Goal: Task Accomplishment & Management: Use online tool/utility

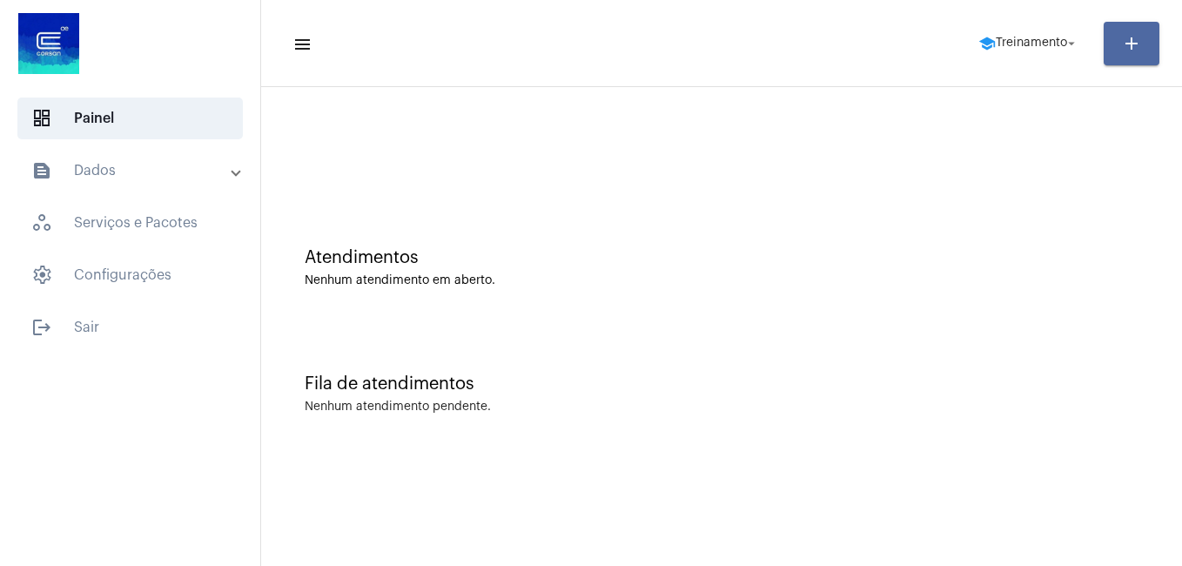
click at [1111, 33] on button "add" at bounding box center [1131, 44] width 56 height 44
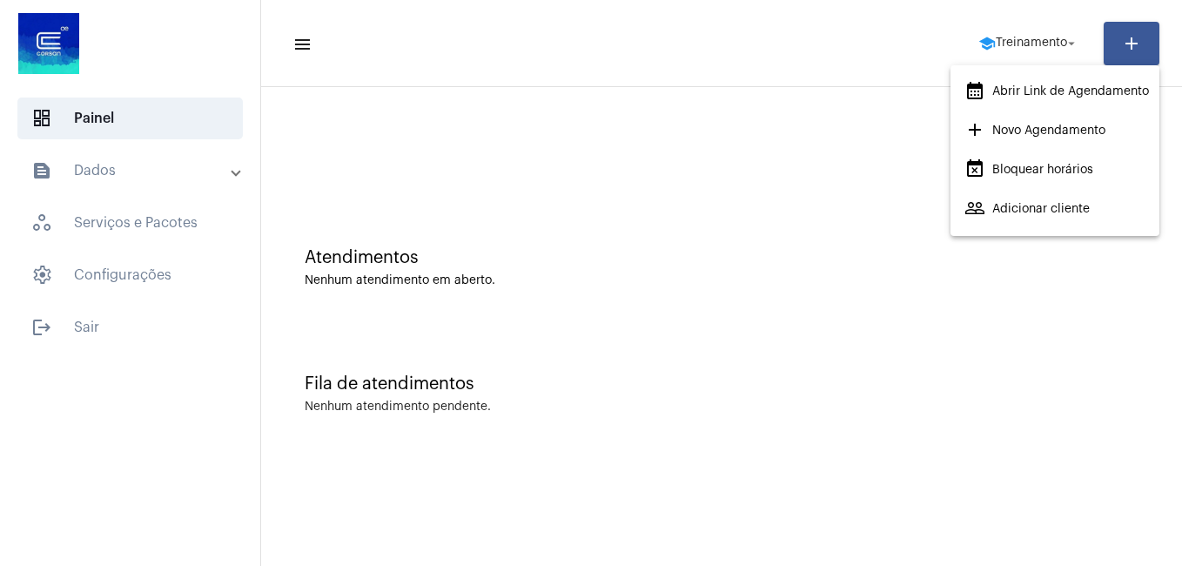
drag, startPoint x: 719, startPoint y: 279, endPoint x: 729, endPoint y: 271, distance: 13.6
click at [719, 278] on div at bounding box center [591, 283] width 1182 height 566
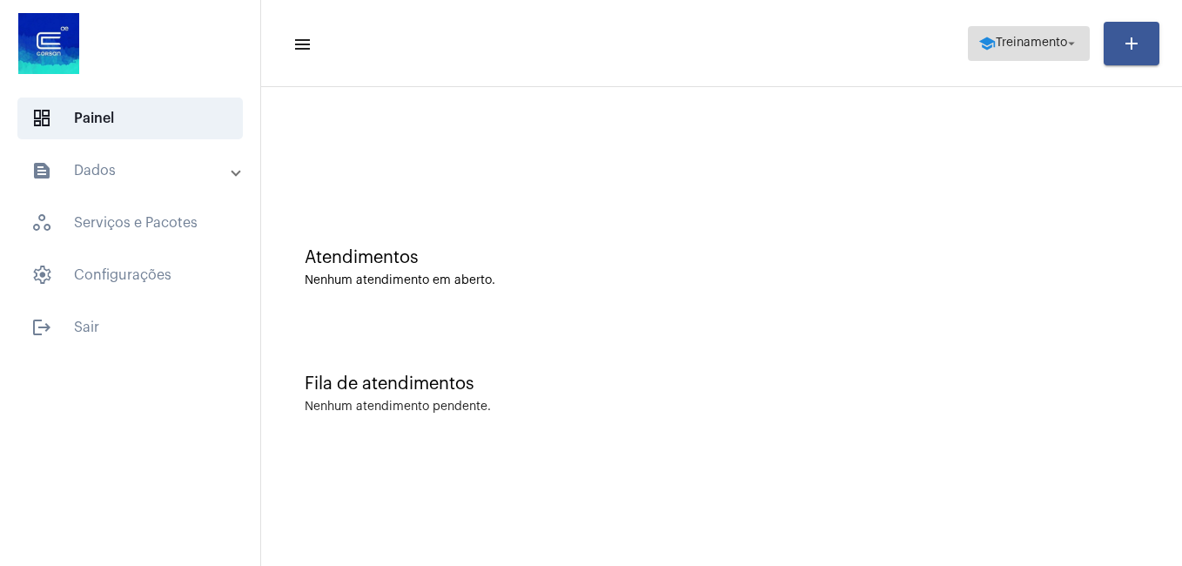
click at [986, 46] on mat-icon "school" at bounding box center [986, 43] width 17 height 17
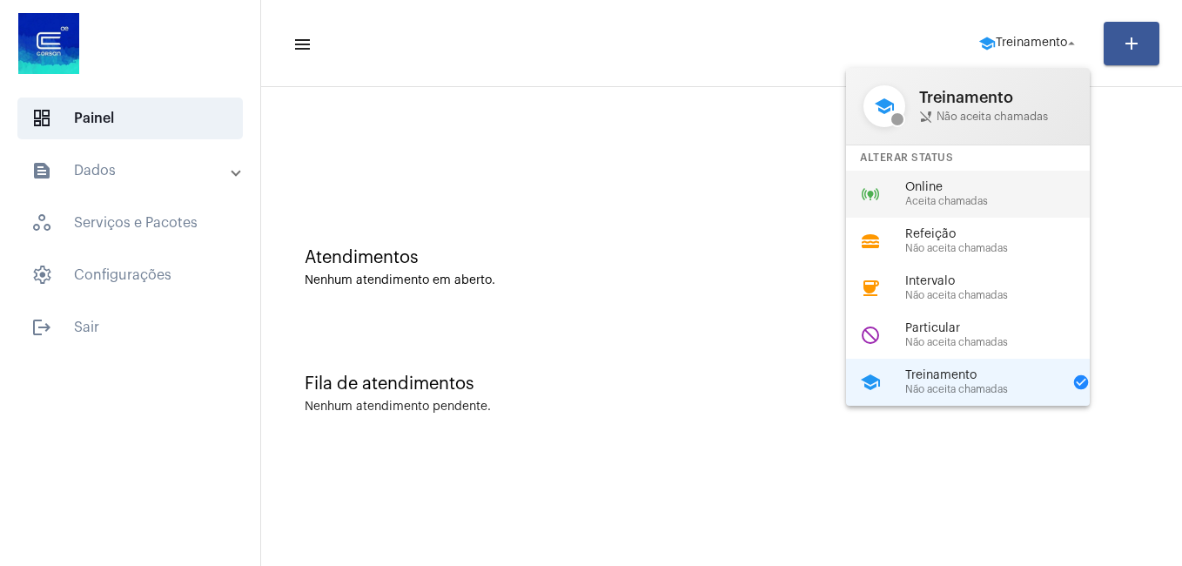
click at [954, 188] on span "Online" at bounding box center [1004, 187] width 198 height 13
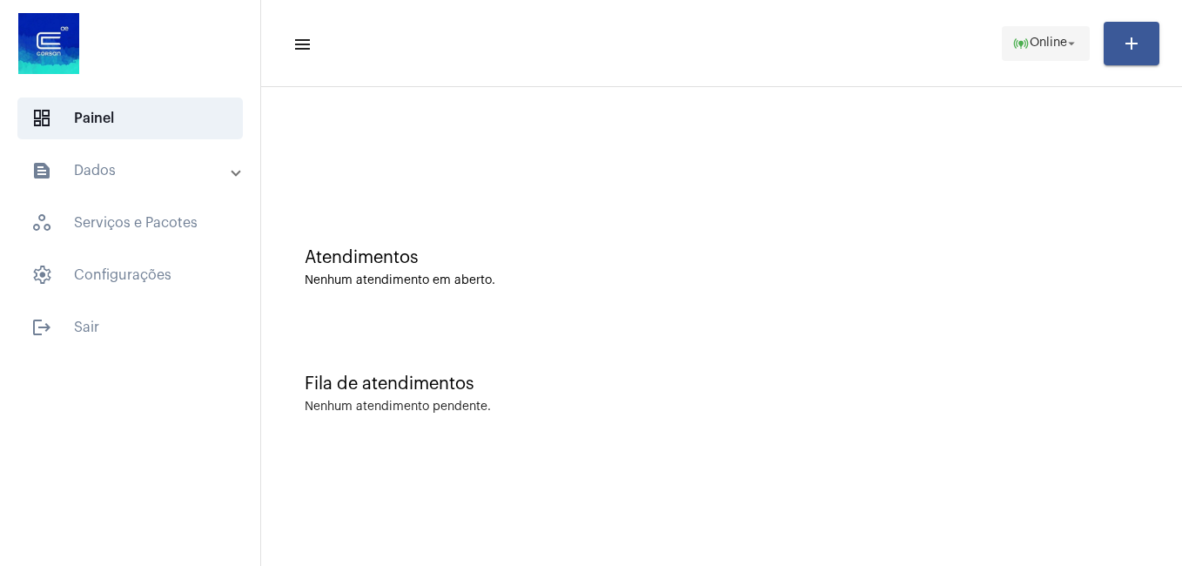
click at [1083, 58] on button "online_prediction Online arrow_drop_down" at bounding box center [1046, 43] width 88 height 35
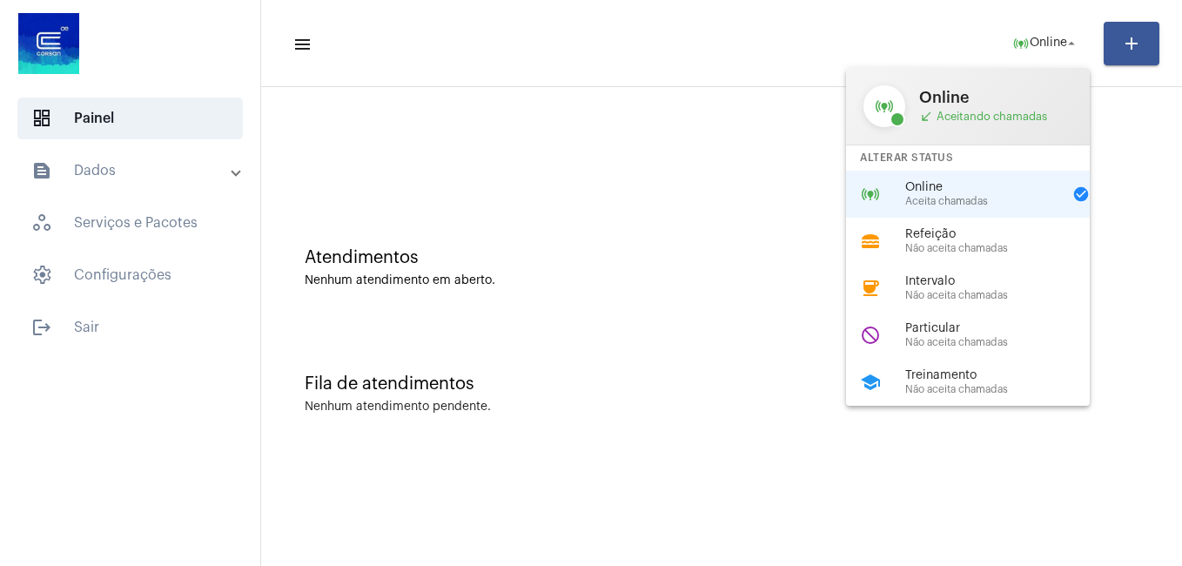
click at [1047, 512] on div at bounding box center [591, 283] width 1182 height 566
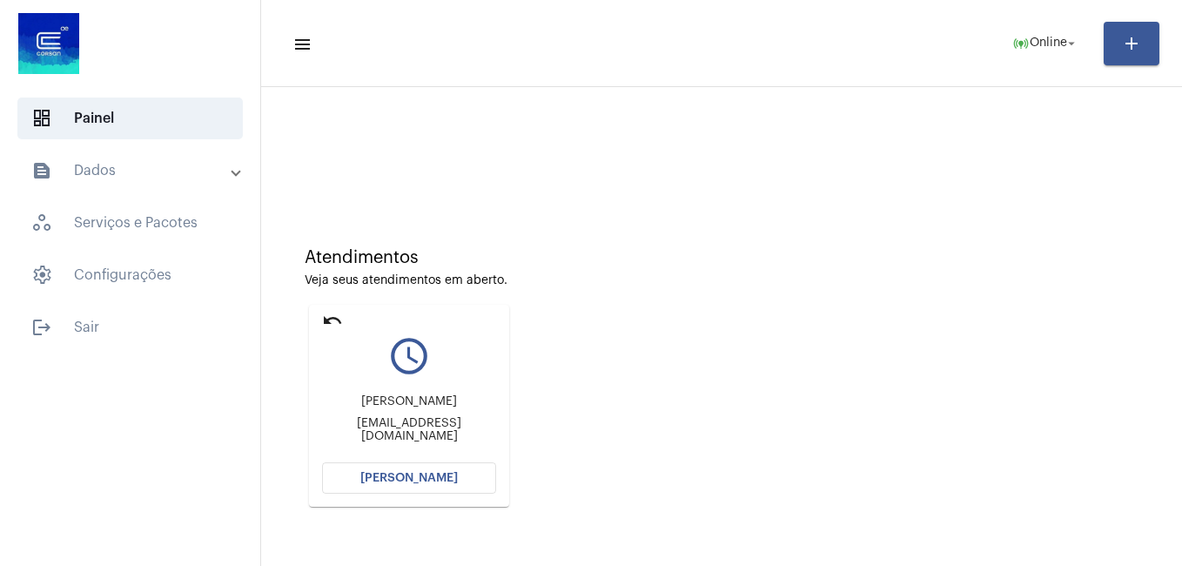
click at [407, 471] on button "[PERSON_NAME]" at bounding box center [409, 477] width 174 height 31
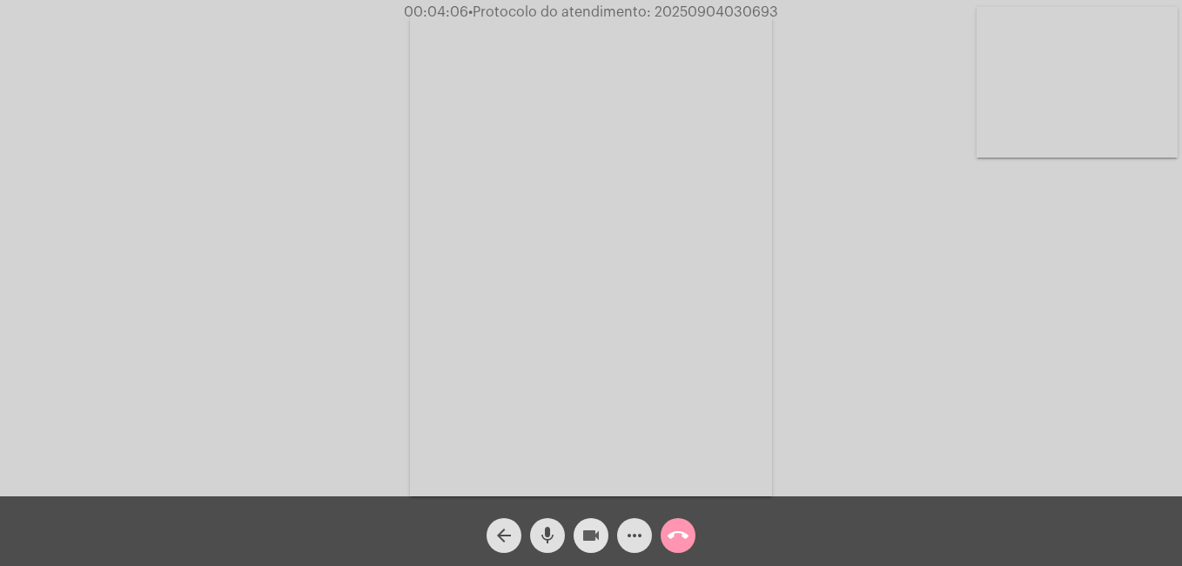
click at [591, 526] on mat-icon "videocam" at bounding box center [590, 535] width 21 height 21
click at [558, 530] on button "mic" at bounding box center [547, 535] width 35 height 35
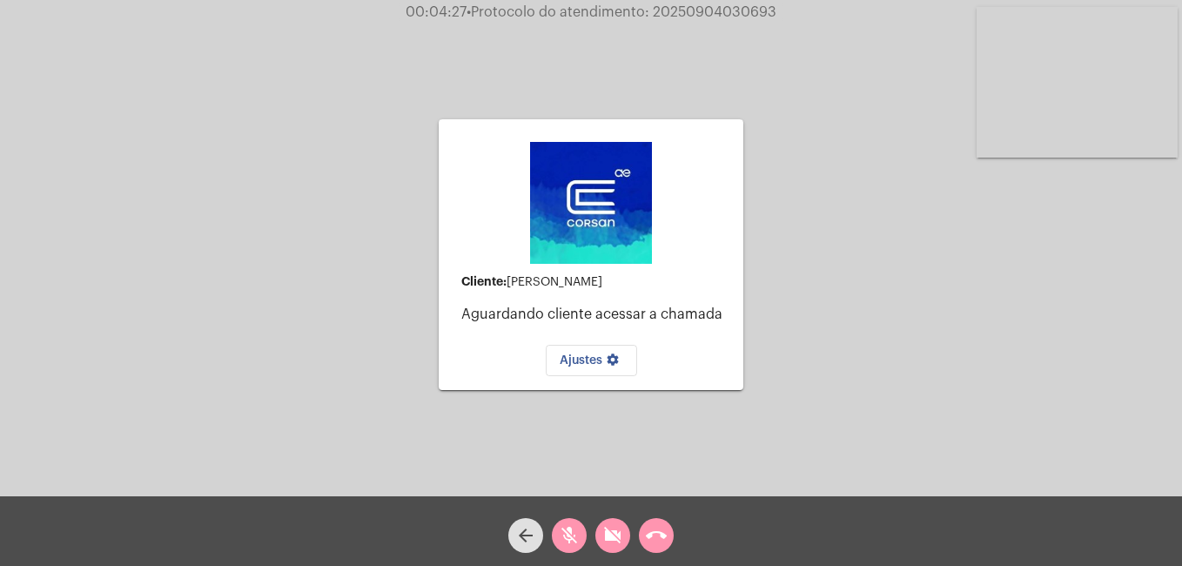
click at [600, 359] on span "Ajustes settings" at bounding box center [592, 360] width 64 height 12
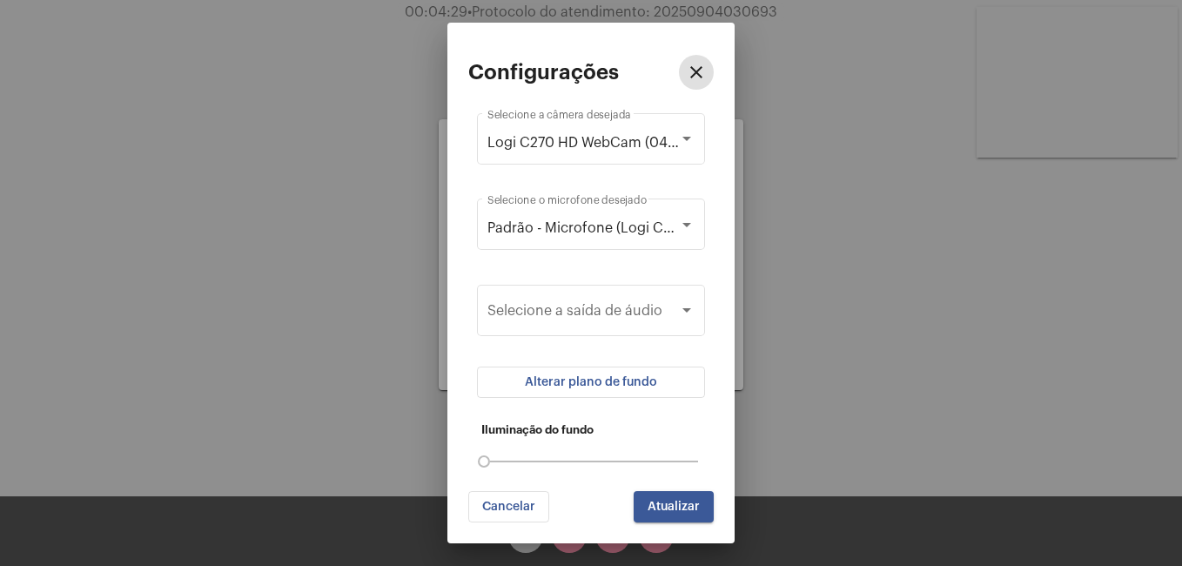
click at [638, 389] on button "Alterar plano de fundo" at bounding box center [591, 381] width 228 height 31
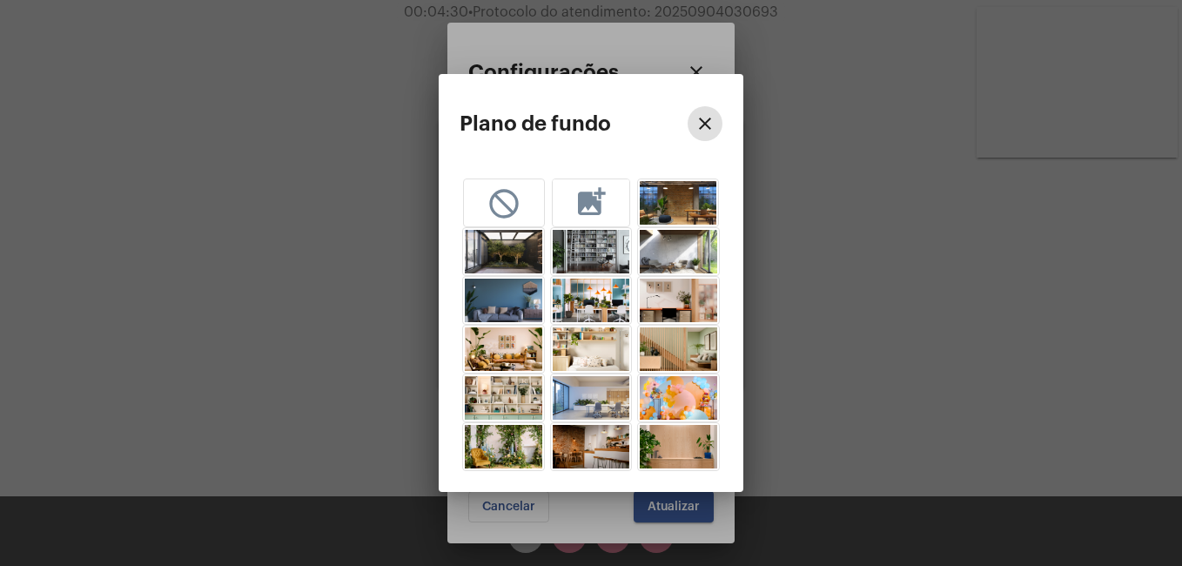
click at [592, 200] on mat-icon "add_photo_alternate" at bounding box center [590, 200] width 35 height 32
click at [716, 131] on button "close" at bounding box center [704, 123] width 35 height 35
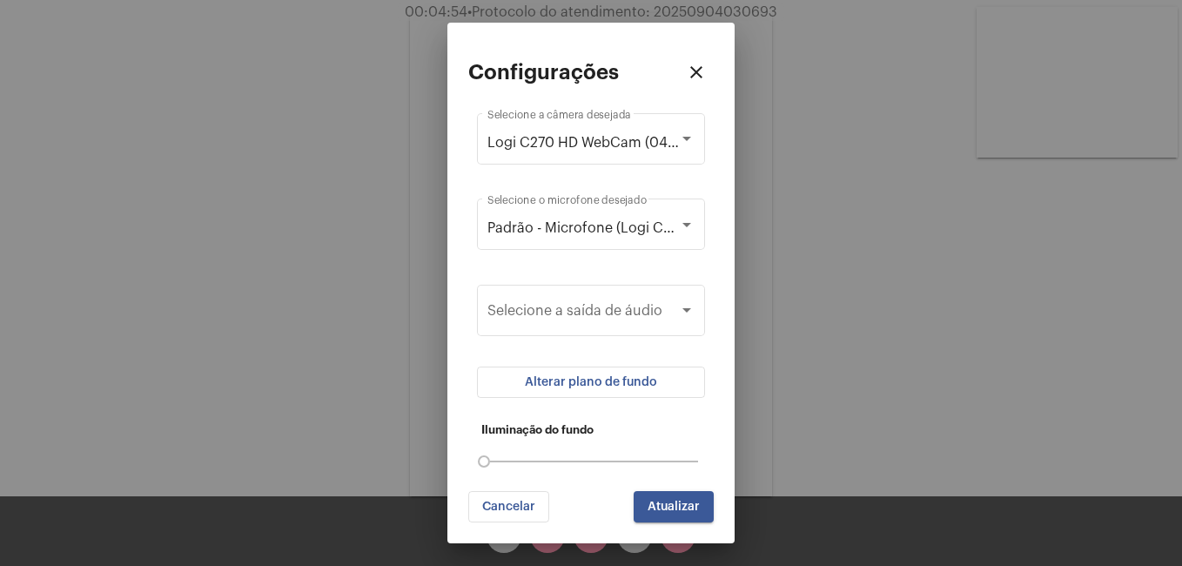
click at [620, 372] on button "Alterar plano de fundo" at bounding box center [591, 381] width 228 height 31
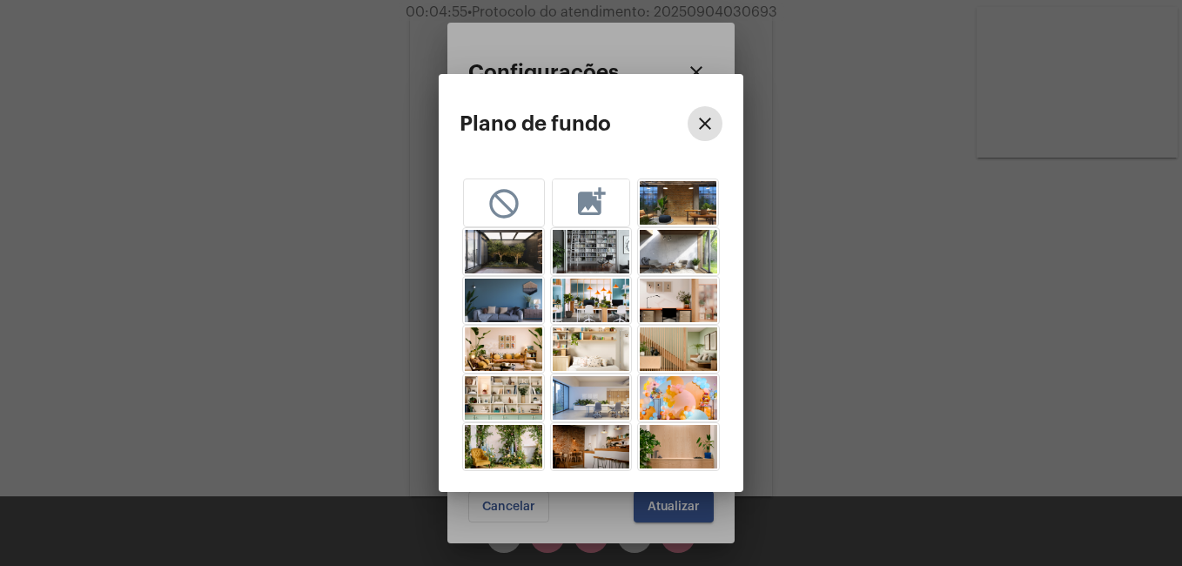
click at [593, 195] on mat-icon "add_photo_alternate" at bounding box center [590, 200] width 35 height 32
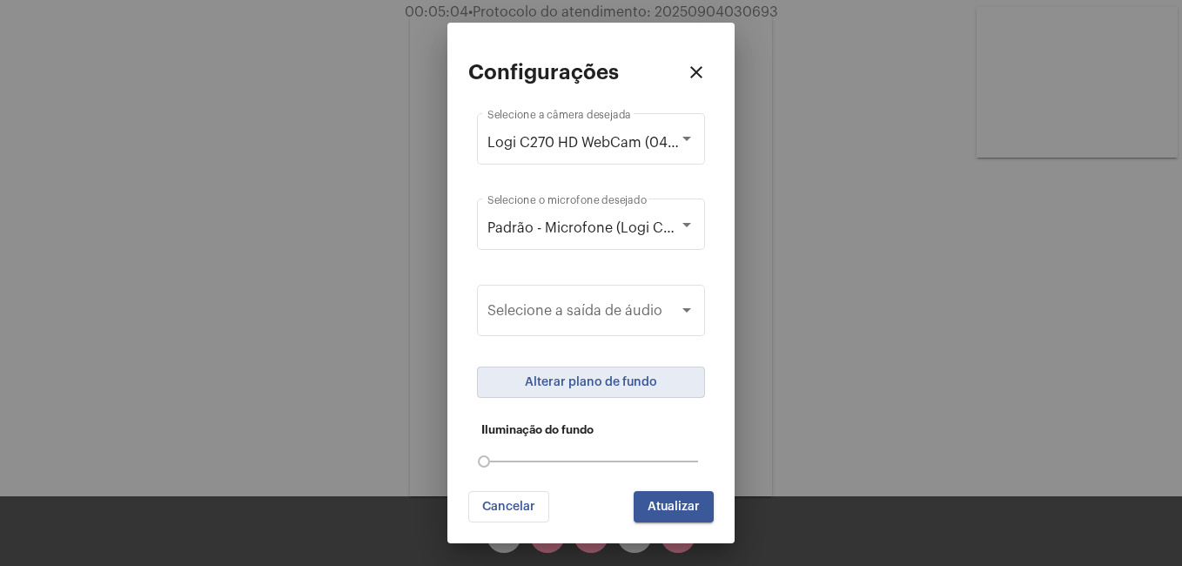
click at [674, 507] on span "Atualizar" at bounding box center [673, 506] width 52 height 12
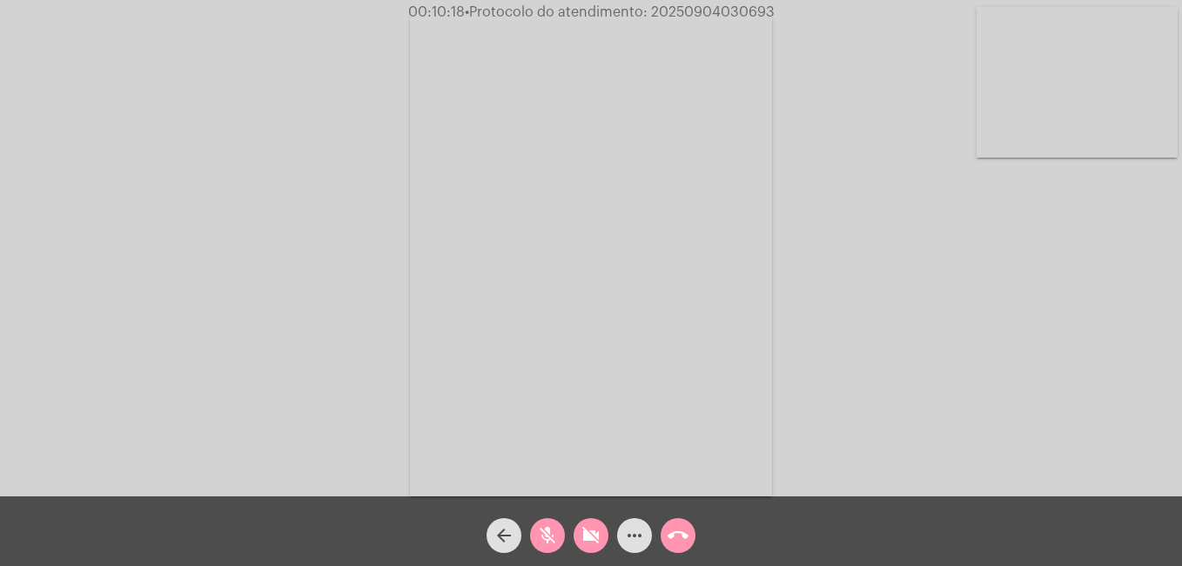
click at [580, 540] on mat-icon "videocam_off" at bounding box center [590, 535] width 21 height 21
click at [560, 539] on button "mic_off" at bounding box center [547, 535] width 35 height 35
click at [533, 534] on button "mic" at bounding box center [547, 535] width 35 height 35
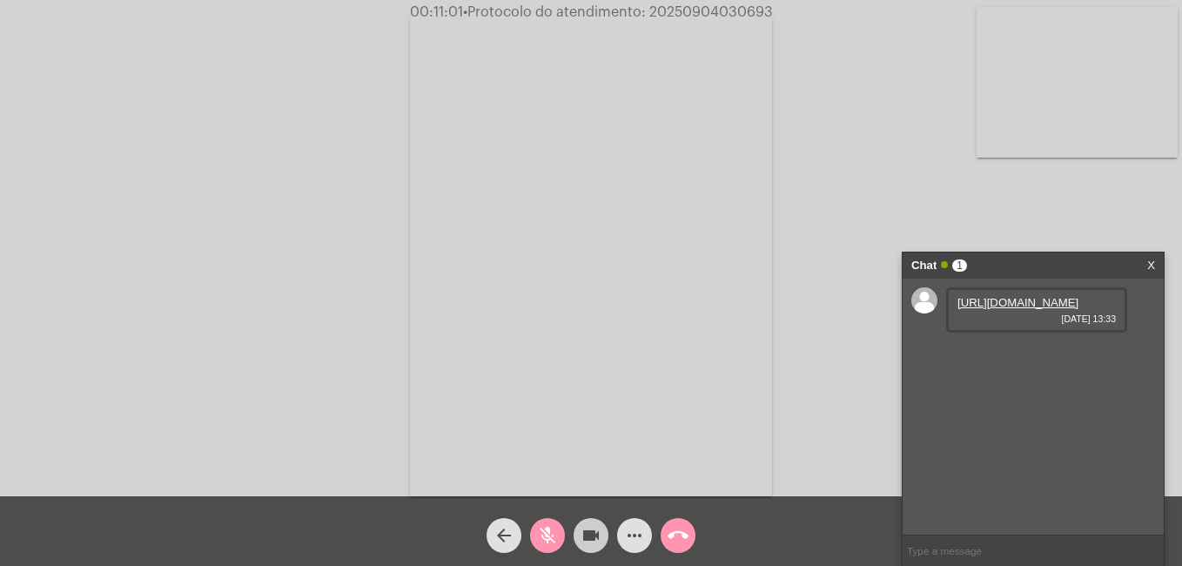
click at [580, 525] on mat-icon "videocam" at bounding box center [590, 535] width 21 height 21
click at [1009, 309] on link "[URL][DOMAIN_NAME]" at bounding box center [1017, 302] width 121 height 13
click at [558, 121] on video at bounding box center [591, 254] width 362 height 483
click at [373, 170] on video at bounding box center [266, 252] width 362 height 483
click at [580, 532] on button "videocam_off" at bounding box center [590, 535] width 35 height 35
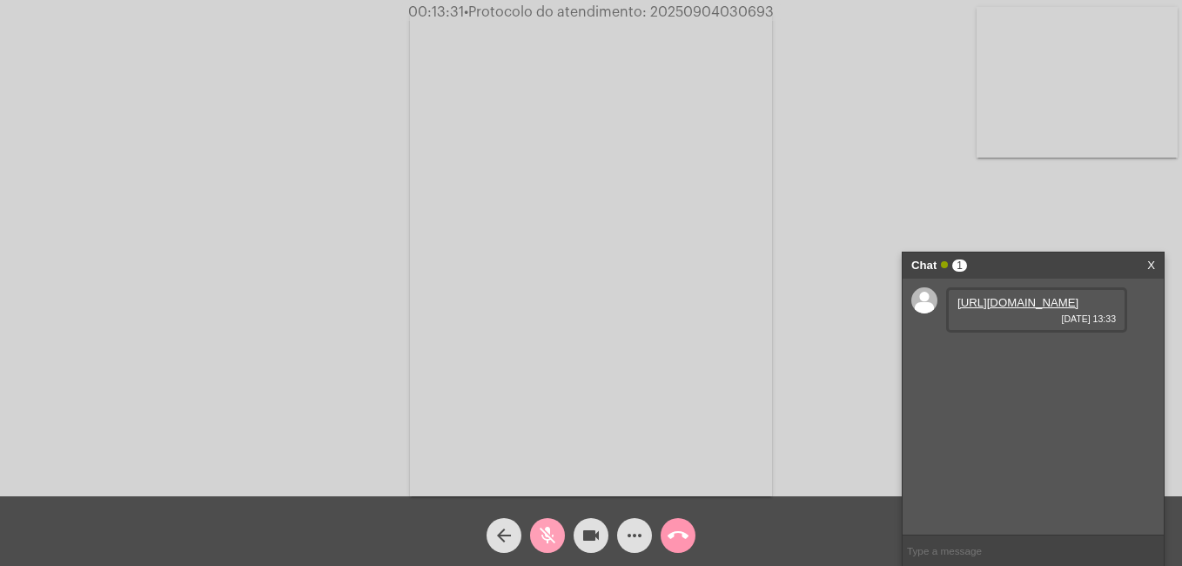
click at [553, 542] on mat-icon "mic_off" at bounding box center [547, 535] width 21 height 21
click at [545, 542] on mat-icon "mic" at bounding box center [547, 535] width 21 height 21
click at [602, 538] on button "videocam" at bounding box center [590, 535] width 35 height 35
click at [536, 529] on button "mic_off" at bounding box center [547, 535] width 35 height 35
click at [588, 534] on mat-icon "videocam_off" at bounding box center [590, 535] width 21 height 21
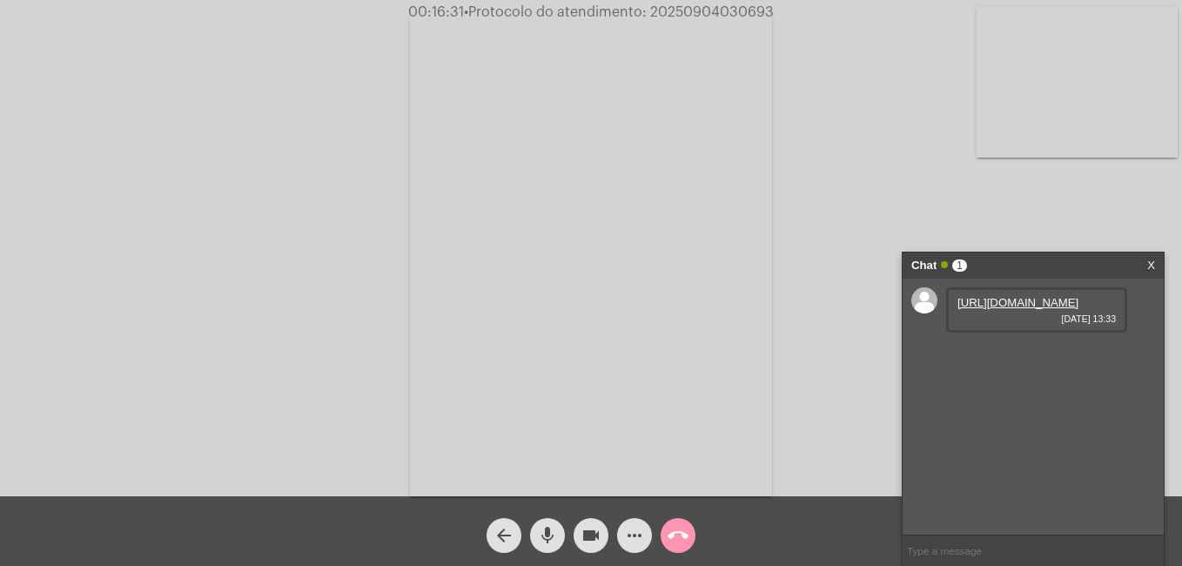
click at [1145, 257] on div "Chat 1 X" at bounding box center [1032, 265] width 261 height 26
click at [1151, 266] on link "X" at bounding box center [1151, 265] width 8 height 26
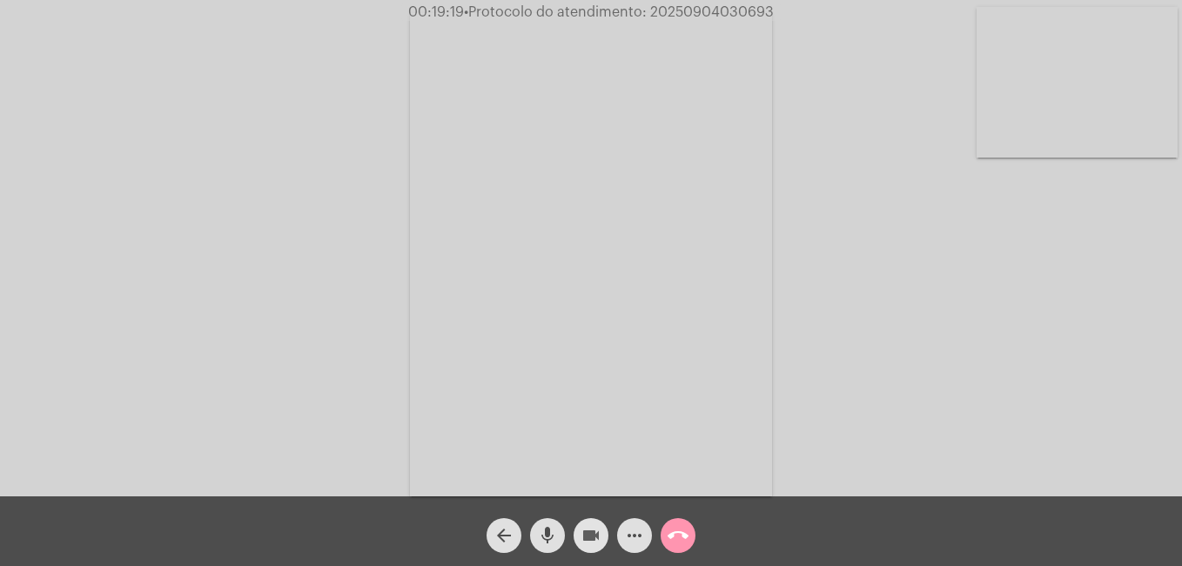
click at [585, 525] on mat-icon "videocam" at bounding box center [590, 535] width 21 height 21
click at [551, 529] on mat-icon "mic" at bounding box center [547, 535] width 21 height 21
drag, startPoint x: 650, startPoint y: 7, endPoint x: 749, endPoint y: 25, distance: 100.9
click at [749, 25] on app-call "00:25:39 • Protocolo do atendimento: 20250904030693 Acessando Câmera e Microfon…" at bounding box center [591, 283] width 1182 height 566
copy app-call "20250904030693"
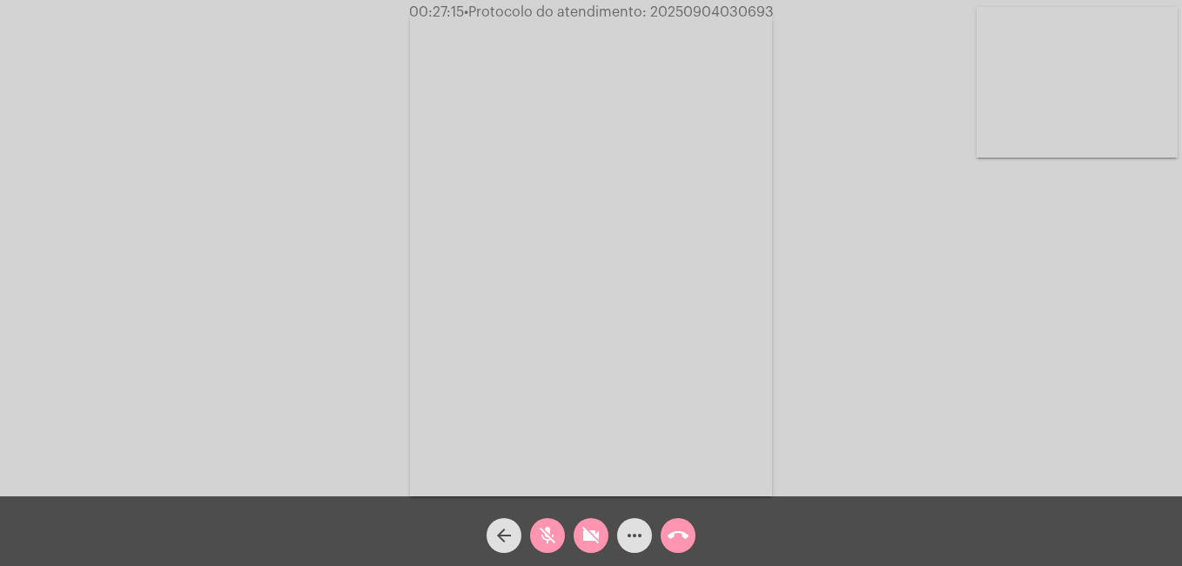
click at [553, 532] on mat-icon "mic_off" at bounding box center [547, 535] width 21 height 21
click at [603, 538] on button "videocam_off" at bounding box center [590, 535] width 35 height 35
click at [636, 530] on mat-icon "more_horiz" at bounding box center [634, 535] width 21 height 21
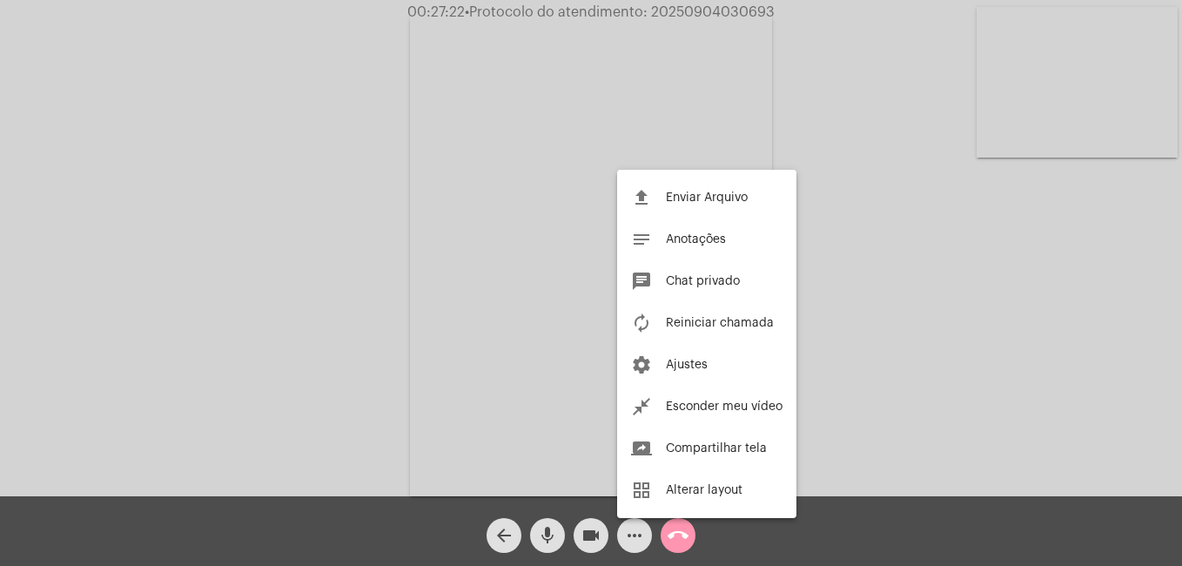
click at [902, 453] on div at bounding box center [591, 283] width 1182 height 566
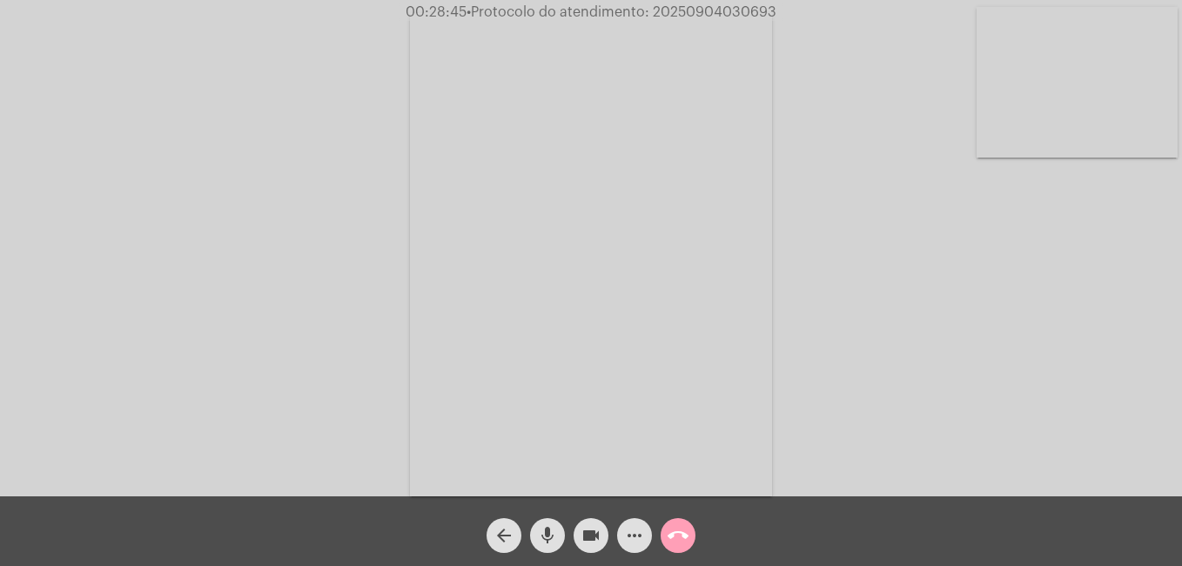
click at [670, 527] on mat-icon "call_end" at bounding box center [677, 535] width 21 height 21
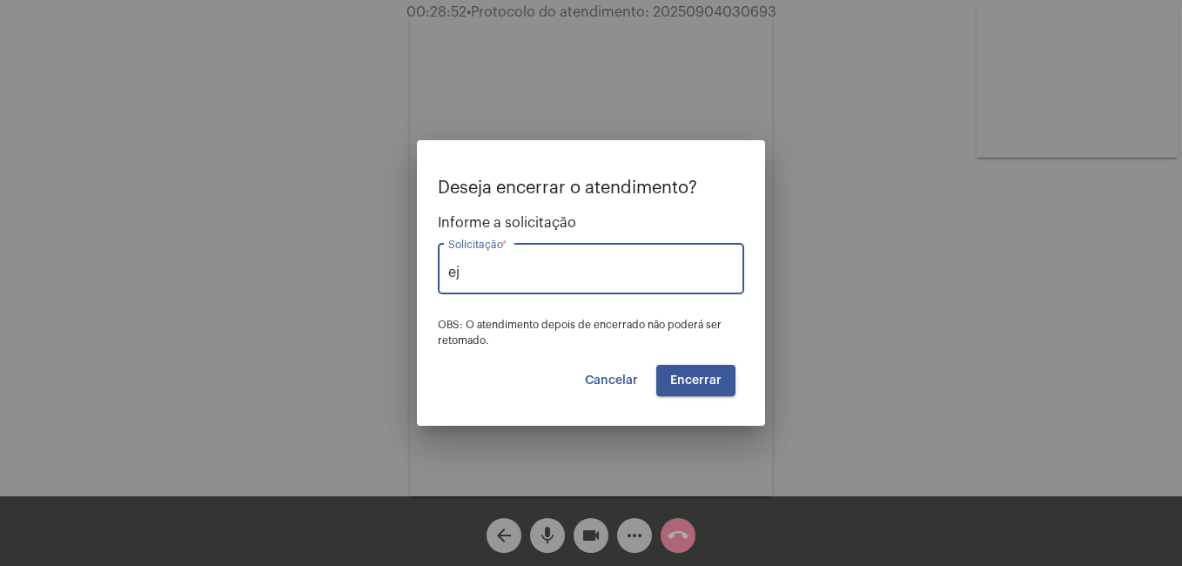
type input "e"
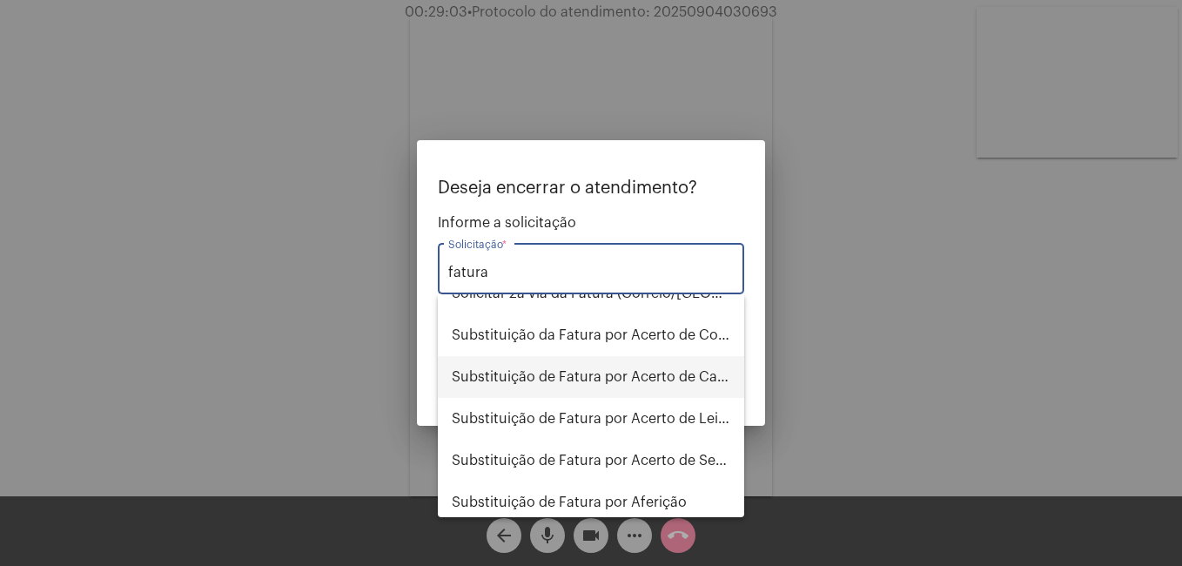
scroll to position [261, 0]
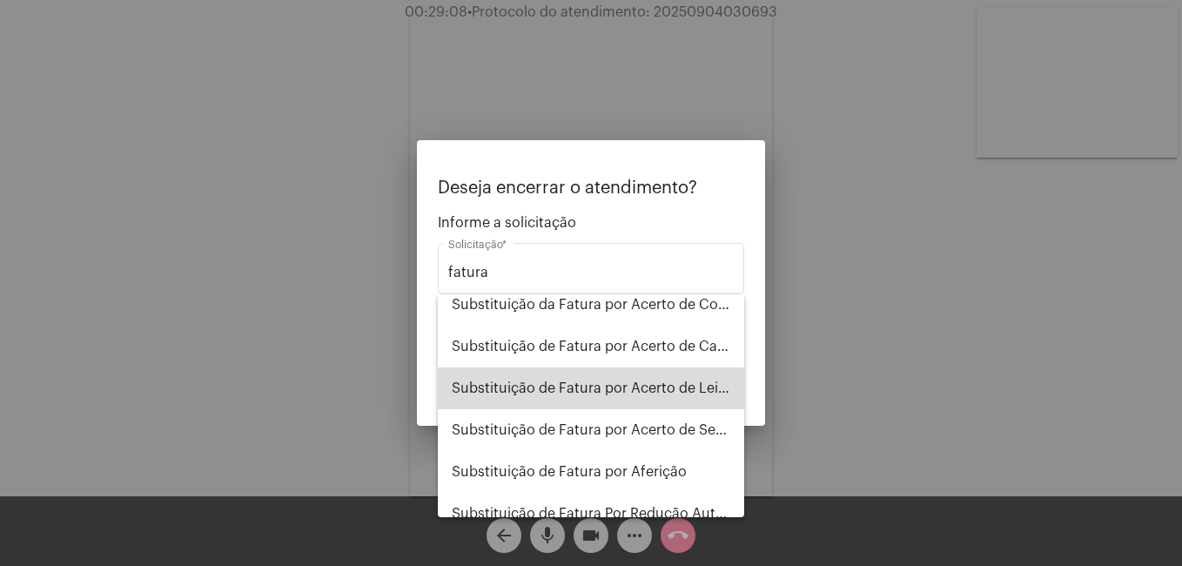
click at [605, 385] on span "Substituição de Fatura por Acerto de Leitura" at bounding box center [591, 388] width 278 height 42
type input "Substituição de Fatura por Acerto de Leitura"
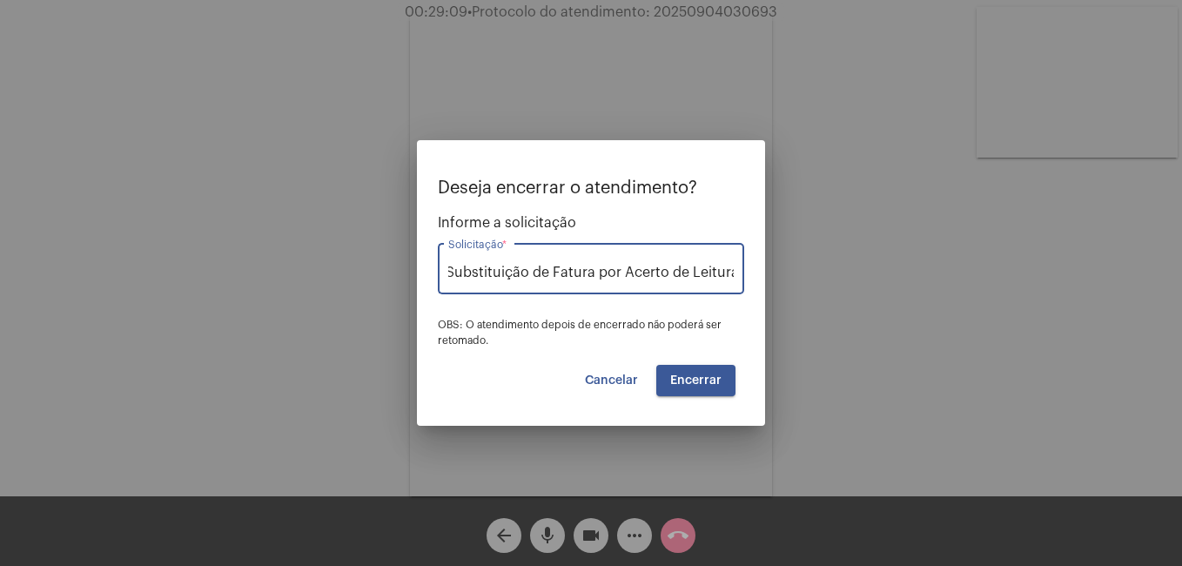
click at [675, 376] on span "Encerrar" at bounding box center [695, 380] width 51 height 12
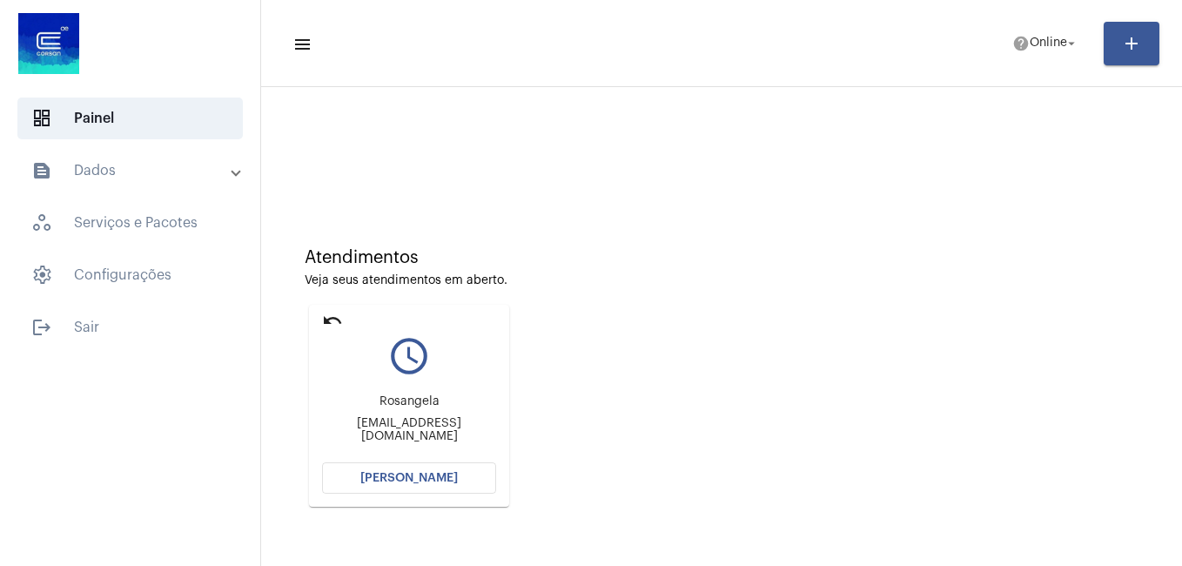
click at [415, 473] on span "[PERSON_NAME]" at bounding box center [408, 478] width 97 height 12
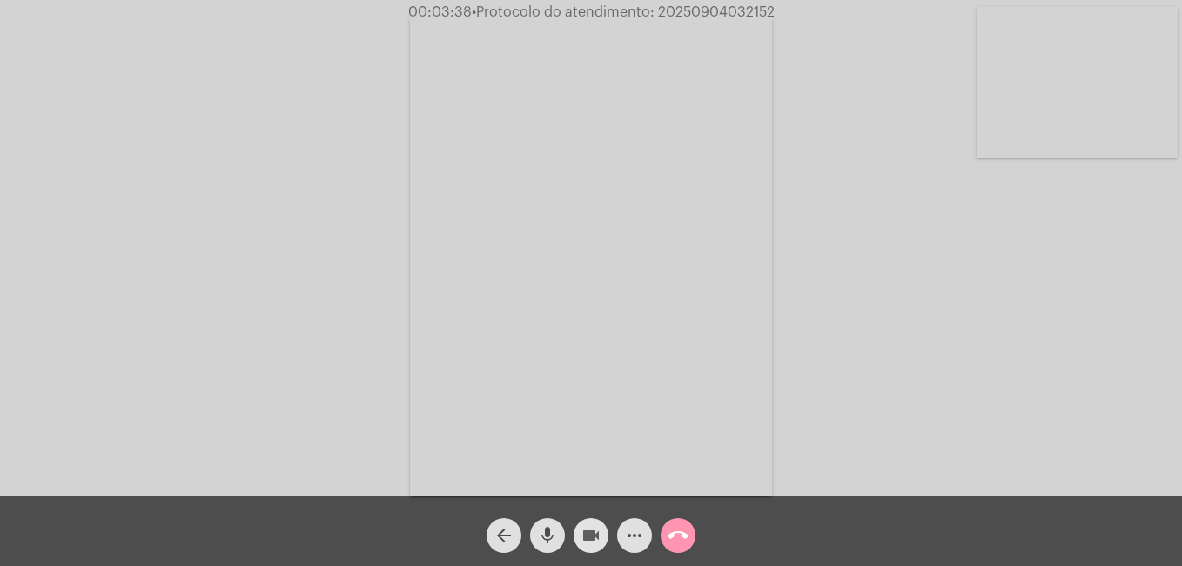
click at [588, 533] on mat-icon "videocam" at bounding box center [590, 535] width 21 height 21
click at [594, 526] on mat-icon "videocam_off" at bounding box center [590, 535] width 21 height 21
click at [580, 540] on button "videocam" at bounding box center [590, 535] width 35 height 35
click at [587, 551] on span "videocam_off" at bounding box center [590, 535] width 21 height 35
click at [591, 532] on mat-icon "videocam" at bounding box center [590, 535] width 21 height 21
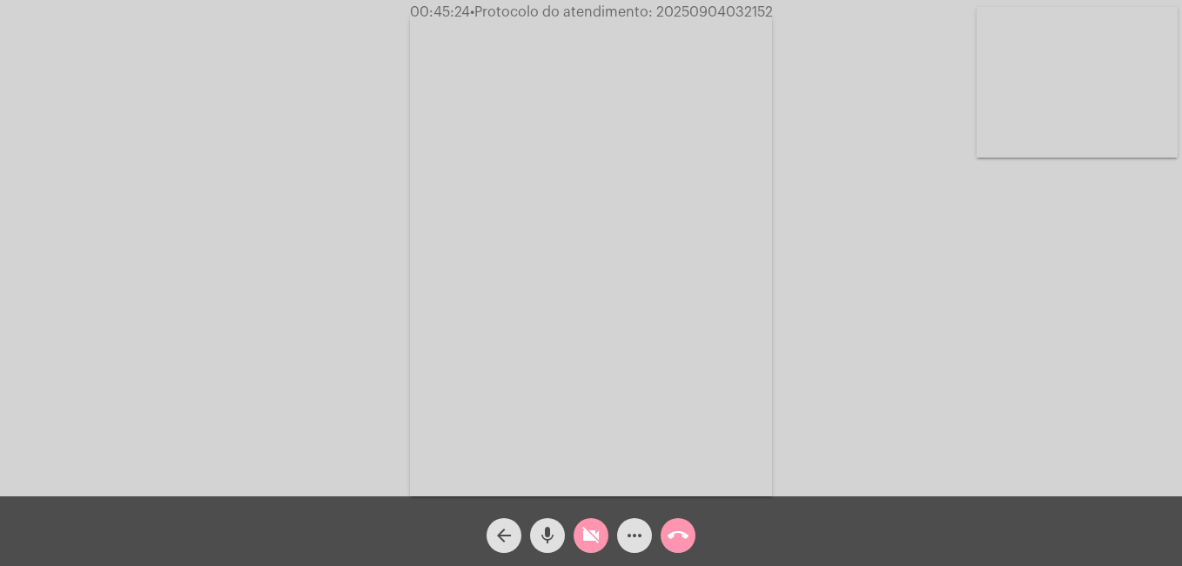
click at [600, 539] on mat-icon "videocam_off" at bounding box center [590, 535] width 21 height 21
click at [630, 524] on span "more_horiz" at bounding box center [634, 535] width 21 height 35
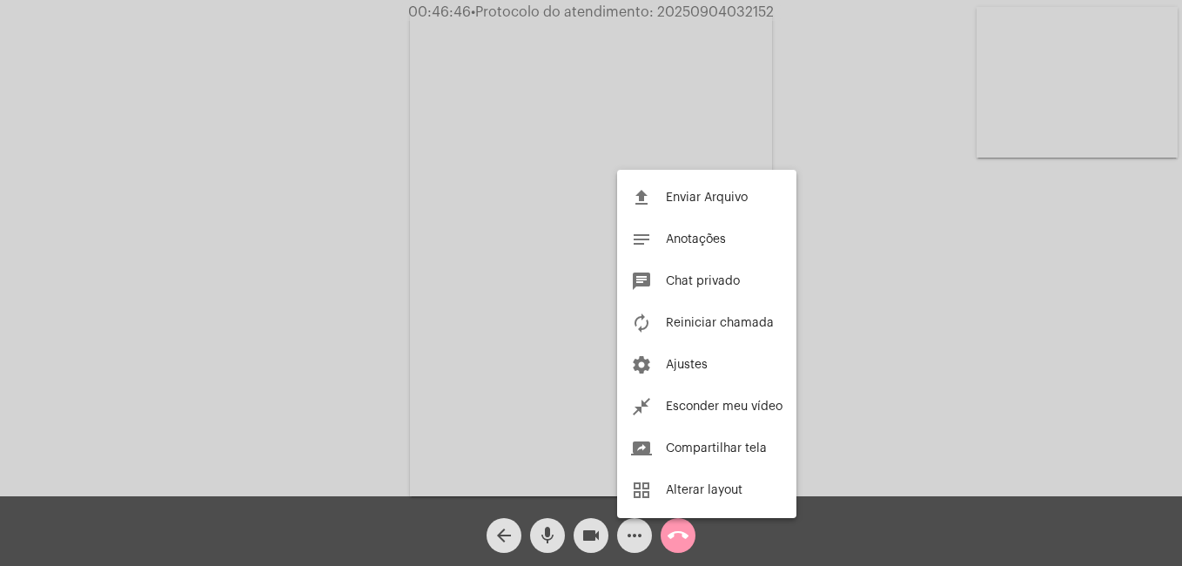
click at [555, 268] on div at bounding box center [591, 283] width 1182 height 566
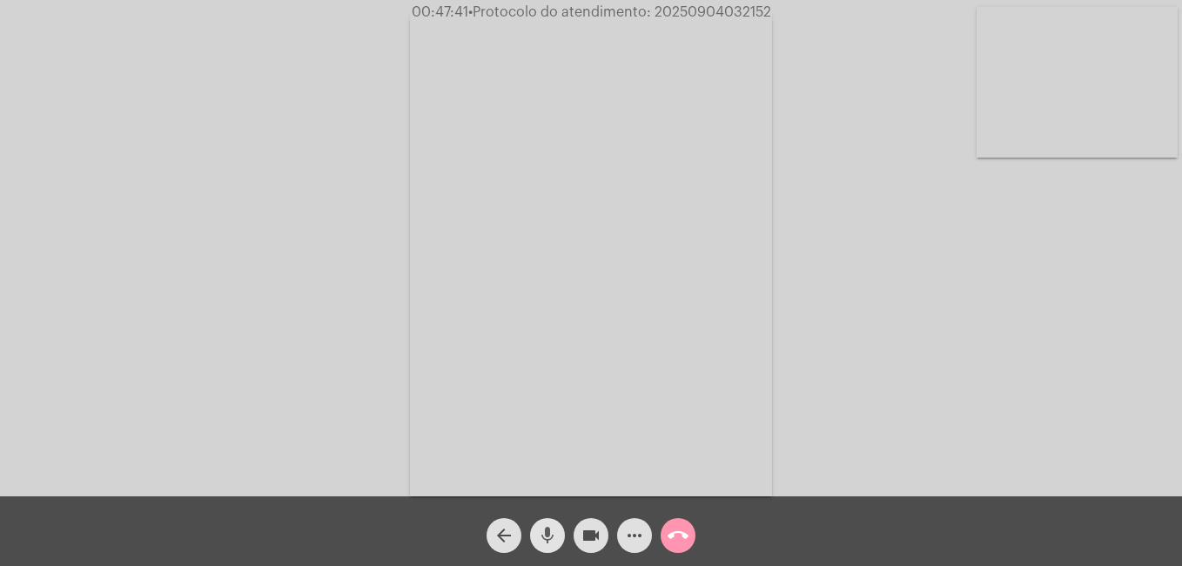
click at [541, 538] on mat-icon "mic" at bounding box center [547, 535] width 21 height 21
click at [578, 543] on button "videocam" at bounding box center [590, 535] width 35 height 35
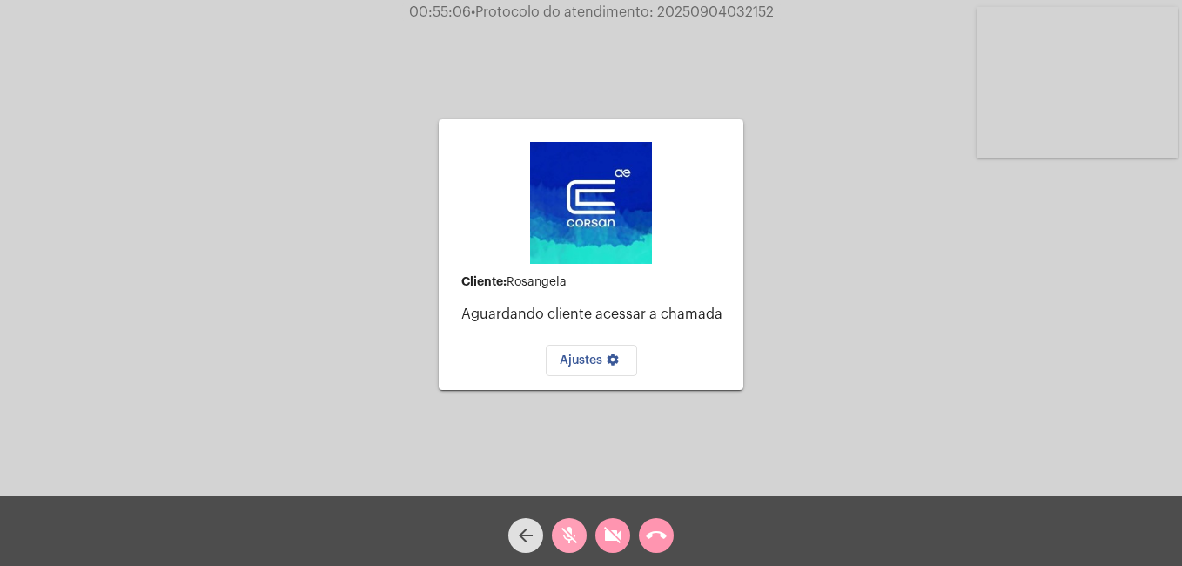
click at [567, 520] on span "mic_off" at bounding box center [569, 535] width 21 height 35
click at [601, 532] on button "videocam_off" at bounding box center [612, 535] width 35 height 35
click at [646, 527] on mat-icon "call_end" at bounding box center [656, 535] width 21 height 21
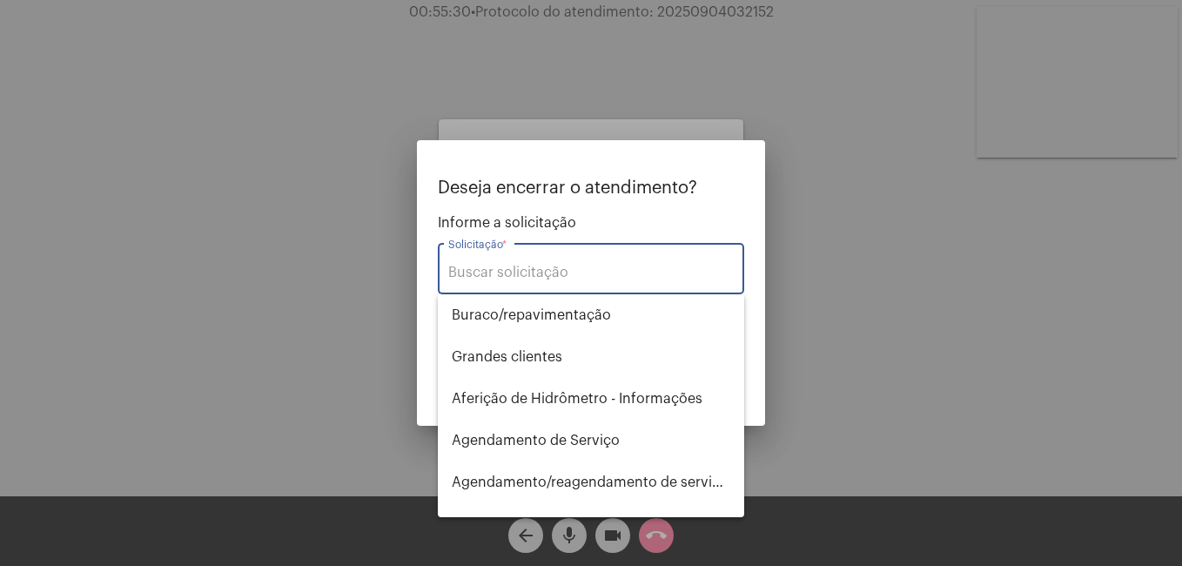
click at [597, 279] on input "Solicitação *" at bounding box center [590, 273] width 285 height 16
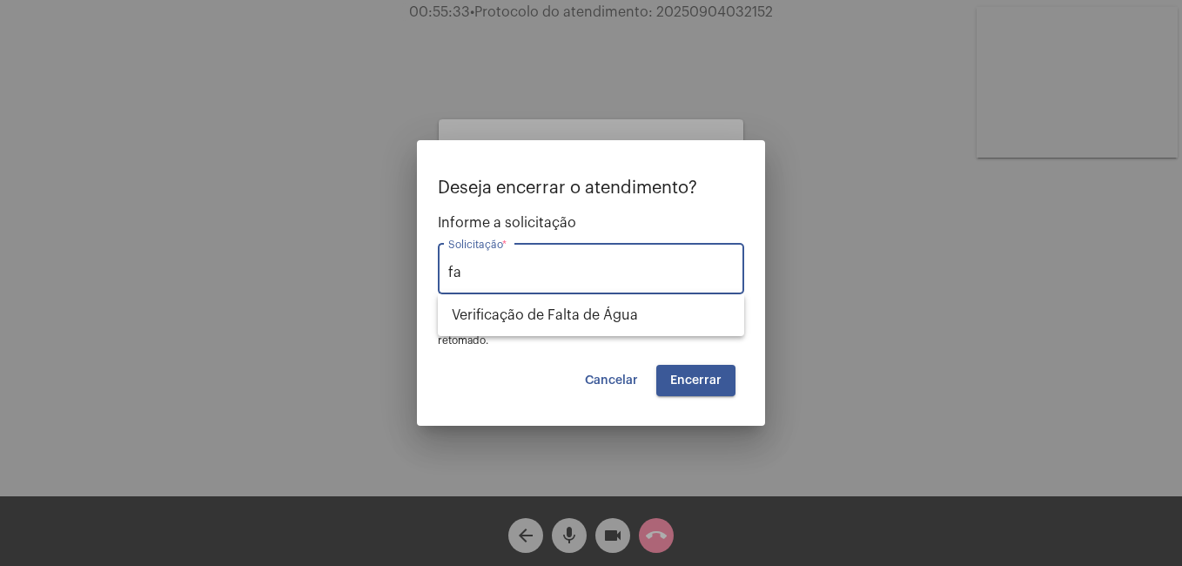
type input "f"
type input "a"
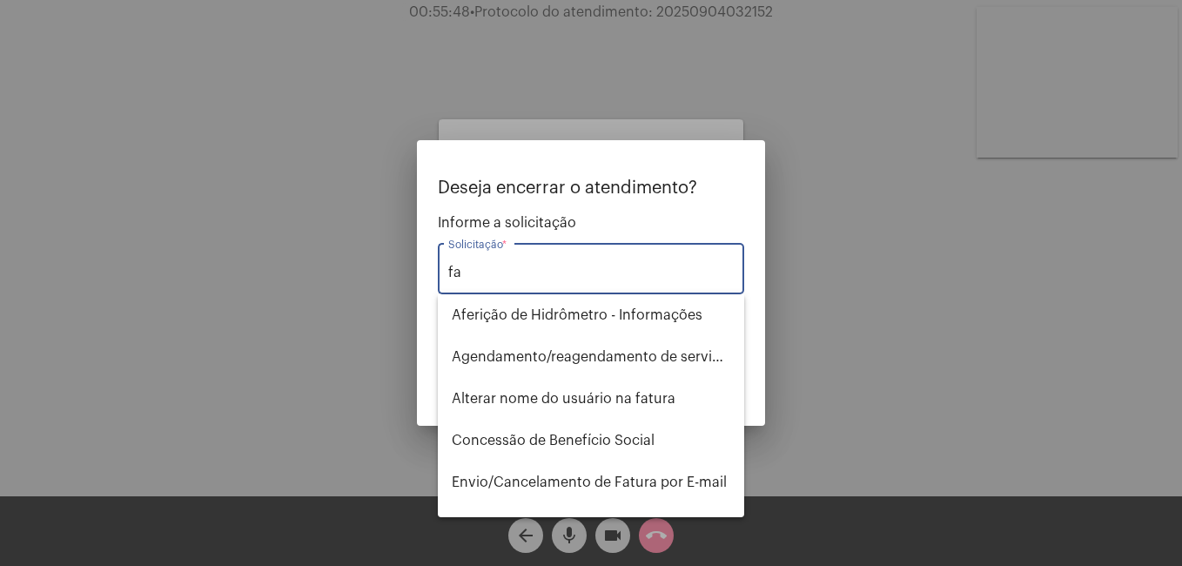
type input "f"
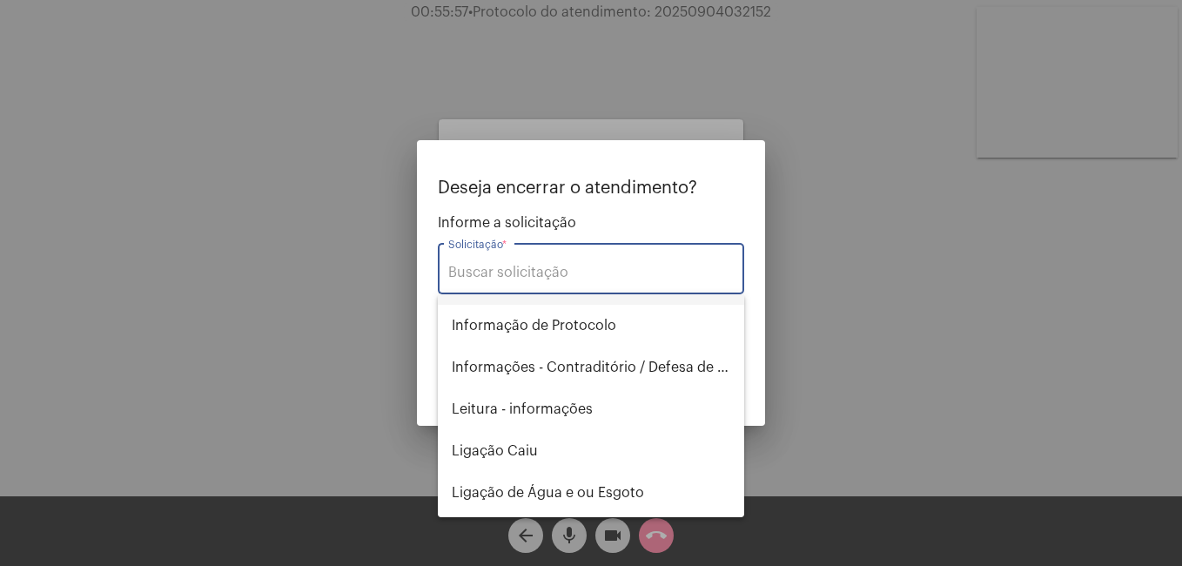
scroll to position [870, 0]
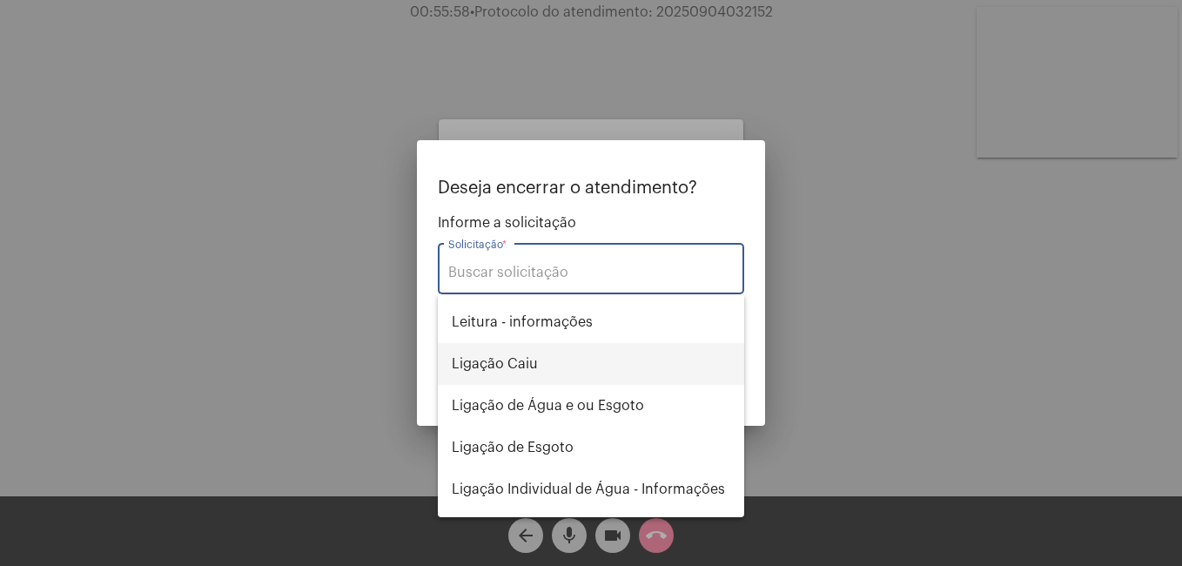
click at [551, 360] on span "Ligação Caiu" at bounding box center [591, 364] width 278 height 42
type input "Ligação Caiu"
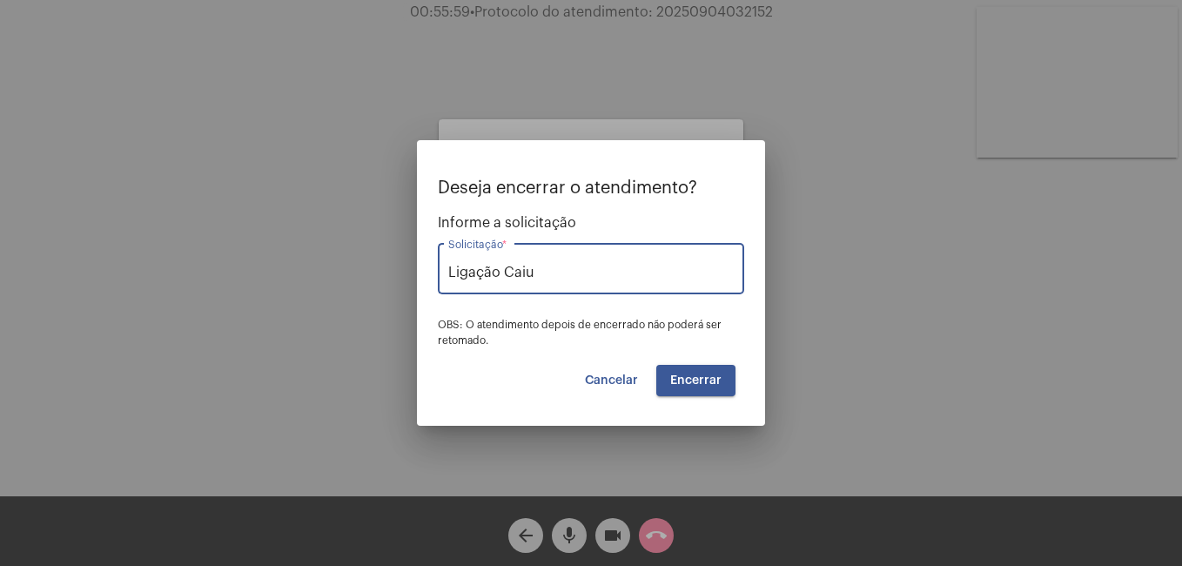
click at [710, 375] on span "Encerrar" at bounding box center [695, 380] width 51 height 12
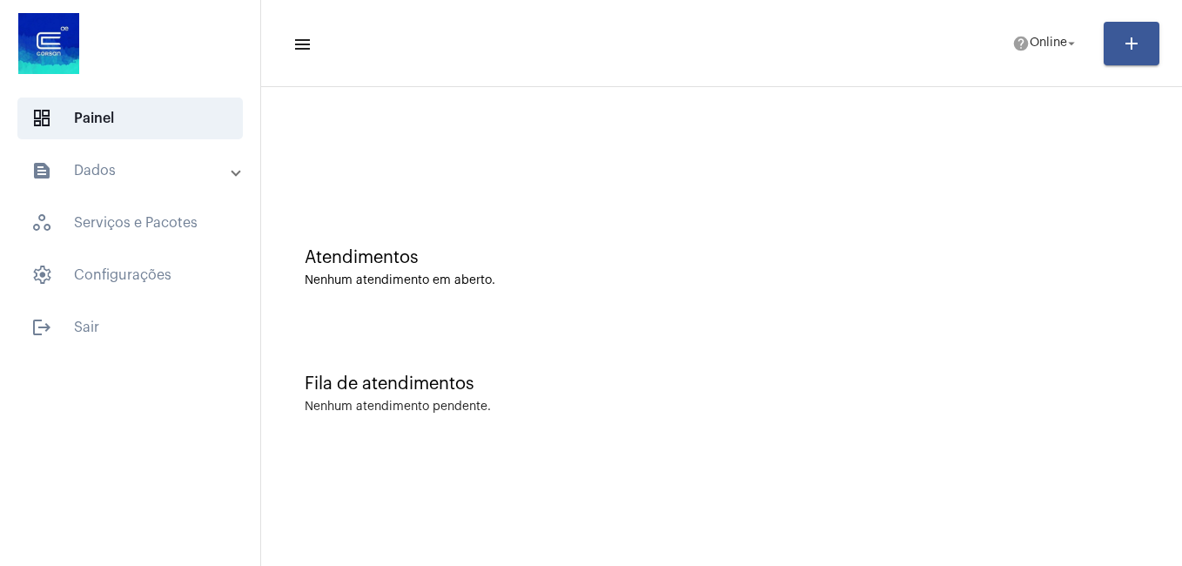
click at [1016, 61] on mat-toolbar-row "menu help Online arrow_drop_down add" at bounding box center [721, 44] width 921 height 56
click at [1037, 48] on span "Online" at bounding box center [1048, 43] width 37 height 12
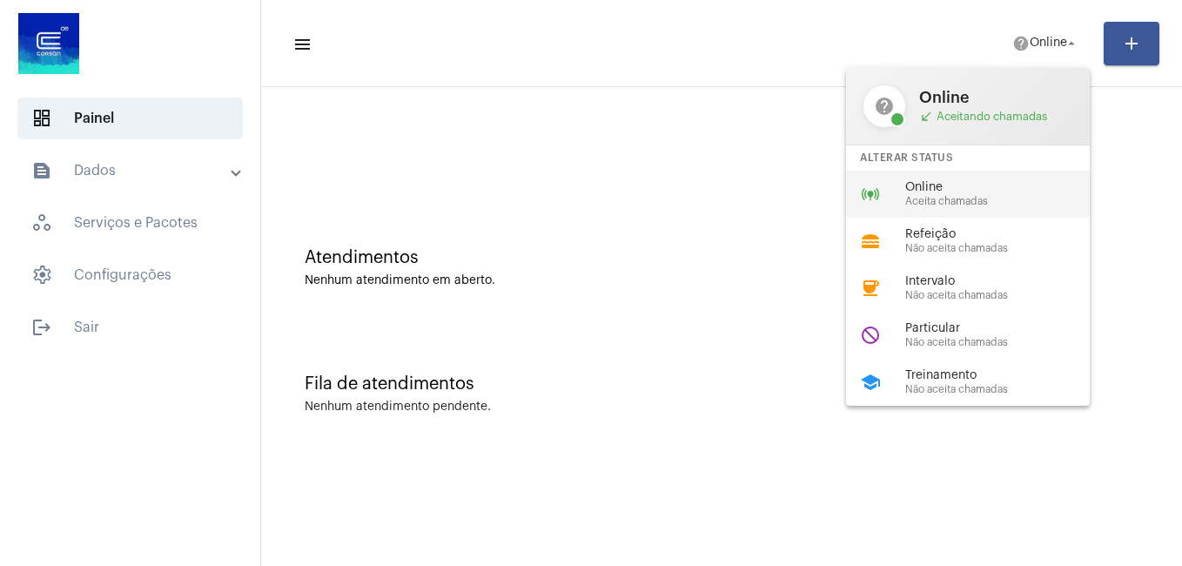
click at [945, 190] on span "Online" at bounding box center [1004, 187] width 198 height 13
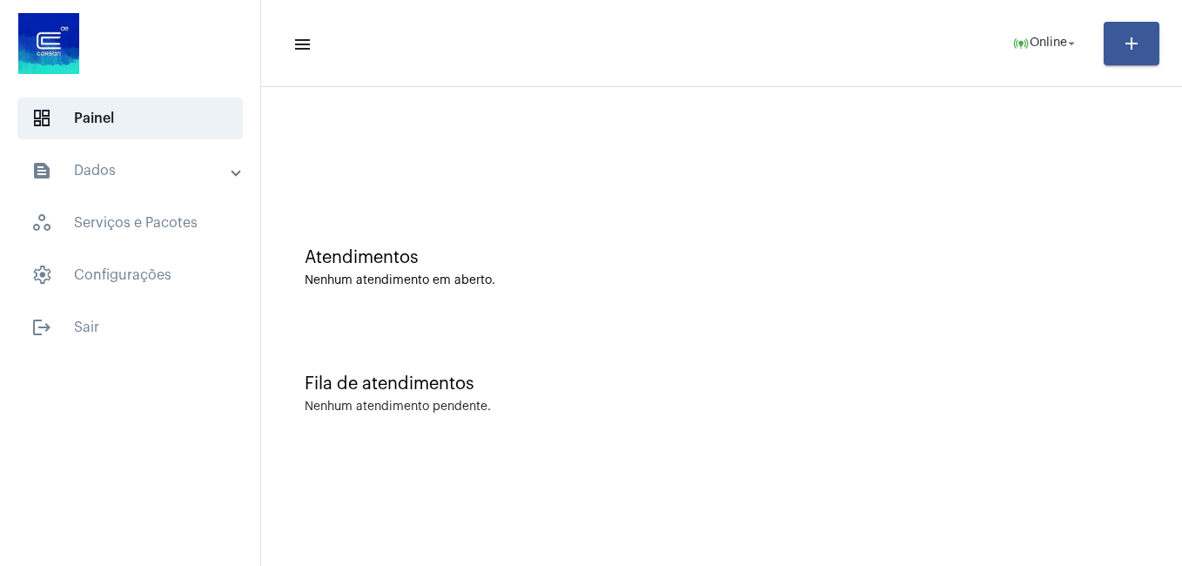
click at [161, 173] on mat-panel-title "text_snippet_outlined Dados" at bounding box center [131, 170] width 201 height 21
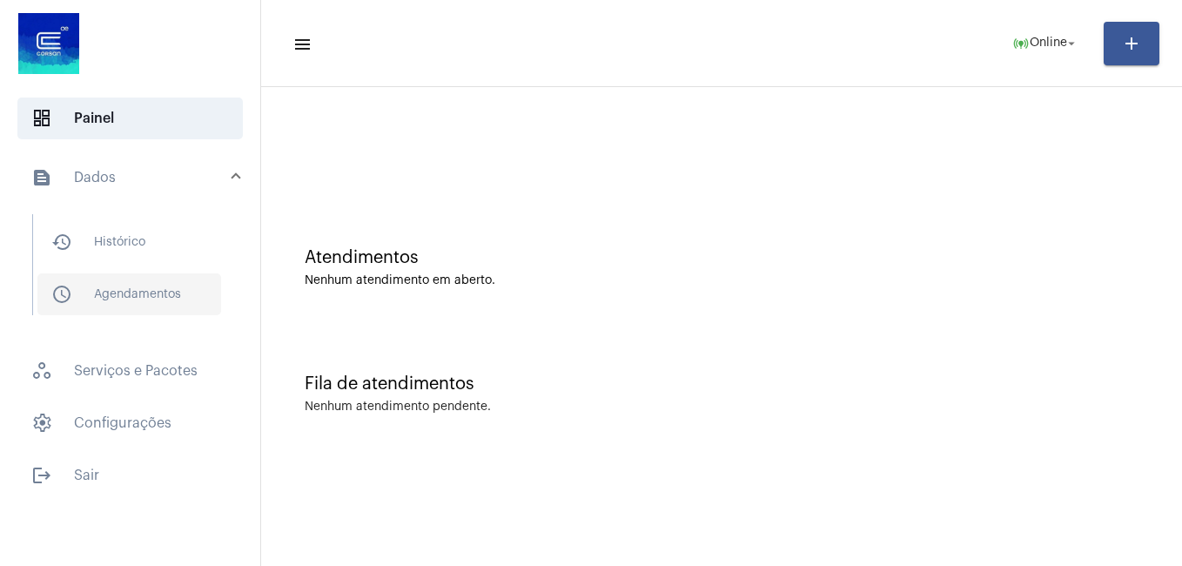
click at [133, 292] on span "schedule_outlined Agendamentos" at bounding box center [129, 294] width 184 height 42
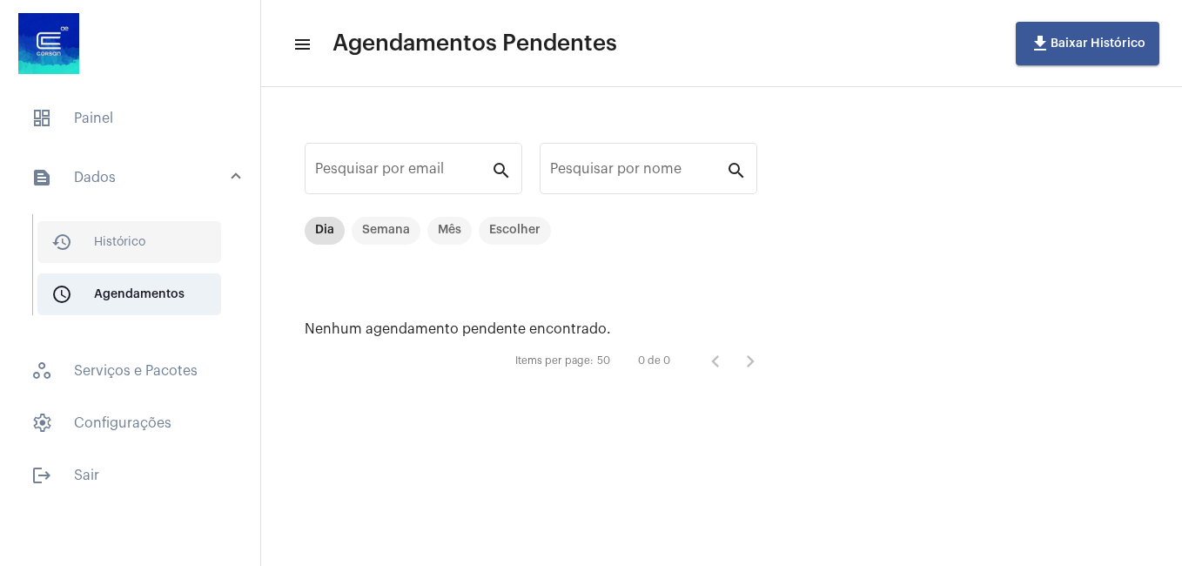
click at [146, 237] on span "history_outlined Histórico" at bounding box center [129, 242] width 184 height 42
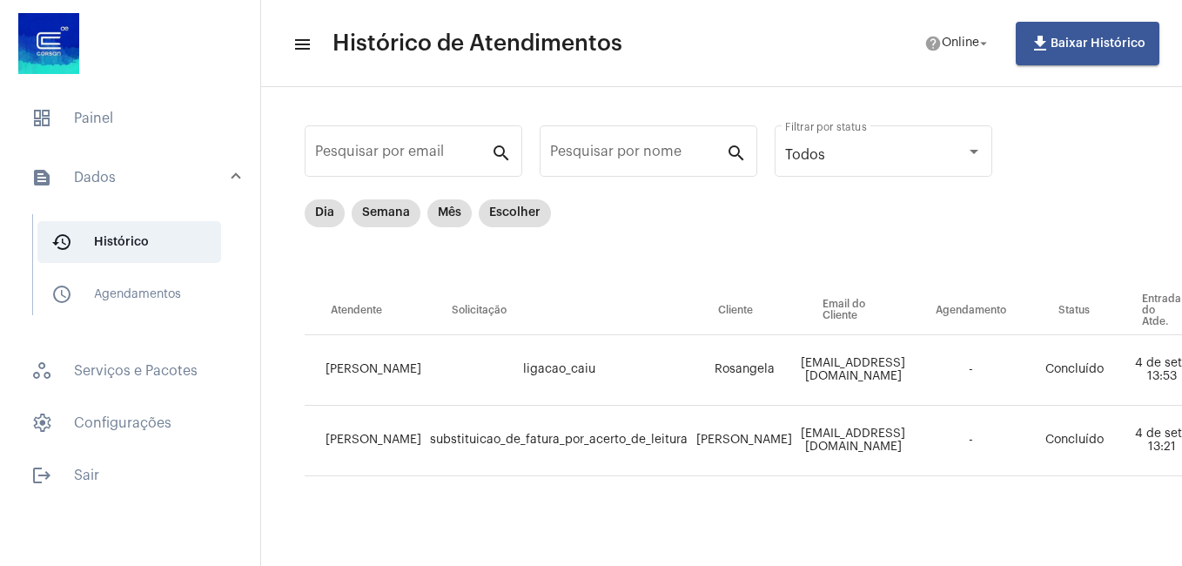
scroll to position [33, 0]
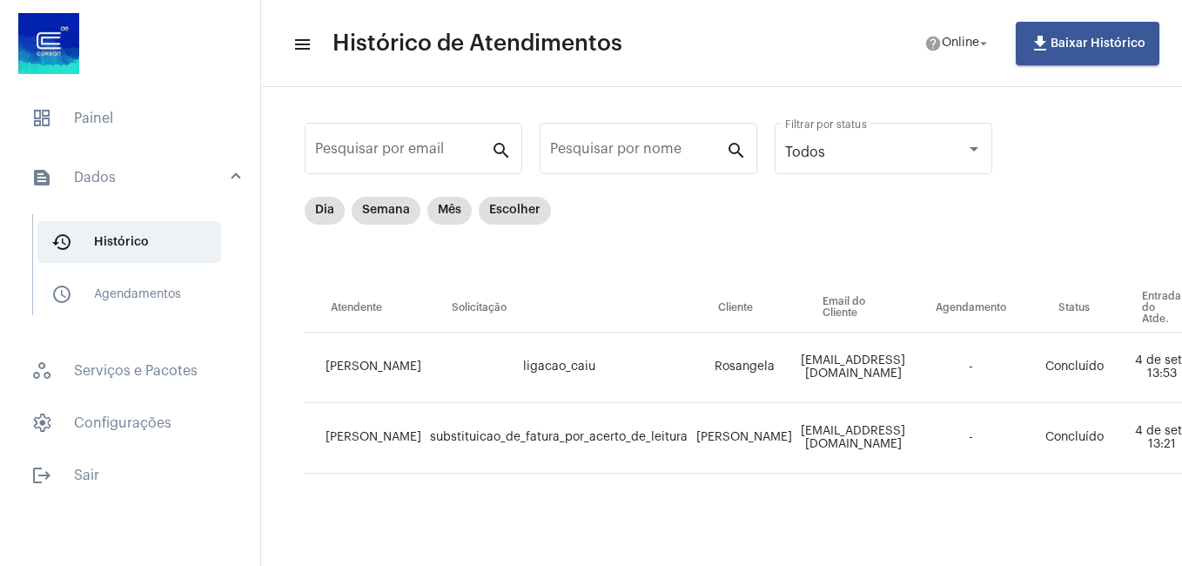
click at [363, 333] on td "[PERSON_NAME]" at bounding box center [365, 367] width 121 height 70
click at [186, 126] on span "dashboard Painel" at bounding box center [129, 118] width 225 height 42
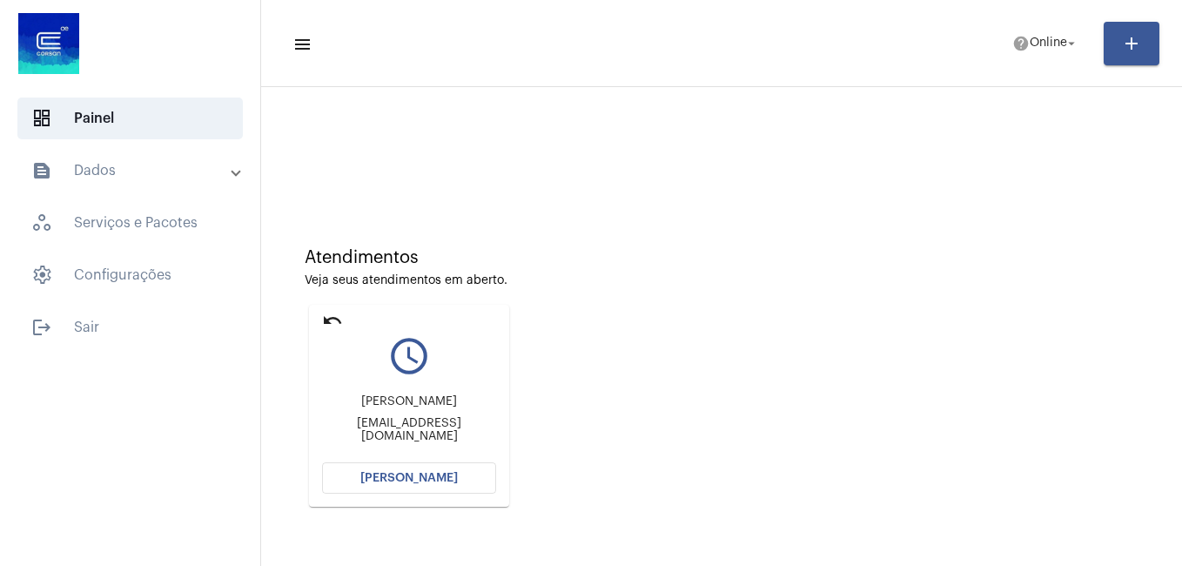
click at [457, 469] on button "[PERSON_NAME]" at bounding box center [409, 477] width 174 height 31
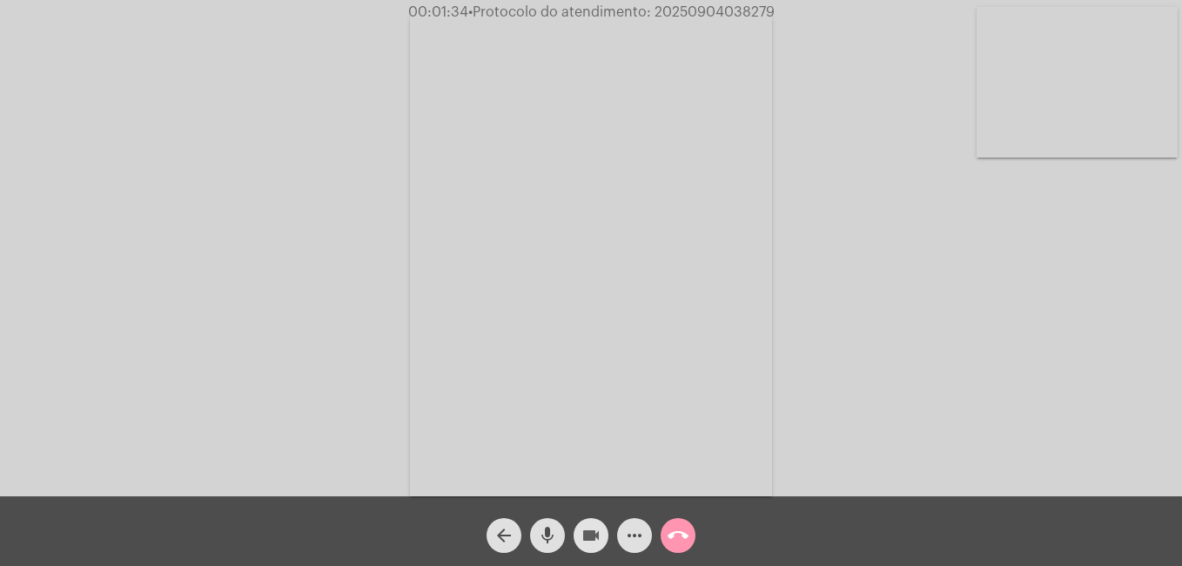
click at [589, 528] on mat-icon "videocam" at bounding box center [590, 535] width 21 height 21
click at [589, 528] on mat-icon "videocam_off" at bounding box center [590, 535] width 21 height 21
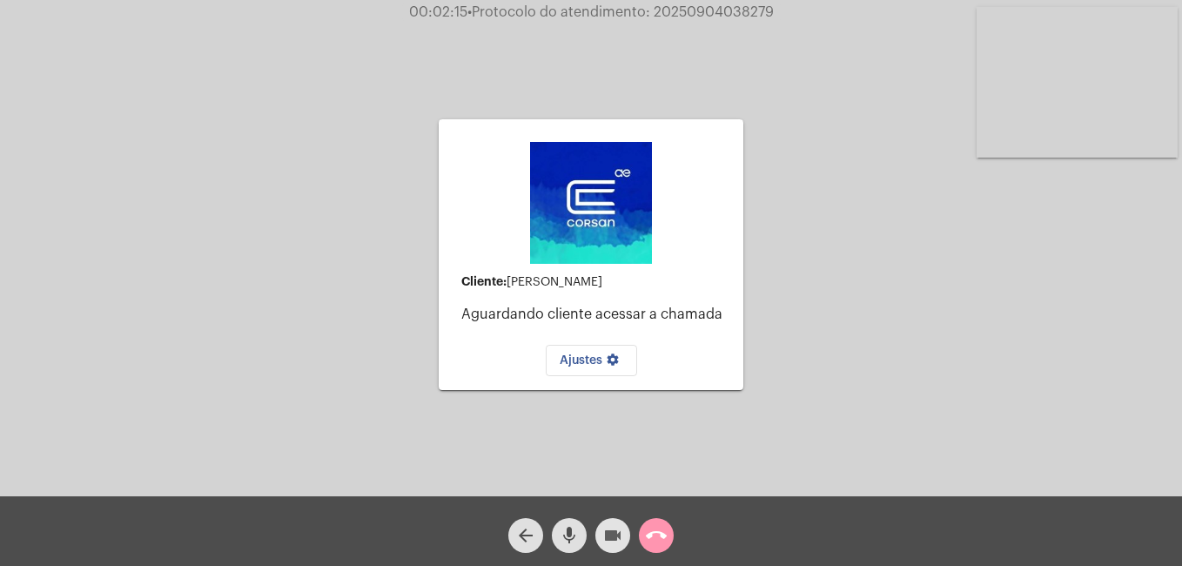
click at [609, 545] on mat-icon "videocam" at bounding box center [612, 535] width 21 height 21
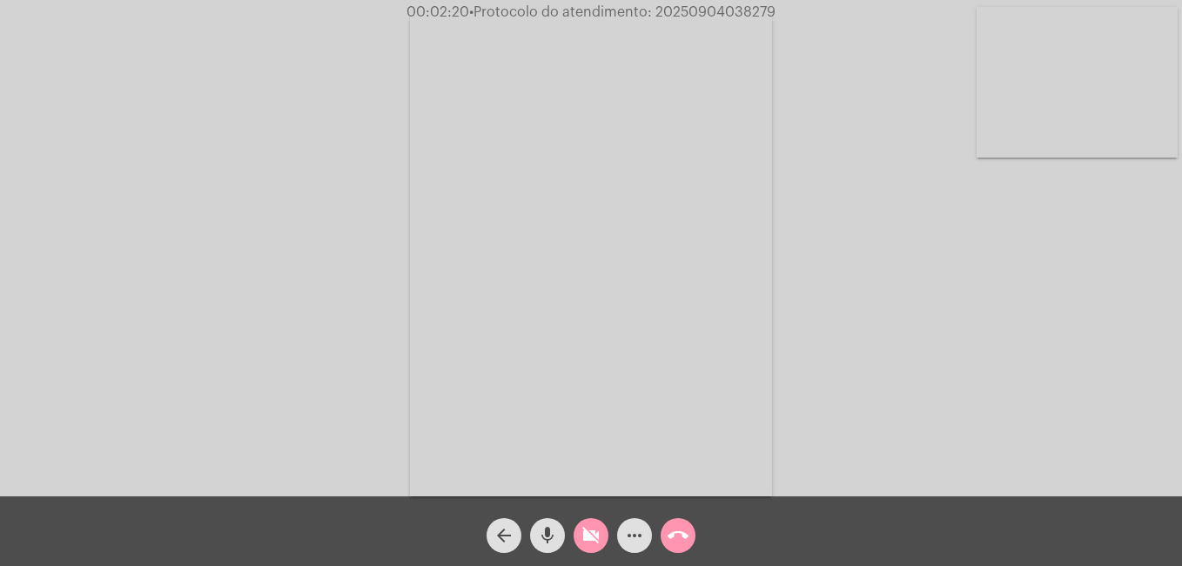
click at [609, 545] on div "videocam_off" at bounding box center [591, 531] width 44 height 44
click at [597, 541] on mat-icon "videocam" at bounding box center [590, 535] width 21 height 21
click at [573, 540] on button "videocam_off" at bounding box center [590, 535] width 35 height 35
click at [573, 540] on button "videocam" at bounding box center [590, 535] width 35 height 35
click at [573, 540] on button "videocam_off" at bounding box center [590, 535] width 35 height 35
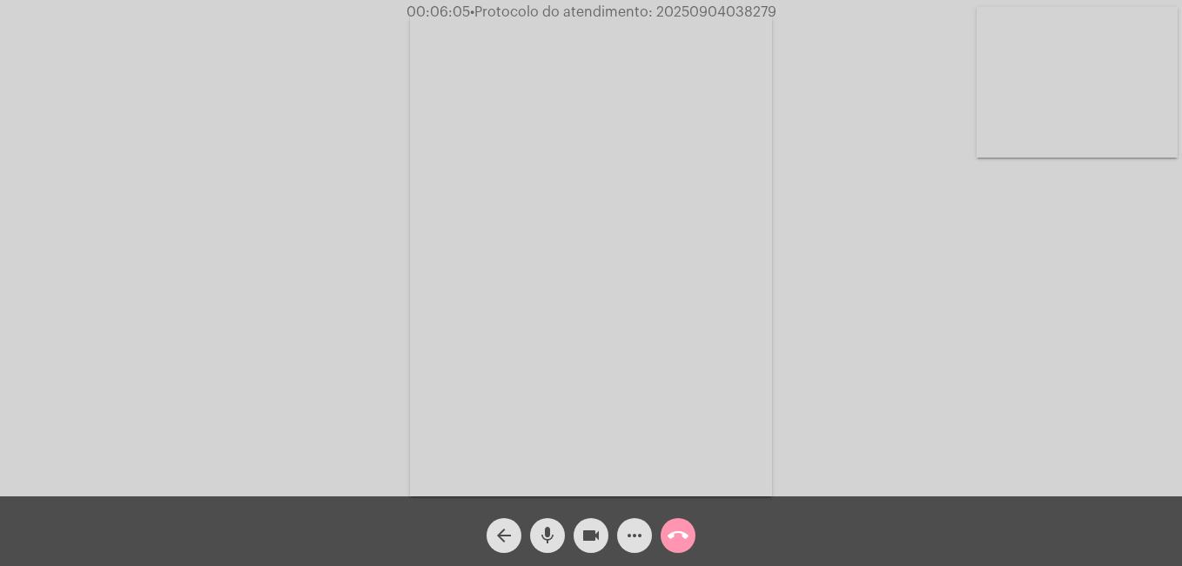
click at [656, 537] on div "call_end" at bounding box center [678, 531] width 44 height 44
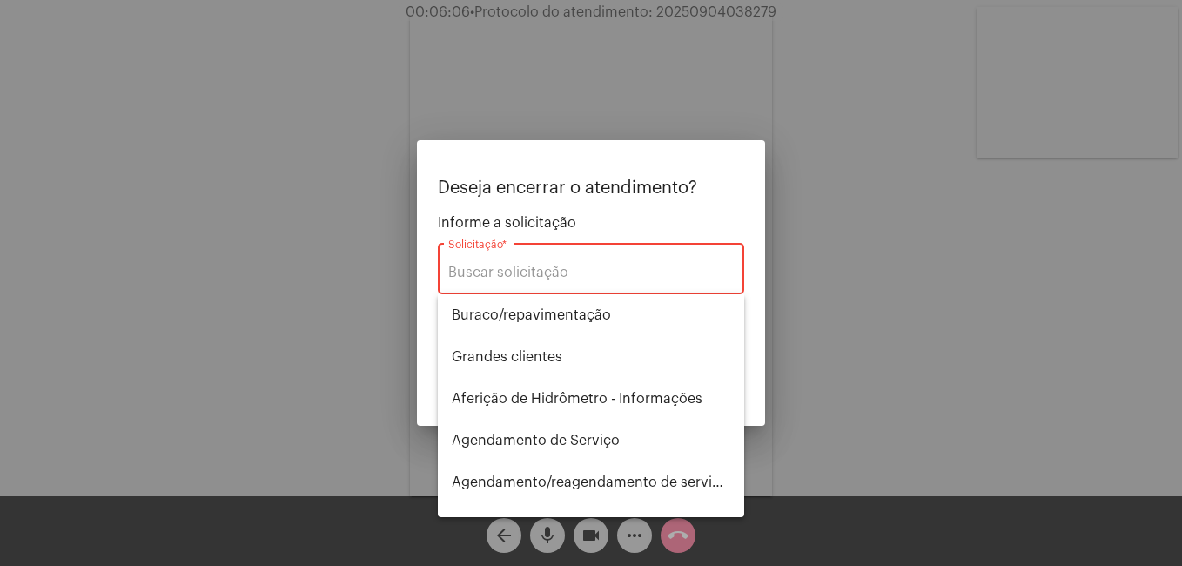
click at [836, 446] on div at bounding box center [591, 283] width 1182 height 566
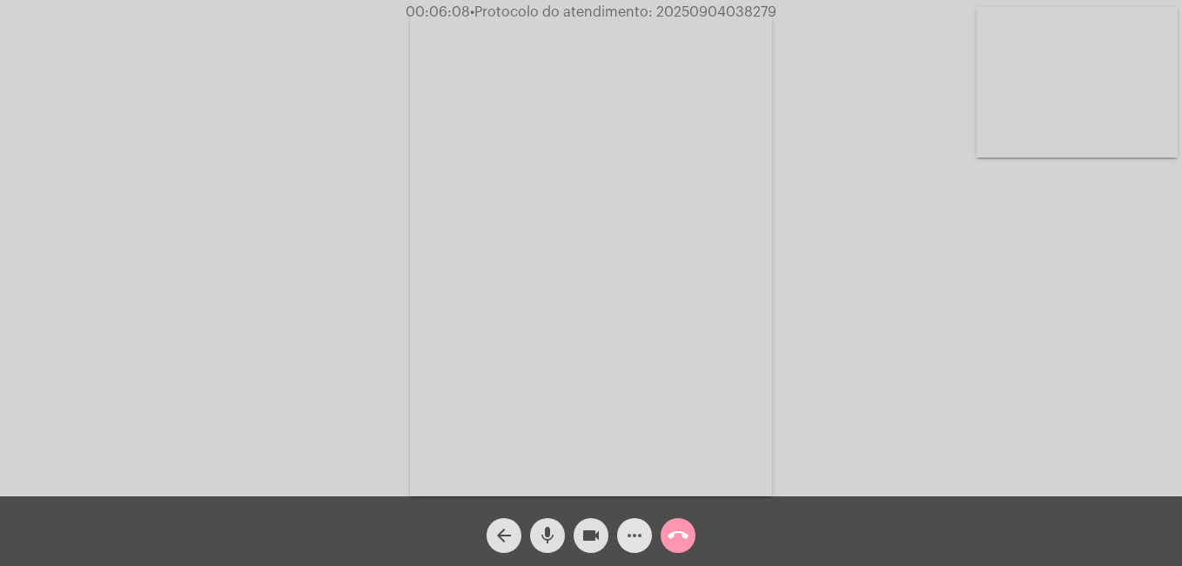
click at [644, 535] on mat-icon "more_horiz" at bounding box center [634, 535] width 21 height 21
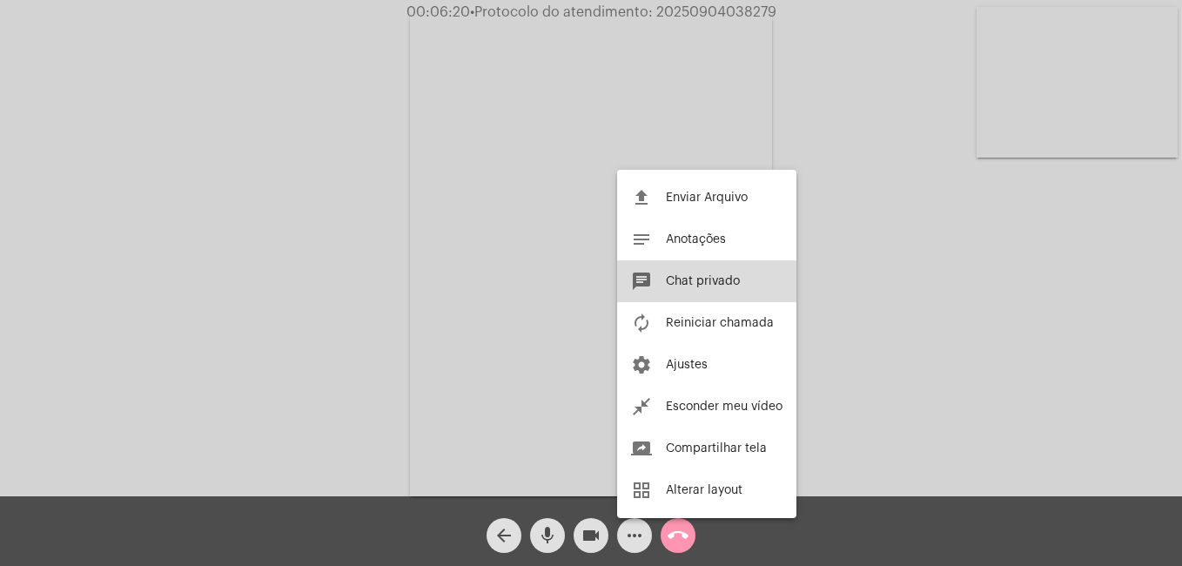
click at [681, 278] on span "Chat privado" at bounding box center [703, 281] width 74 height 12
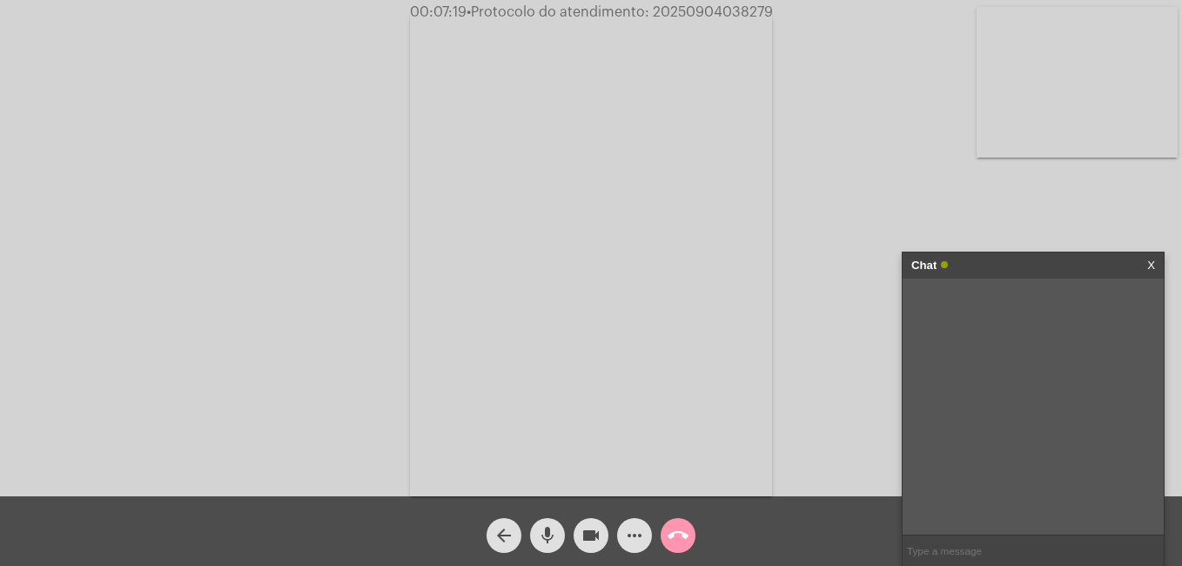
click at [1154, 256] on link "X" at bounding box center [1151, 265] width 8 height 26
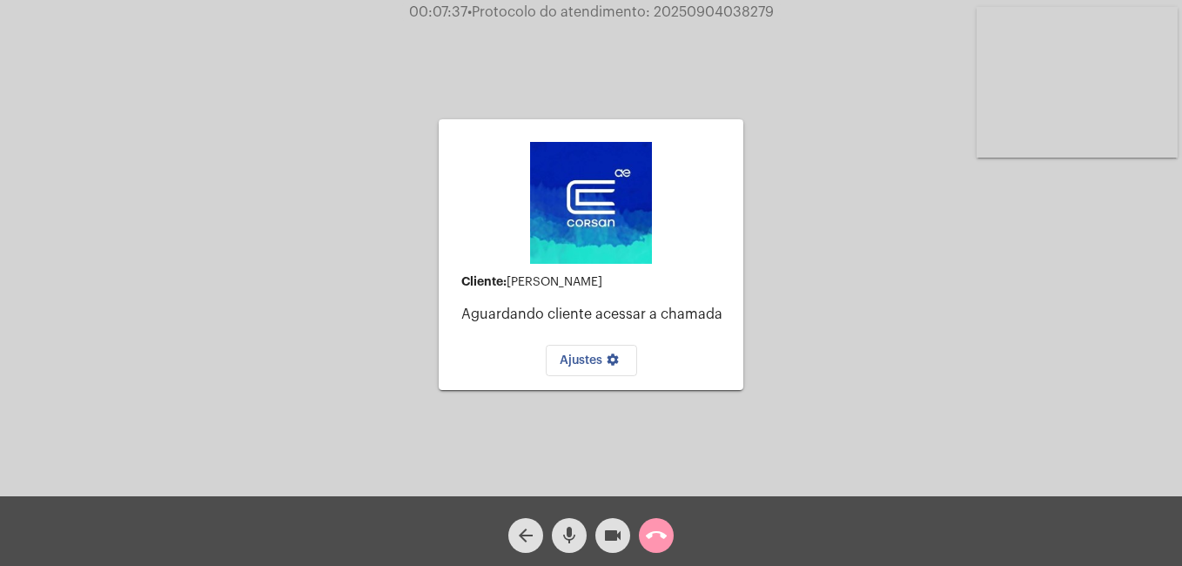
click at [673, 528] on div "call_end" at bounding box center [656, 531] width 44 height 44
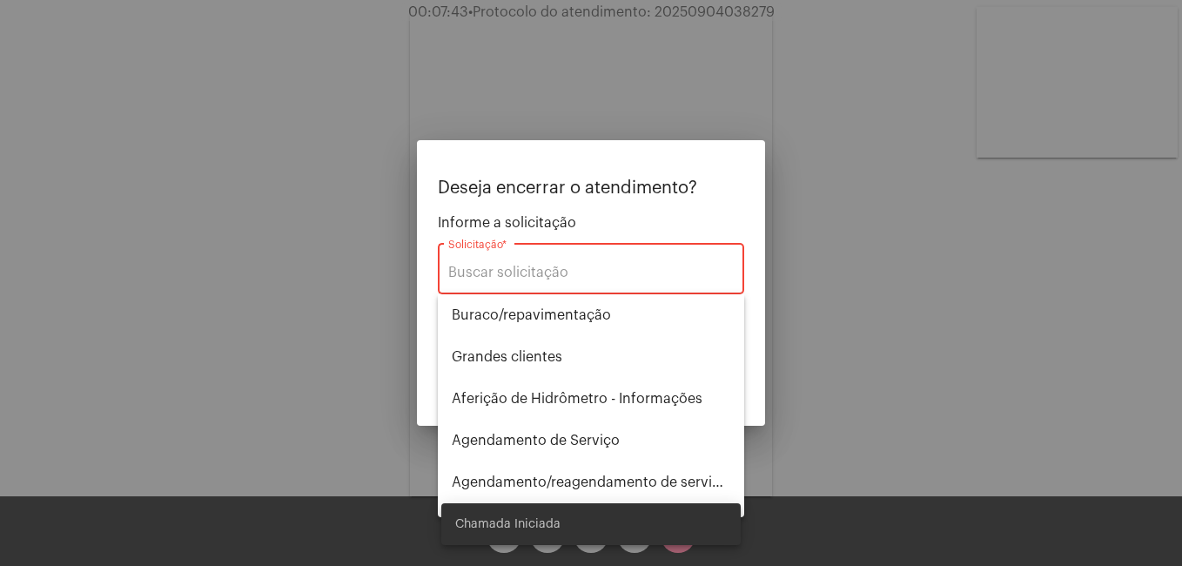
click at [782, 379] on div at bounding box center [591, 283] width 1182 height 566
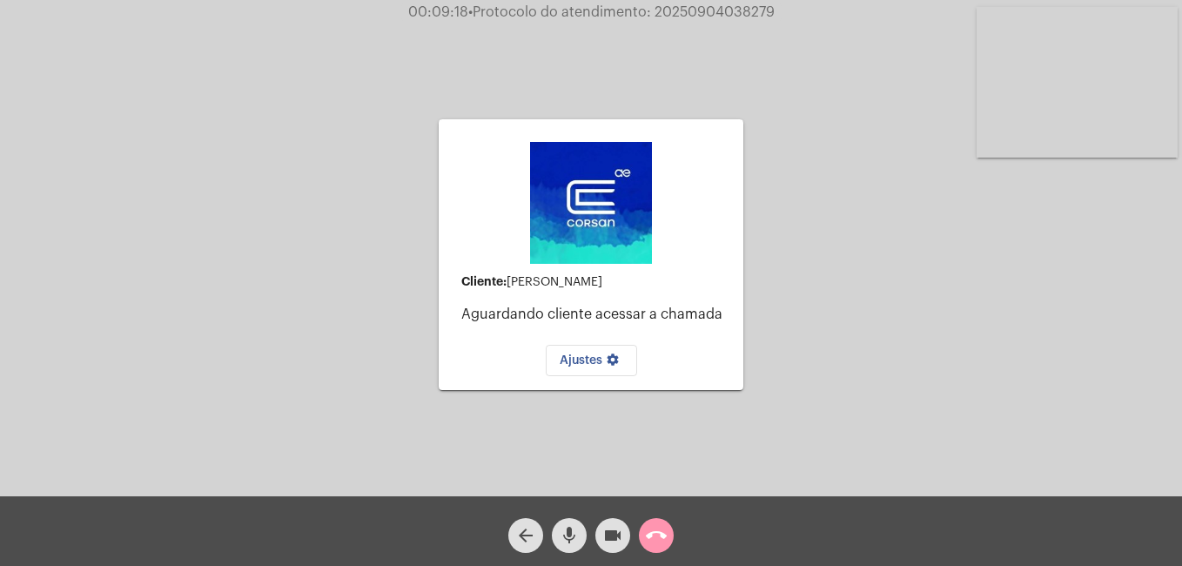
click at [656, 544] on mat-icon "call_end" at bounding box center [656, 535] width 21 height 21
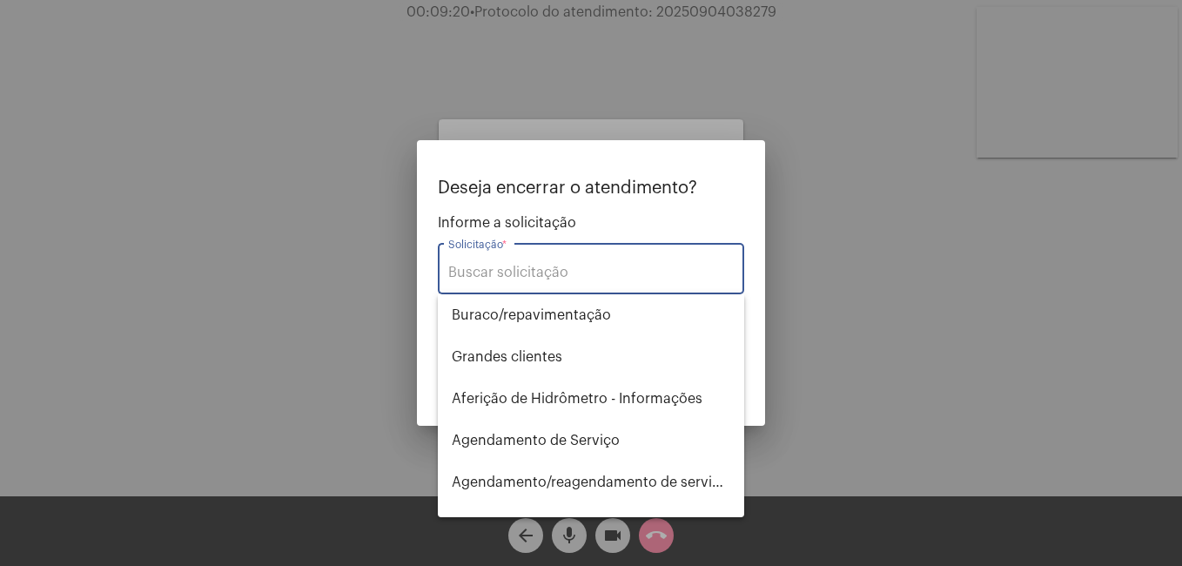
click at [601, 261] on div "Solicitação *" at bounding box center [590, 266] width 285 height 55
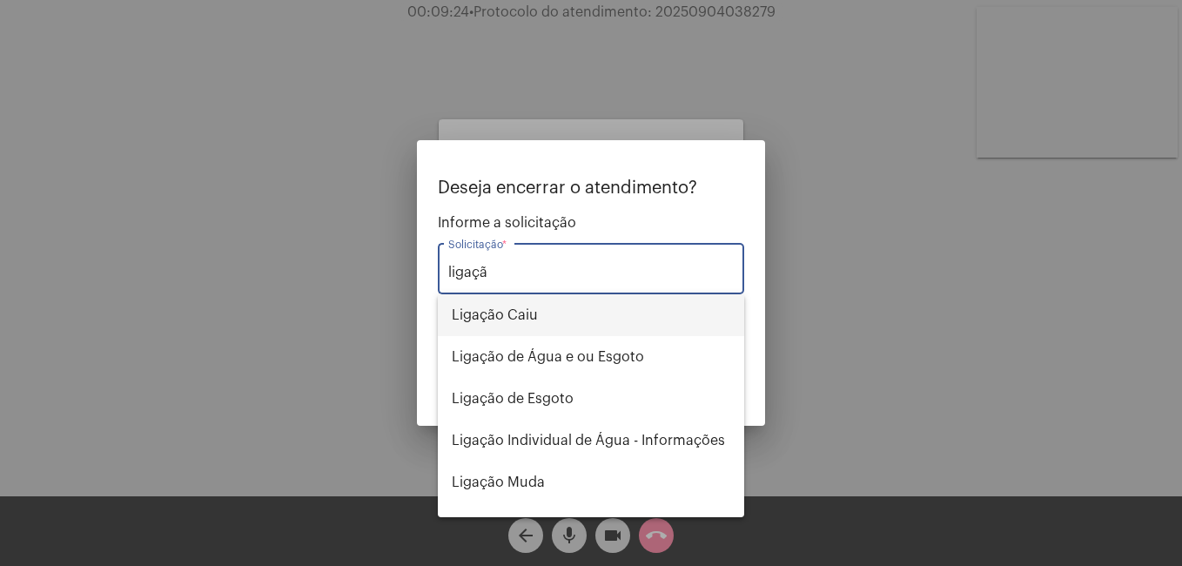
click at [585, 301] on span "Ligação Caiu" at bounding box center [591, 315] width 278 height 42
type input "Ligação Caiu"
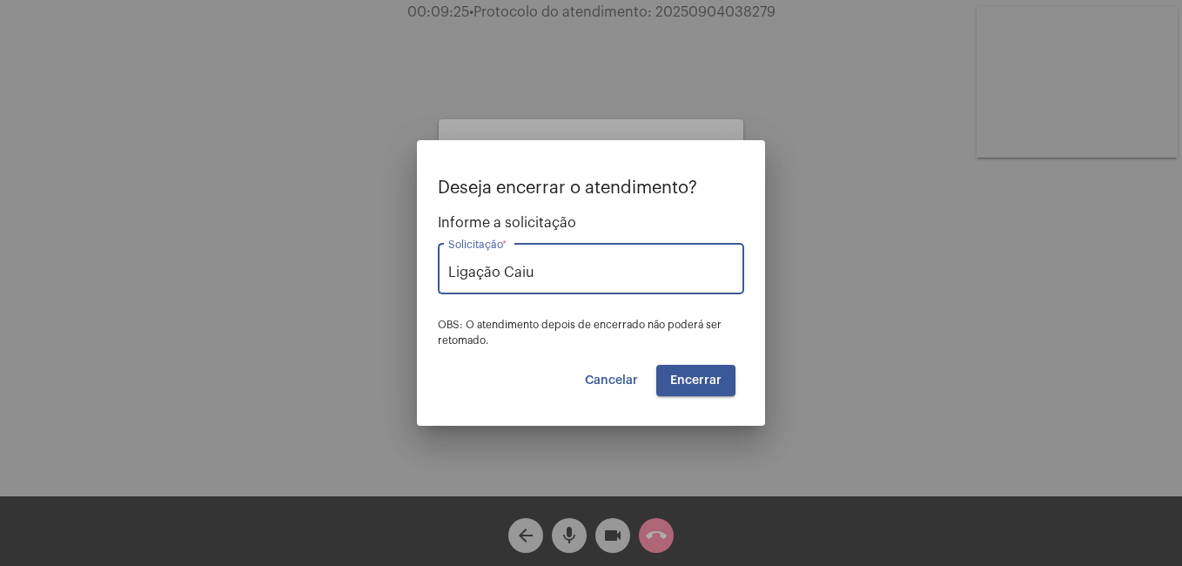
click at [692, 384] on span "Encerrar" at bounding box center [695, 380] width 51 height 12
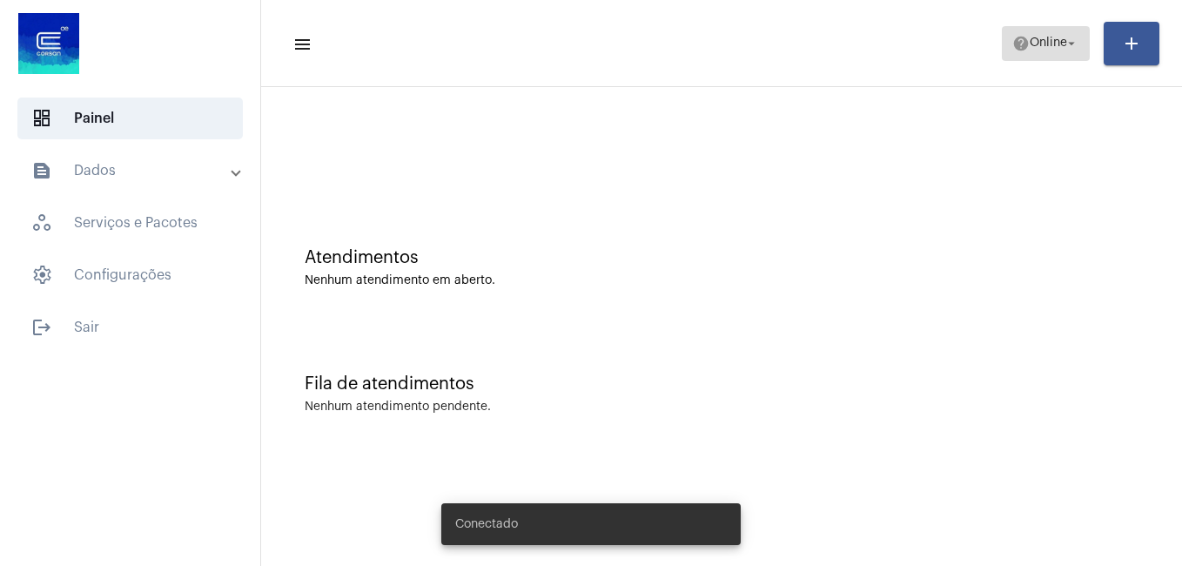
click at [1022, 41] on mat-icon "help" at bounding box center [1020, 43] width 17 height 17
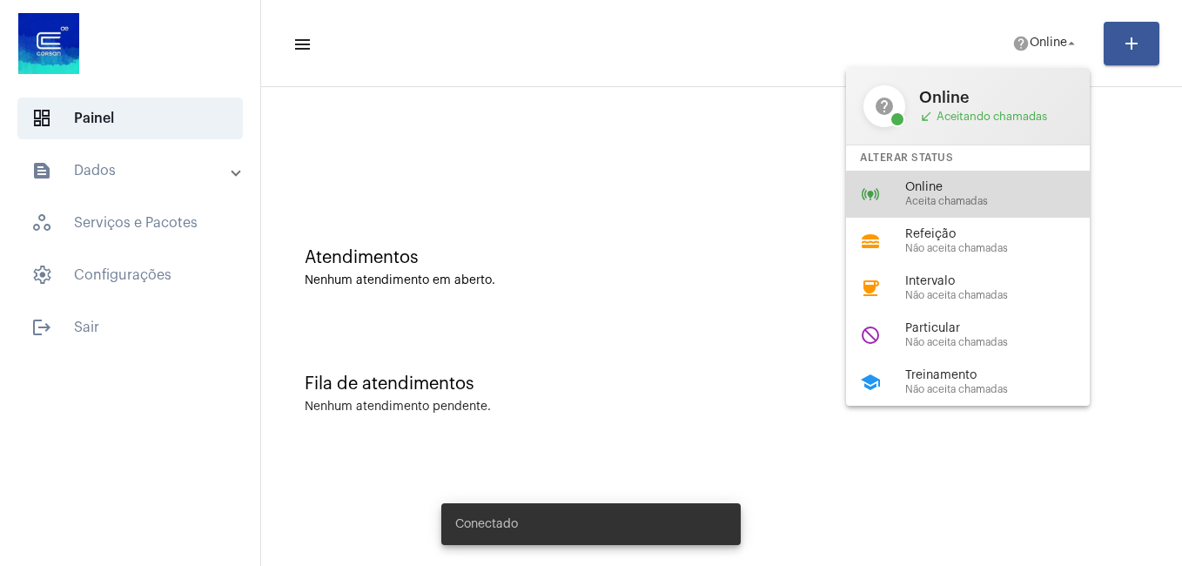
click at [1007, 193] on span "Online" at bounding box center [1004, 187] width 198 height 13
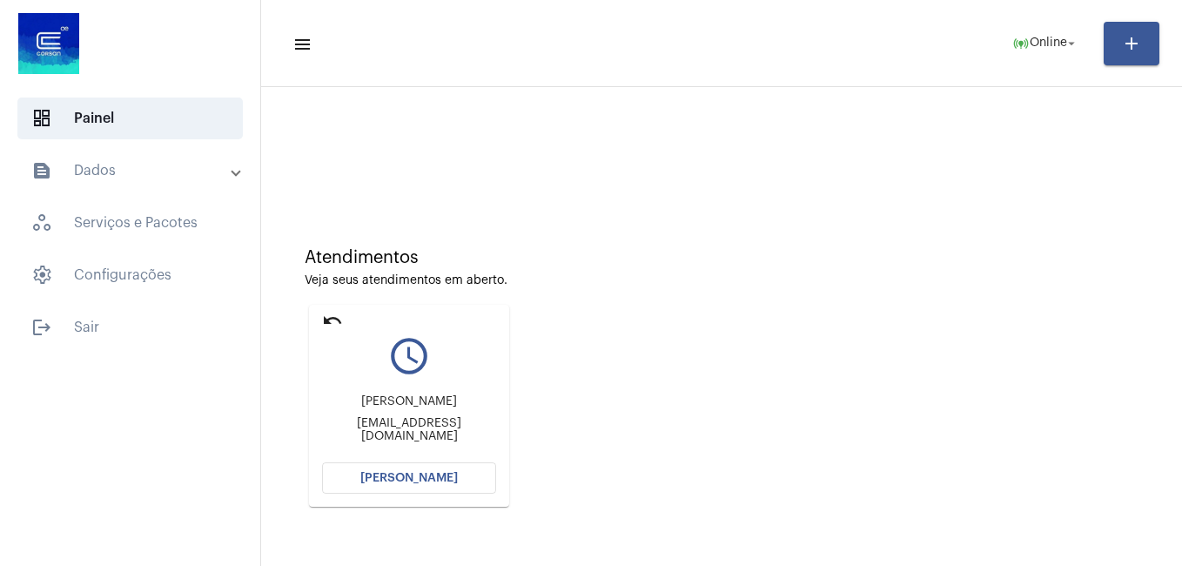
click at [401, 467] on button "[PERSON_NAME]" at bounding box center [409, 477] width 174 height 31
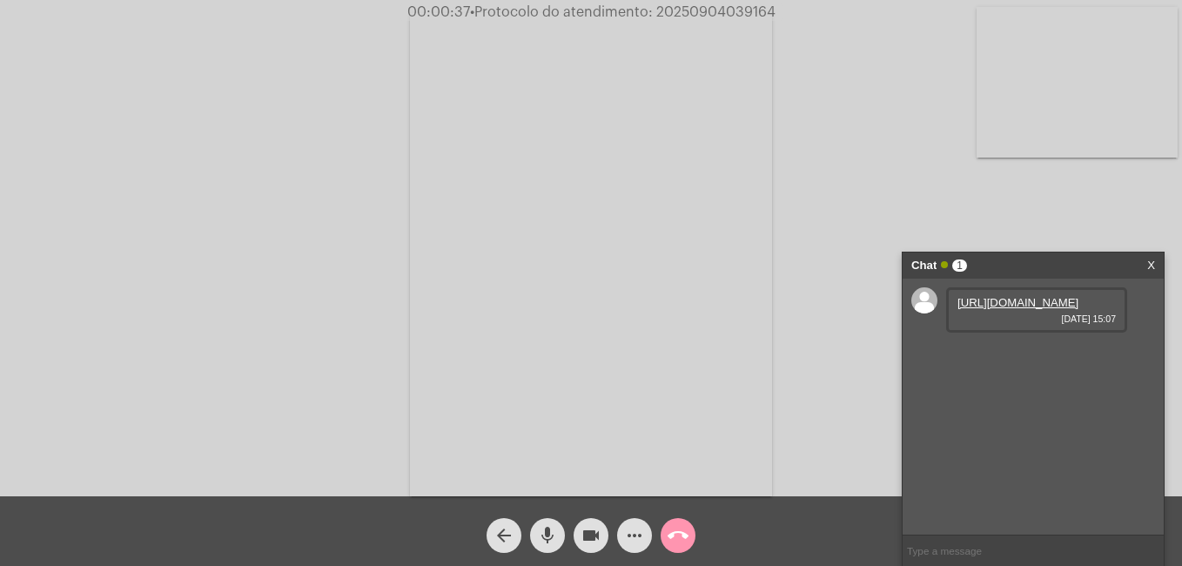
click at [1067, 309] on link "https://neft-transfer-bucket.s3.amazonaws.com/temp-1e29a9f3-ac9d-1ed5-3519-7b17…" at bounding box center [1017, 302] width 121 height 13
click at [1046, 359] on link "https://neft-transfer-bucket.s3.amazonaws.com/temp-4be6d189-66f6-4d6b-1013-37a8…" at bounding box center [1017, 351] width 121 height 13
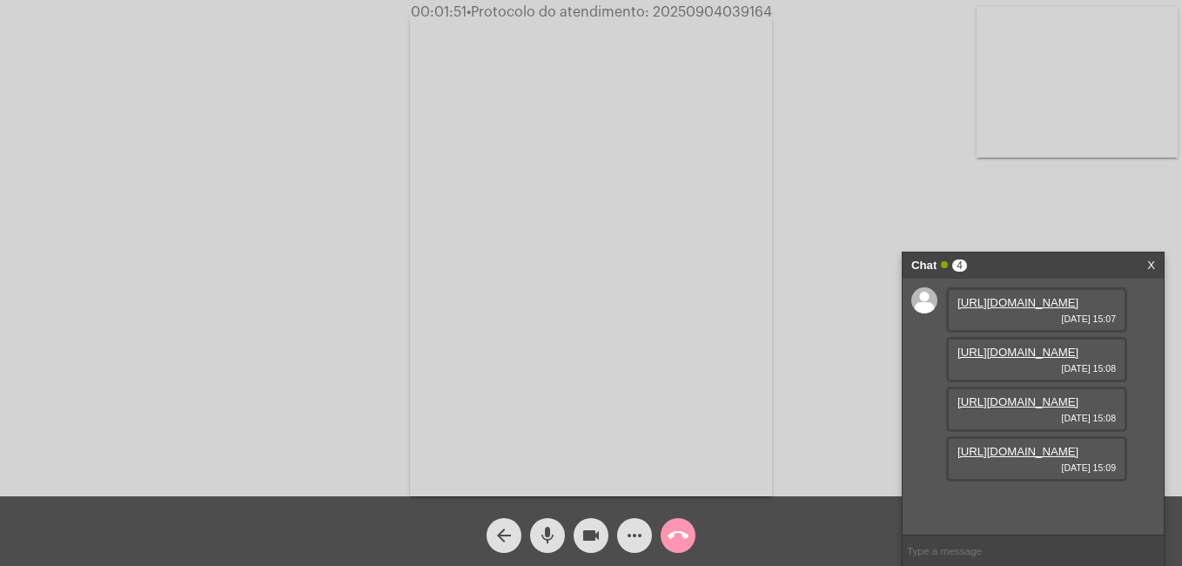
scroll to position [15, 0]
click at [665, 233] on video at bounding box center [591, 254] width 362 height 483
click at [1057, 359] on link "https://neft-transfer-bucket.s3.amazonaws.com/temp-4be6d189-66f6-4d6b-1013-37a8…" at bounding box center [1017, 351] width 121 height 13
click at [694, 178] on video at bounding box center [814, 252] width 565 height 423
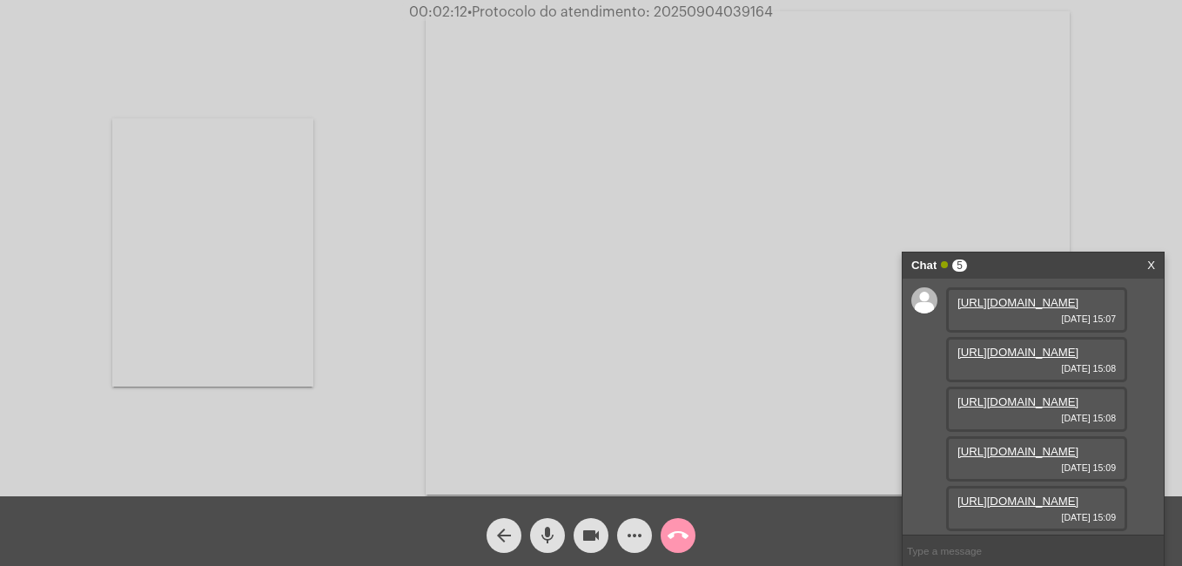
scroll to position [192, 0]
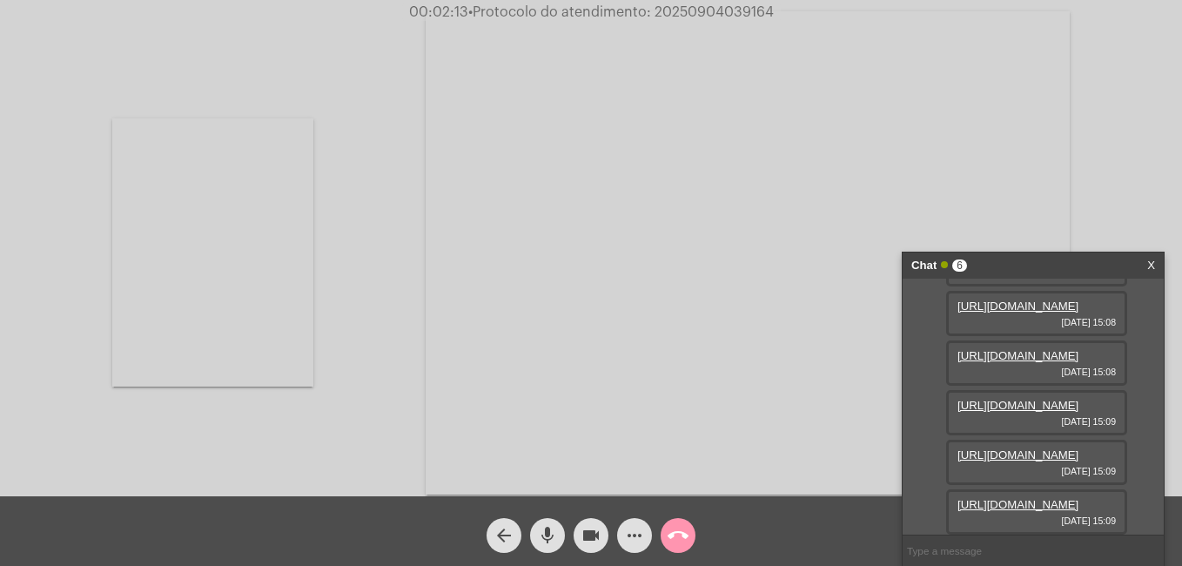
click at [1043, 407] on link "https://neft-transfer-bucket.s3.amazonaws.com/temp-46a308be-0f48-3db1-c2f2-c725…" at bounding box center [1017, 405] width 121 height 13
click at [582, 199] on video at bounding box center [748, 252] width 644 height 483
click at [1011, 448] on link "https://neft-transfer-bucket.s3.amazonaws.com/temp-badf4165-a094-e2b9-8dbe-b164…" at bounding box center [1017, 454] width 121 height 13
click at [602, 159] on video at bounding box center [814, 252] width 565 height 423
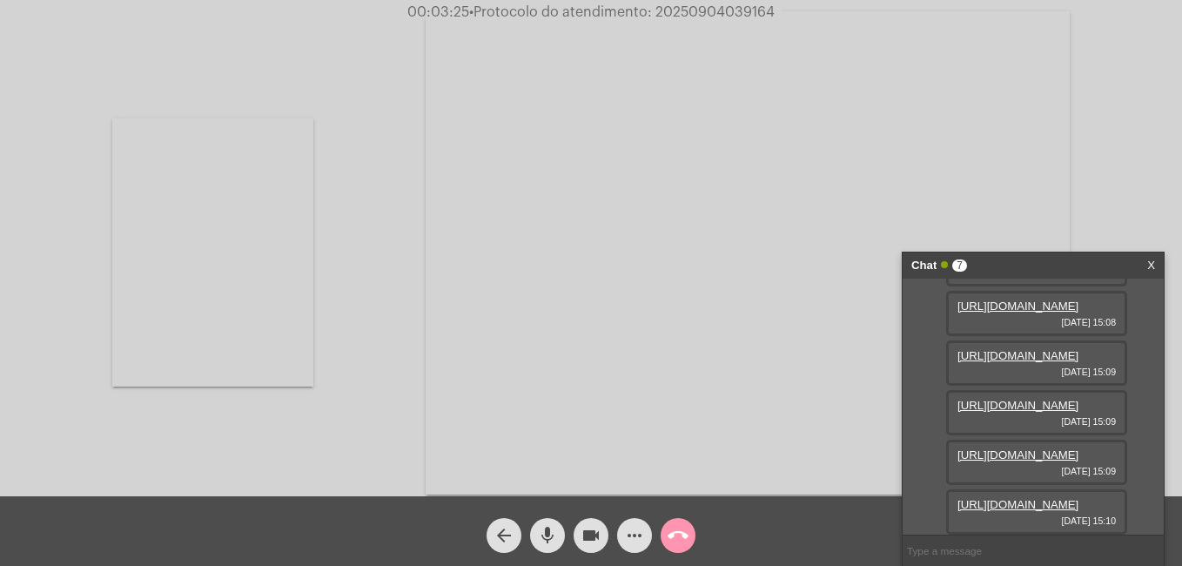
scroll to position [370, 0]
click at [1034, 498] on link "https://neft-transfer-bucket.s3.amazonaws.com/temp-bf1fe27c-1424-66d2-de37-f9d4…" at bounding box center [1017, 504] width 121 height 13
click at [554, 524] on span "mic" at bounding box center [547, 535] width 21 height 35
click at [580, 527] on button "videocam" at bounding box center [590, 535] width 35 height 35
click at [599, 539] on mat-icon "videocam_off" at bounding box center [590, 535] width 21 height 21
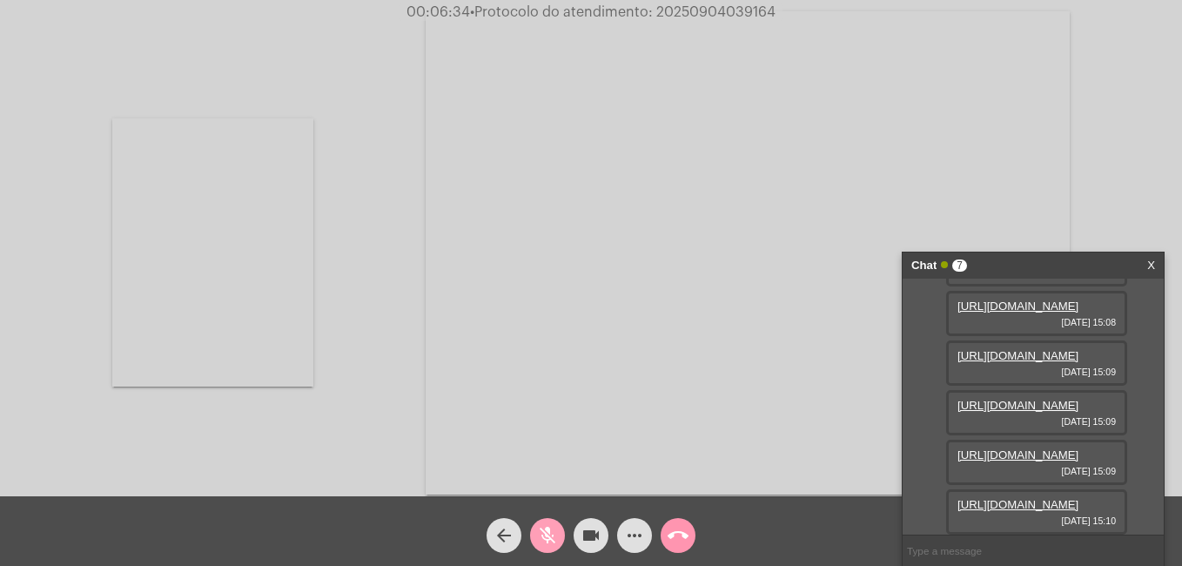
click at [550, 535] on mat-icon "mic_off" at bounding box center [547, 535] width 21 height 21
click at [548, 524] on span "mic" at bounding box center [547, 535] width 21 height 35
click at [598, 529] on mat-icon "videocam" at bounding box center [590, 535] width 21 height 21
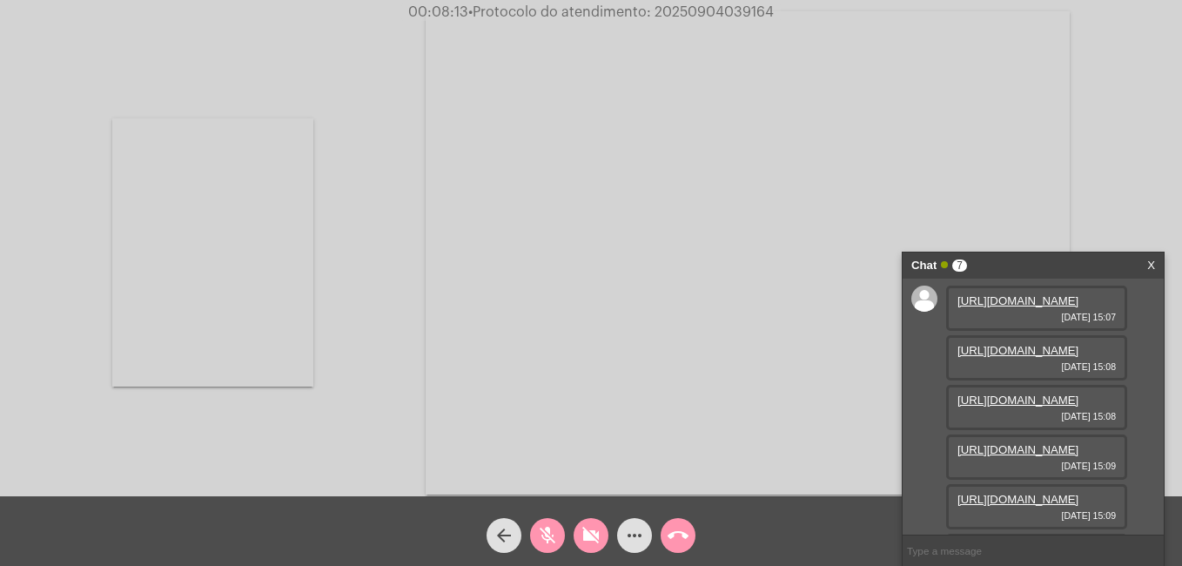
scroll to position [0, 0]
click at [591, 523] on span "videocam_off" at bounding box center [590, 535] width 21 height 35
click at [537, 538] on mat-icon "mic_off" at bounding box center [547, 535] width 21 height 21
click at [547, 540] on mat-icon "mic" at bounding box center [547, 535] width 21 height 21
click at [597, 535] on mat-icon "videocam" at bounding box center [590, 535] width 21 height 21
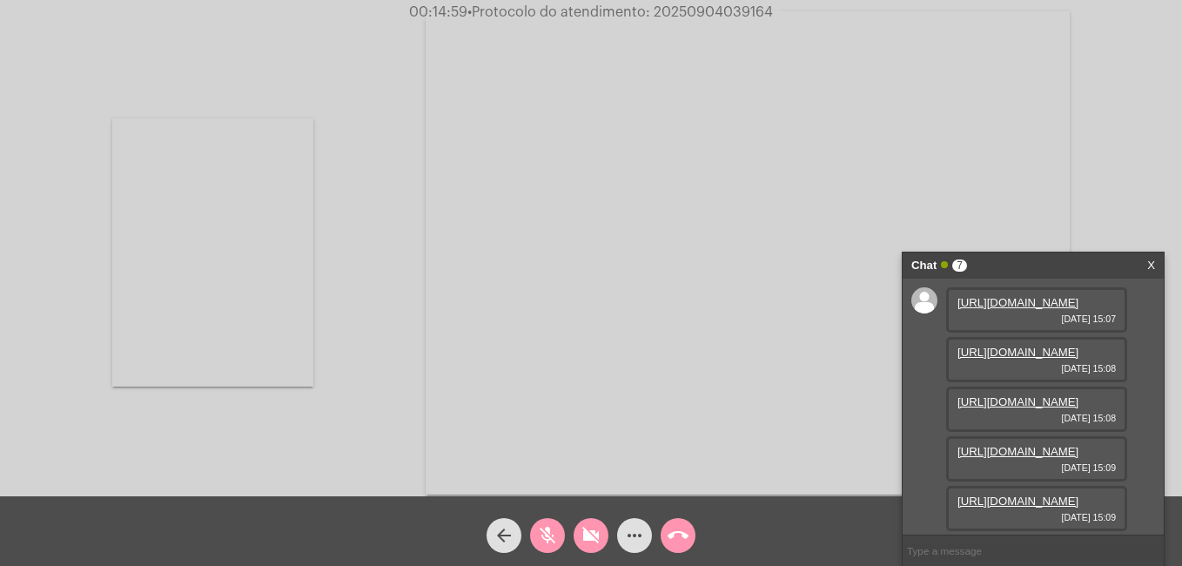
click at [633, 531] on mat-icon "more_horiz" at bounding box center [634, 535] width 21 height 21
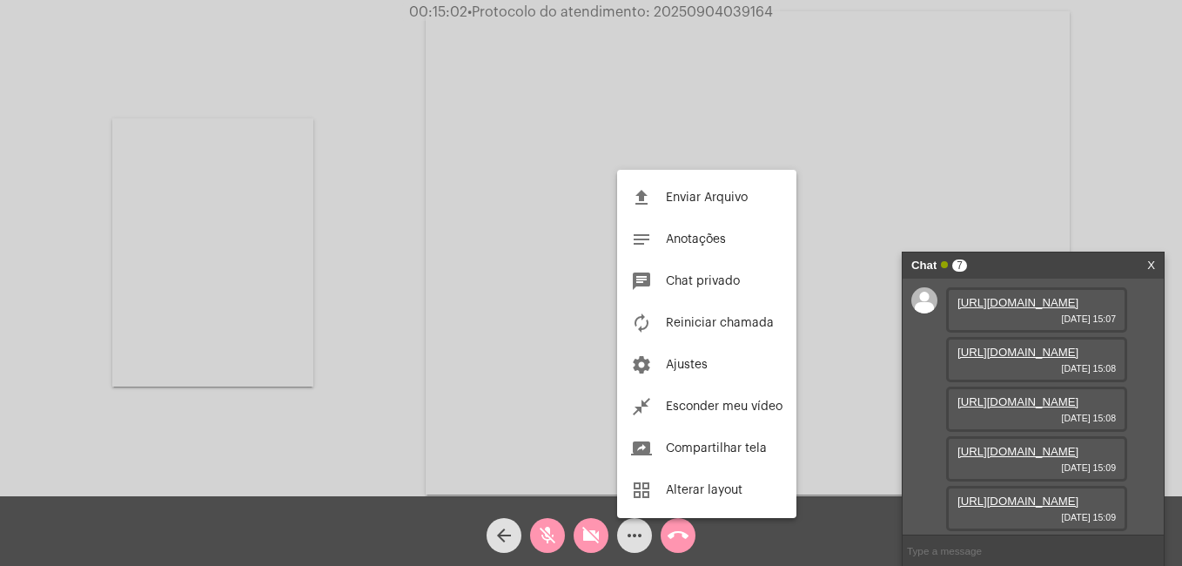
click at [846, 266] on div at bounding box center [591, 283] width 1182 height 566
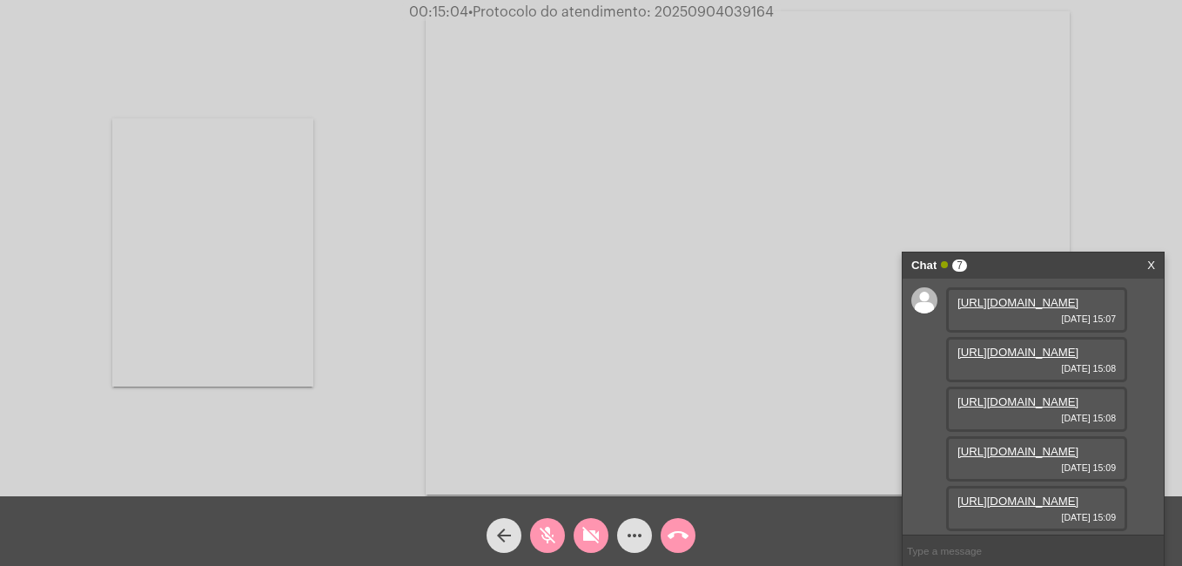
click at [987, 309] on link "https://neft-transfer-bucket.s3.amazonaws.com/temp-1e29a9f3-ac9d-1ed5-3519-7b17…" at bounding box center [1017, 302] width 121 height 13
click at [1073, 359] on link "https://neft-transfer-bucket.s3.amazonaws.com/temp-4be6d189-66f6-4d6b-1013-37a8…" at bounding box center [1017, 351] width 121 height 13
click at [1102, 188] on div "Acessando Câmera e Microfone..." at bounding box center [591, 251] width 1178 height 496
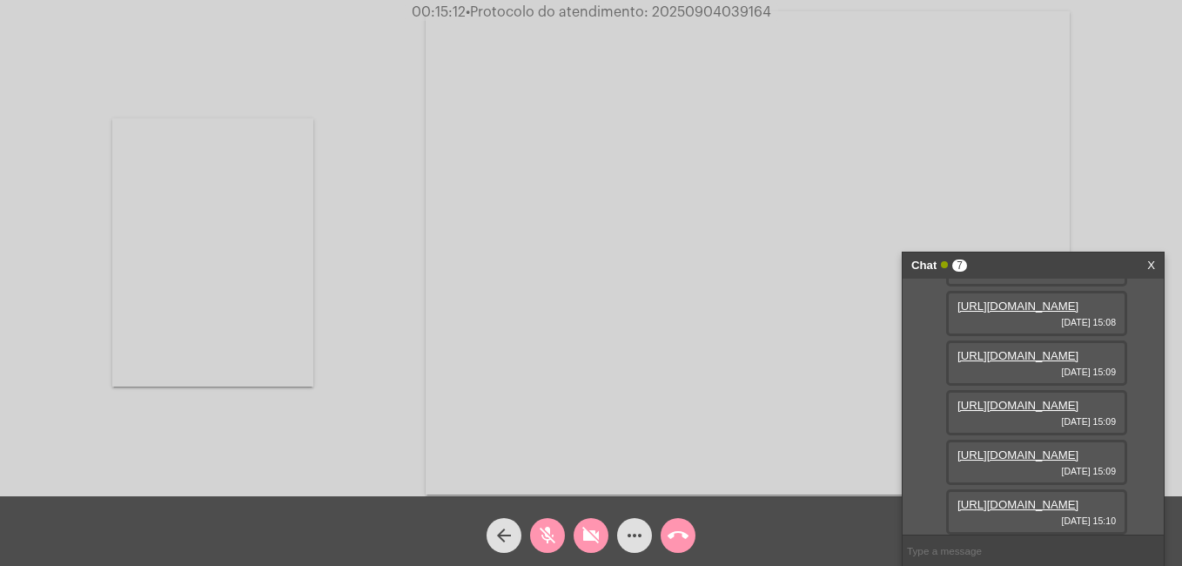
scroll to position [174, 0]
click at [1016, 312] on link "https://neft-transfer-bucket.s3.amazonaws.com/temp-6dc1b0a6-dee8-763b-45e0-c45e…" at bounding box center [1017, 305] width 121 height 13
click at [1078, 362] on link "https://neft-transfer-bucket.s3.amazonaws.com/temp-46a308be-0f48-3db1-c2f2-c725…" at bounding box center [1017, 355] width 121 height 13
click at [1078, 399] on link "https://neft-transfer-bucket.s3.amazonaws.com/temp-badf4165-a094-e2b9-8dbe-b164…" at bounding box center [1017, 405] width 121 height 13
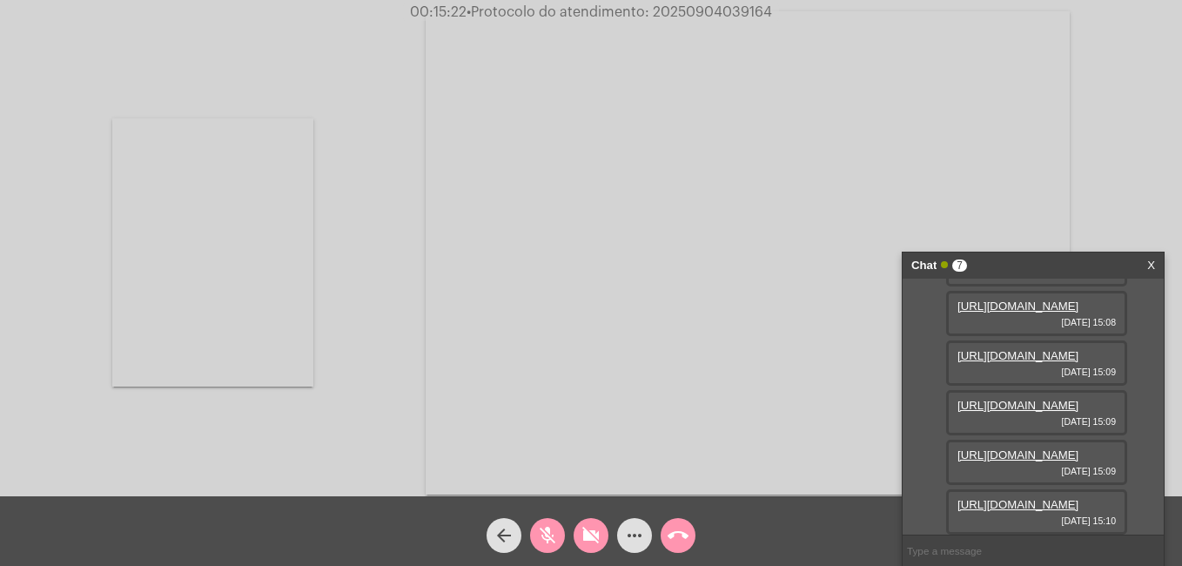
click at [1078, 448] on link "https://neft-transfer-bucket.s3.amazonaws.com/temp-7a159d99-4e03-1594-5334-24ad…" at bounding box center [1017, 454] width 121 height 13
click at [1078, 507] on link "https://neft-transfer-bucket.s3.amazonaws.com/temp-bf1fe27c-1424-66d2-de37-f9d4…" at bounding box center [1017, 504] width 121 height 13
click at [1164, 158] on div "Acessando Câmera e Microfone..." at bounding box center [591, 251] width 1178 height 496
click at [627, 520] on span "more_horiz" at bounding box center [634, 535] width 21 height 35
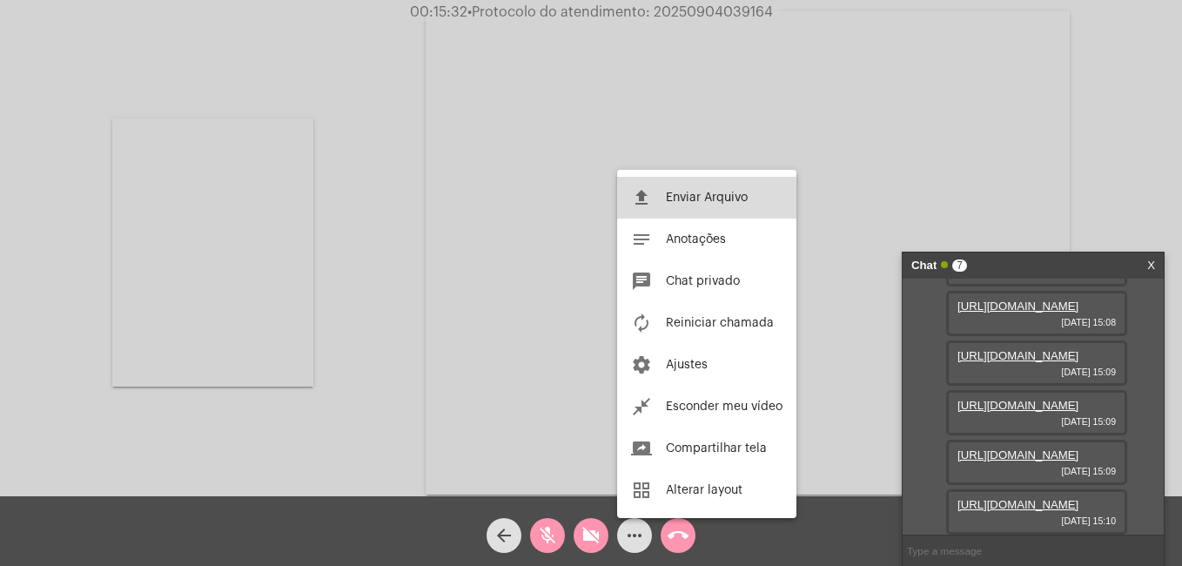
click at [683, 181] on button "file_upload Enviar Arquivo" at bounding box center [706, 198] width 179 height 42
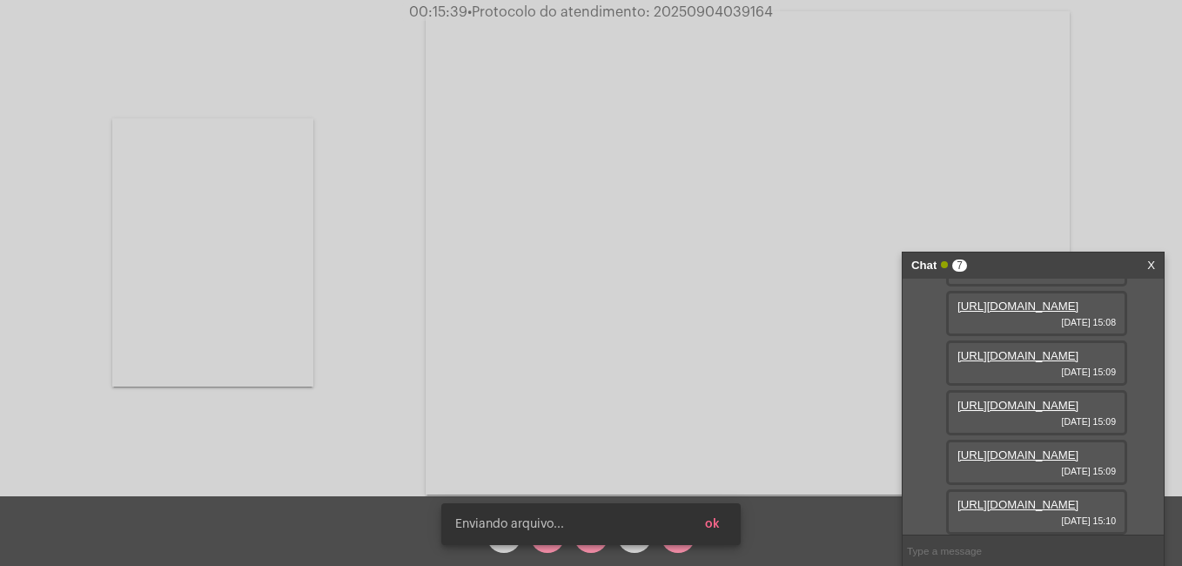
scroll to position [459, 0]
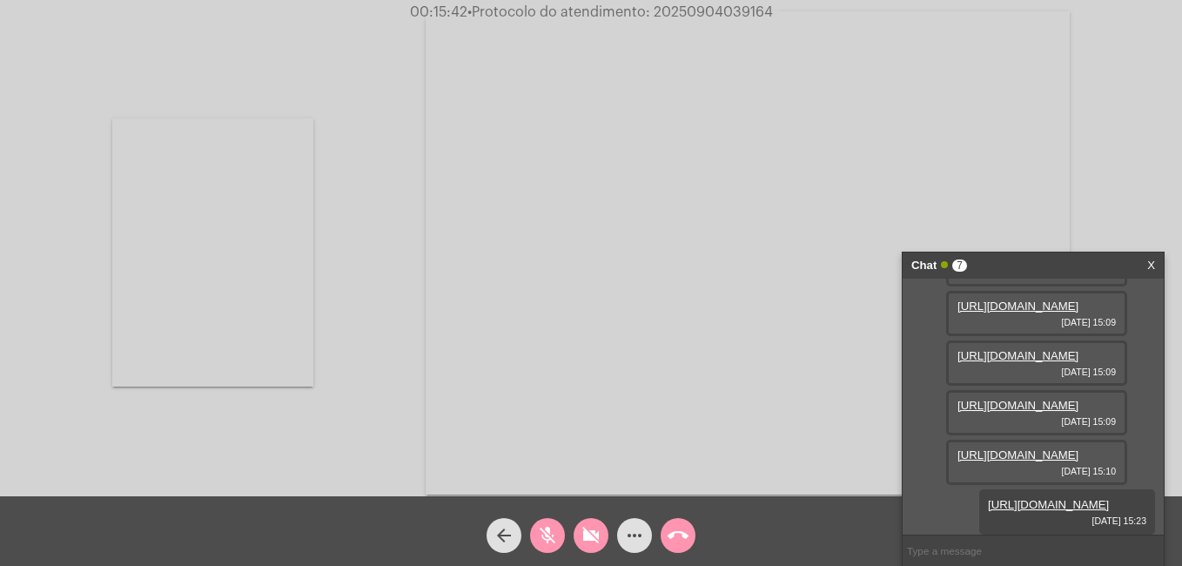
drag, startPoint x: 652, startPoint y: 10, endPoint x: 768, endPoint y: 10, distance: 115.7
click at [768, 10] on span "• Protocolo do atendimento: 20250904039164" at bounding box center [619, 12] width 305 height 14
copy span "20250904039164"
click at [1018, 544] on input "text" at bounding box center [1032, 550] width 261 height 30
paste input "20250904039164"
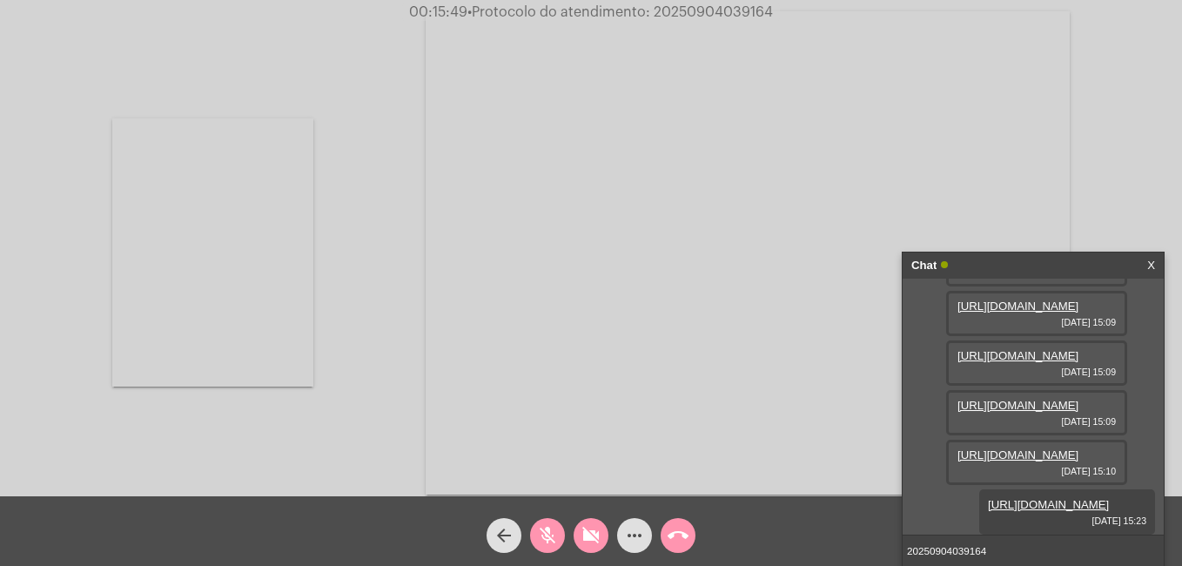
type input "20250904039164"
click at [548, 529] on mat-icon "mic_off" at bounding box center [547, 535] width 21 height 21
click at [587, 530] on mat-icon "videocam_off" at bounding box center [590, 535] width 21 height 21
click at [573, 518] on button "videocam" at bounding box center [590, 535] width 35 height 35
click at [536, 529] on button "mic" at bounding box center [547, 535] width 35 height 35
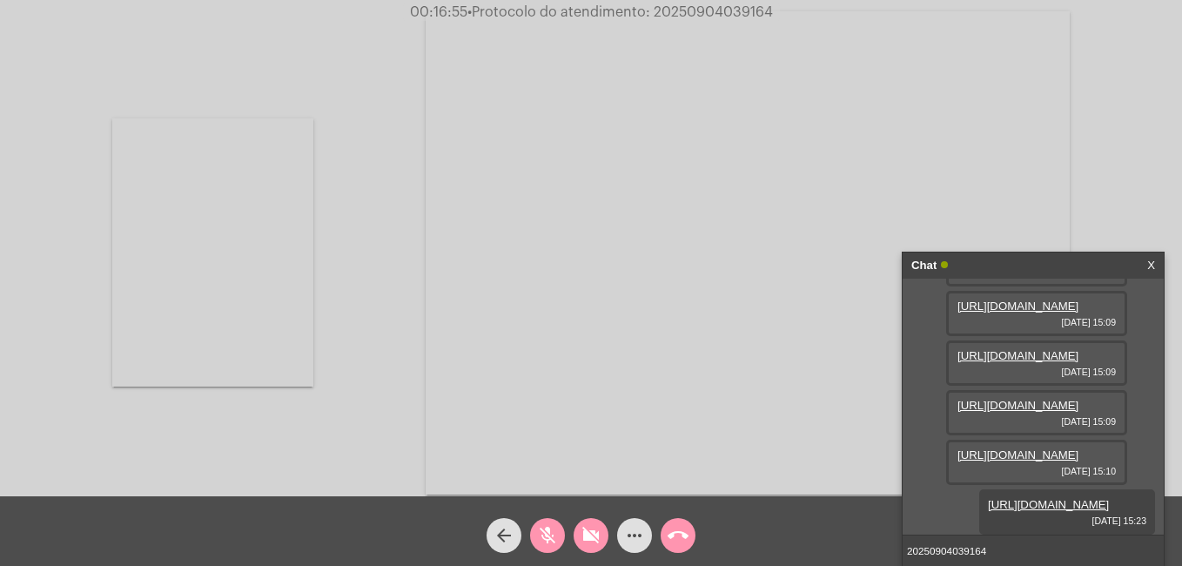
drag, startPoint x: 1015, startPoint y: 538, endPoint x: 907, endPoint y: 544, distance: 108.1
click at [907, 544] on input "20250904039164" at bounding box center [1032, 550] width 261 height 30
click at [675, 540] on mat-icon "call_end" at bounding box center [677, 535] width 21 height 21
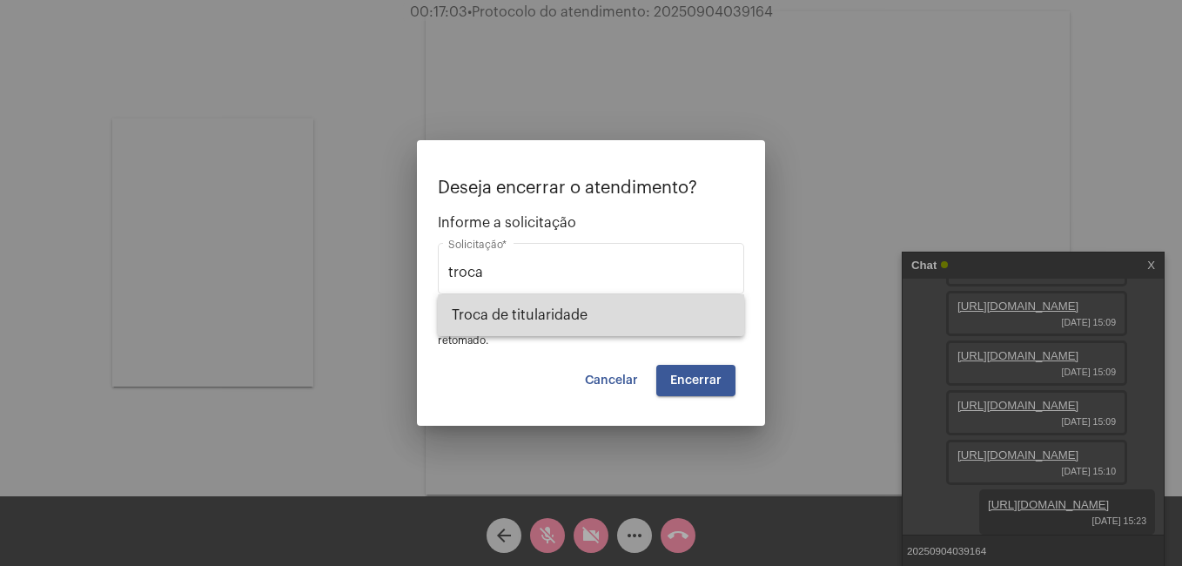
click at [627, 316] on span "Troca de titularidade" at bounding box center [591, 315] width 278 height 42
type input "Troca de titularidade"
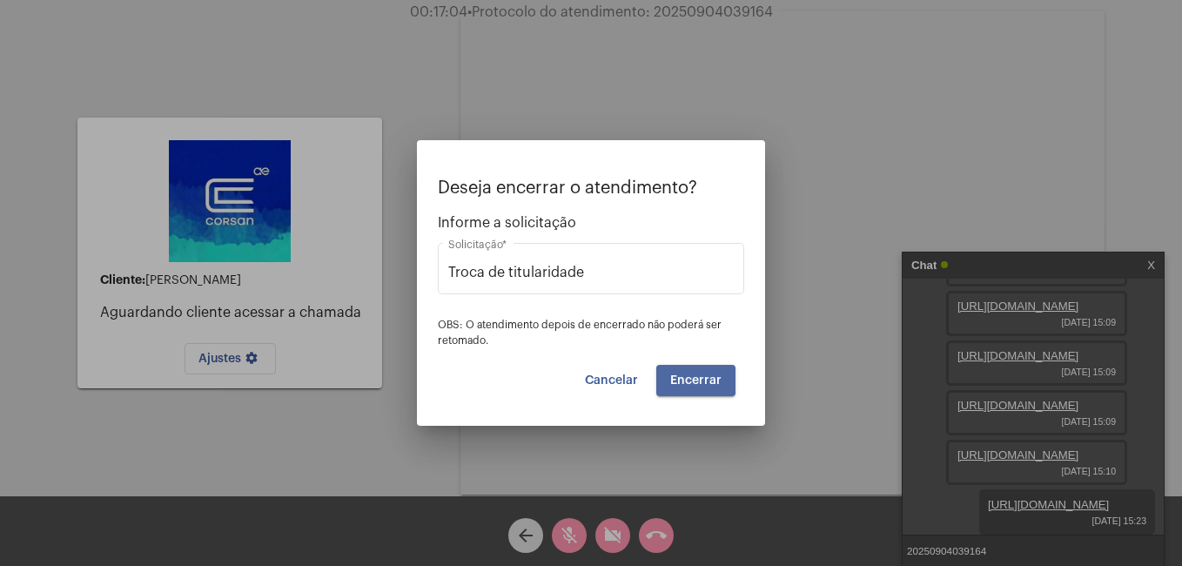
click at [661, 375] on button "Encerrar" at bounding box center [695, 380] width 79 height 31
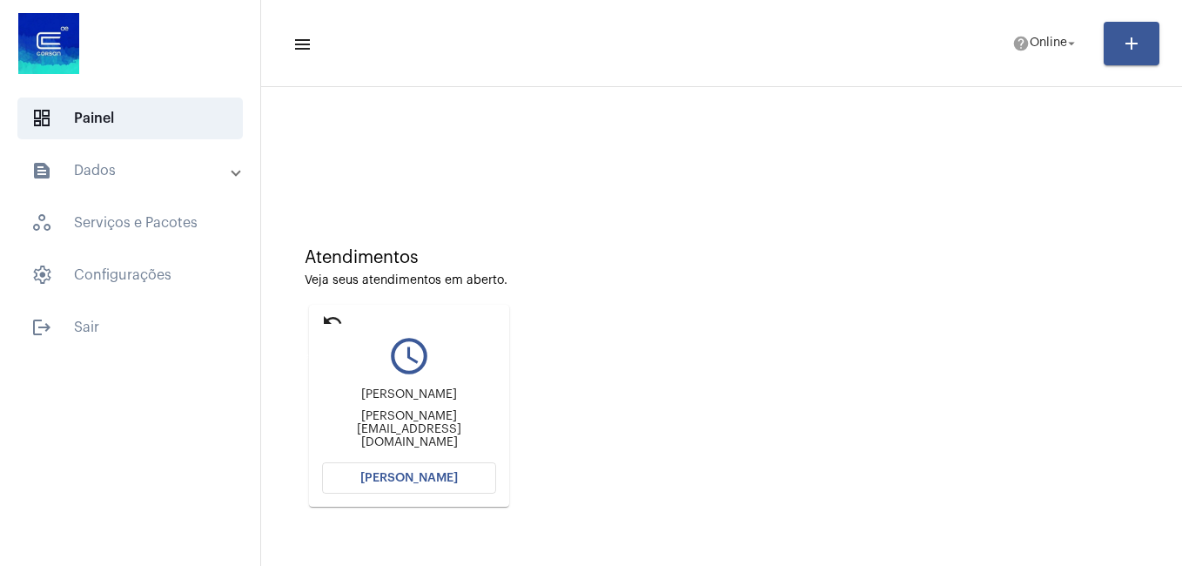
click at [332, 324] on mat-icon "undo" at bounding box center [332, 320] width 21 height 21
click at [330, 314] on mat-icon "undo" at bounding box center [332, 320] width 21 height 21
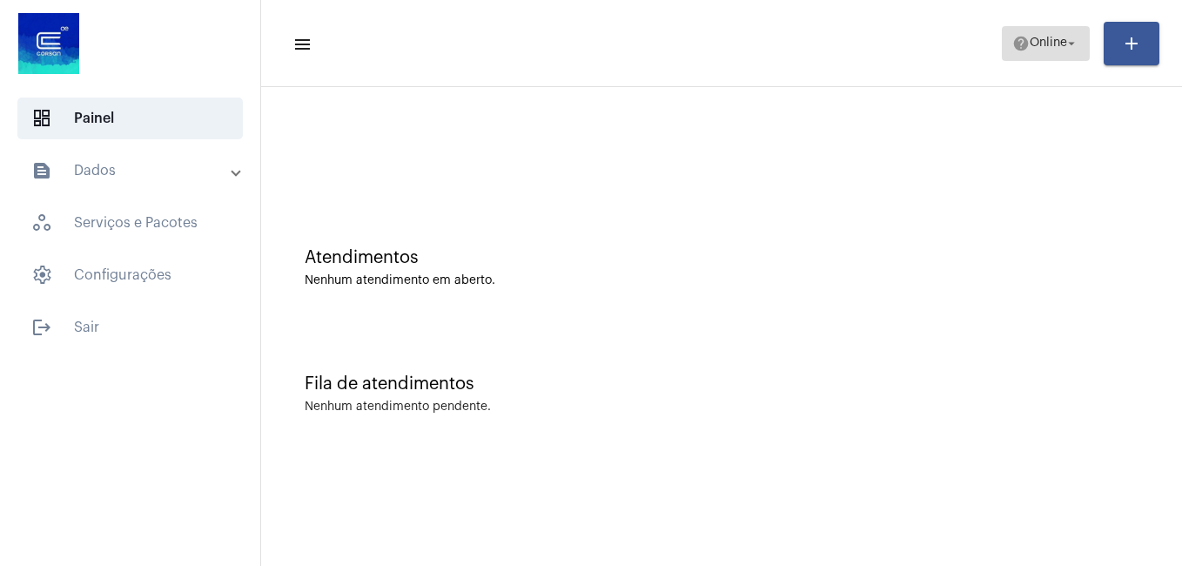
click at [1022, 49] on mat-icon "help" at bounding box center [1020, 43] width 17 height 17
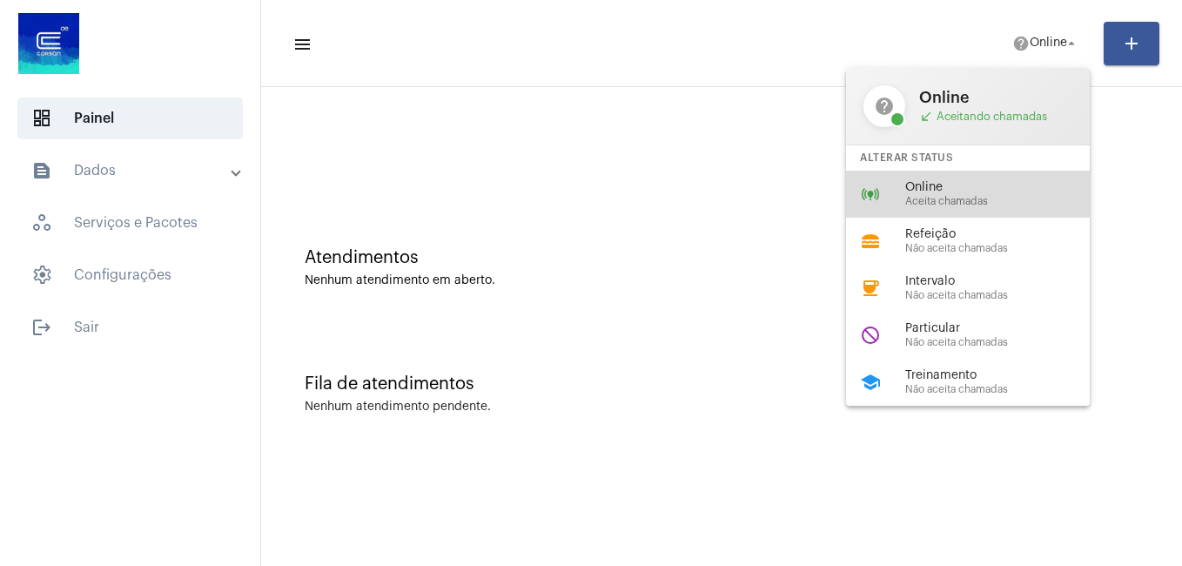
click at [931, 192] on span "Online" at bounding box center [1004, 187] width 198 height 13
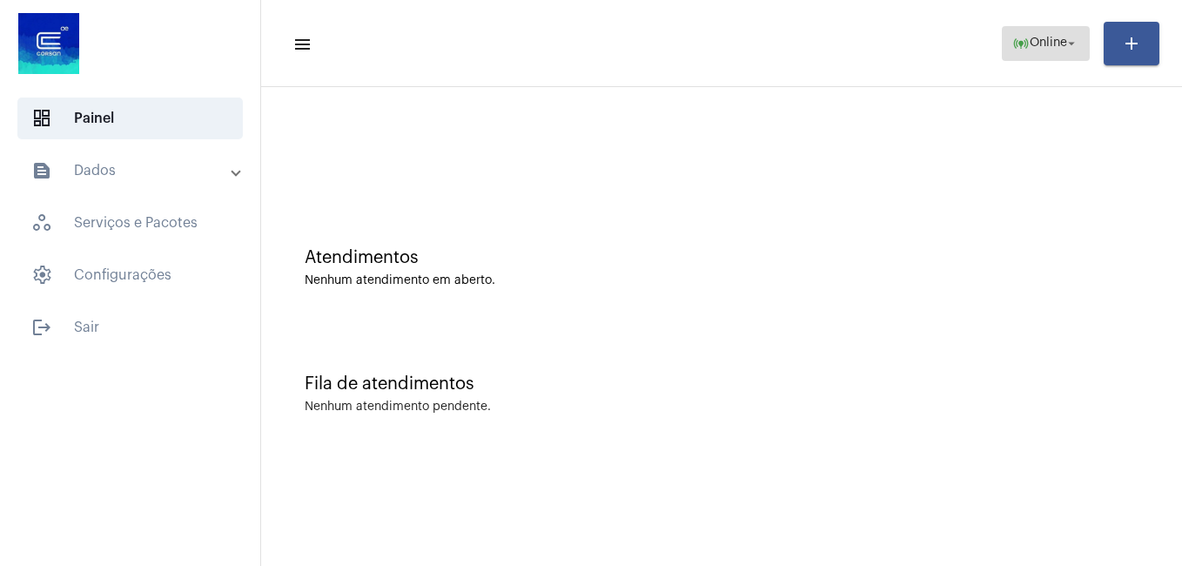
click at [1078, 38] on mat-icon "arrow_drop_down" at bounding box center [1071, 44] width 16 height 16
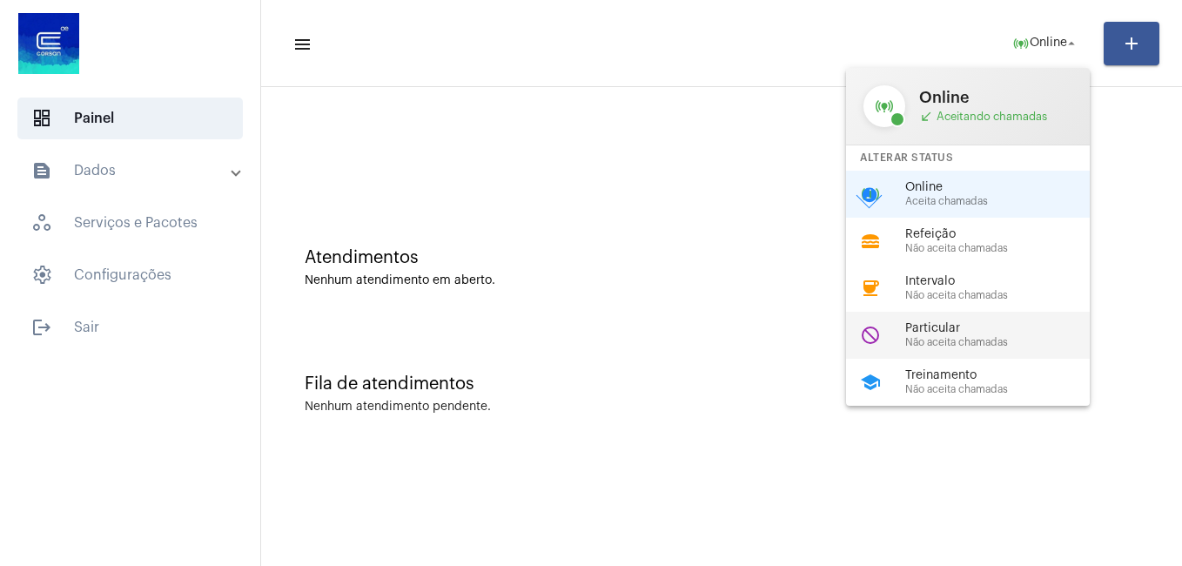
click at [993, 337] on span "Não aceita chamadas" at bounding box center [1004, 342] width 198 height 11
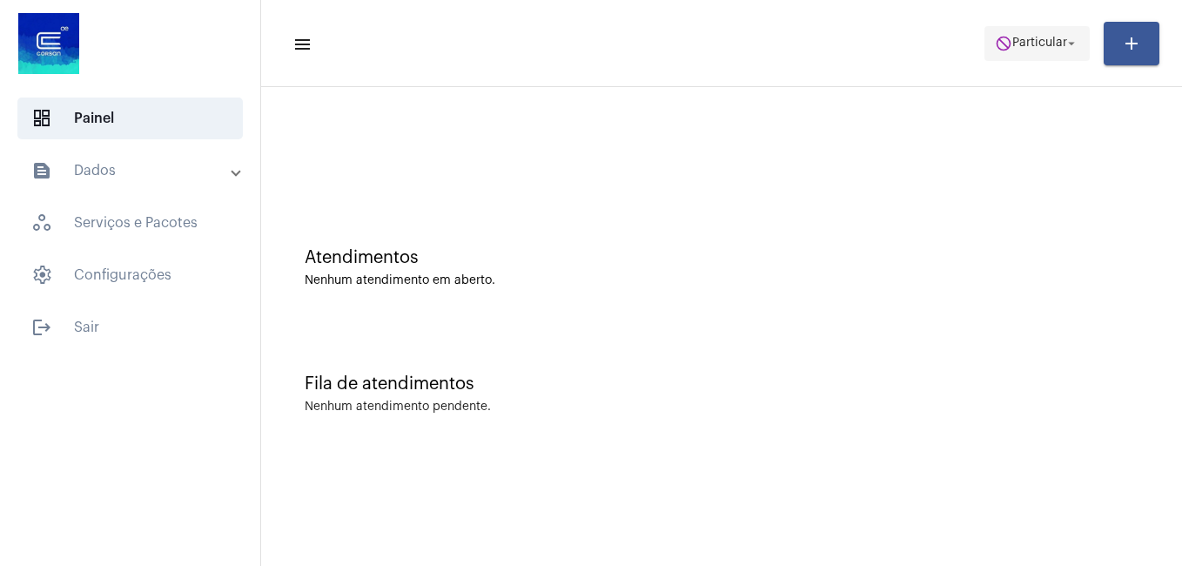
click at [996, 50] on mat-icon "do_not_disturb" at bounding box center [1003, 43] width 17 height 17
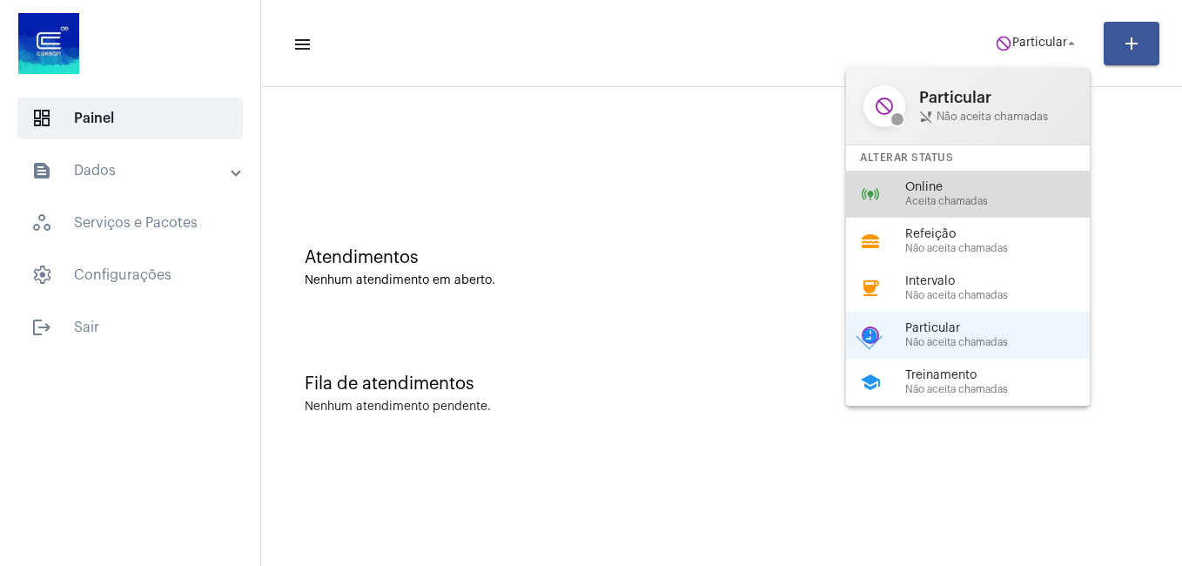
click at [956, 184] on span "Online" at bounding box center [1004, 187] width 198 height 13
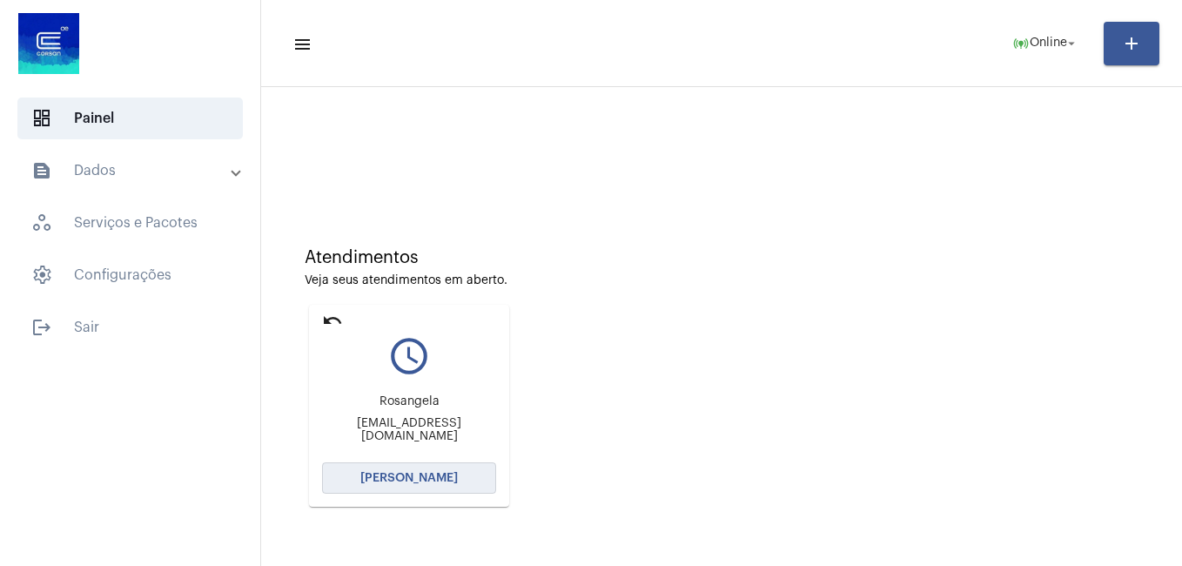
click at [464, 482] on button "[PERSON_NAME]" at bounding box center [409, 477] width 174 height 31
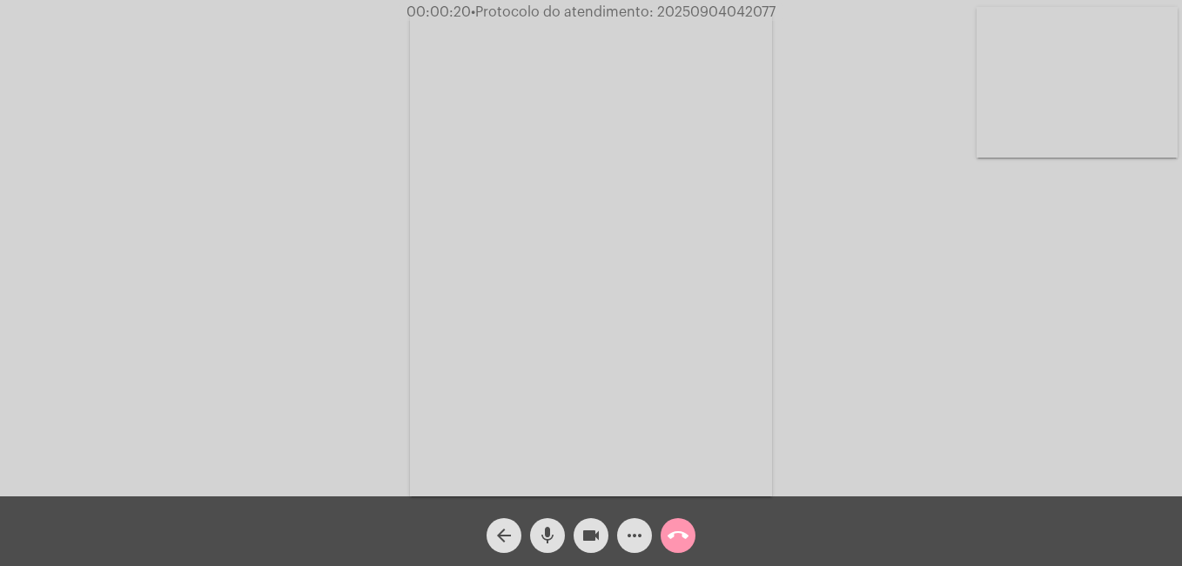
click at [628, 530] on mat-icon "more_horiz" at bounding box center [634, 535] width 21 height 21
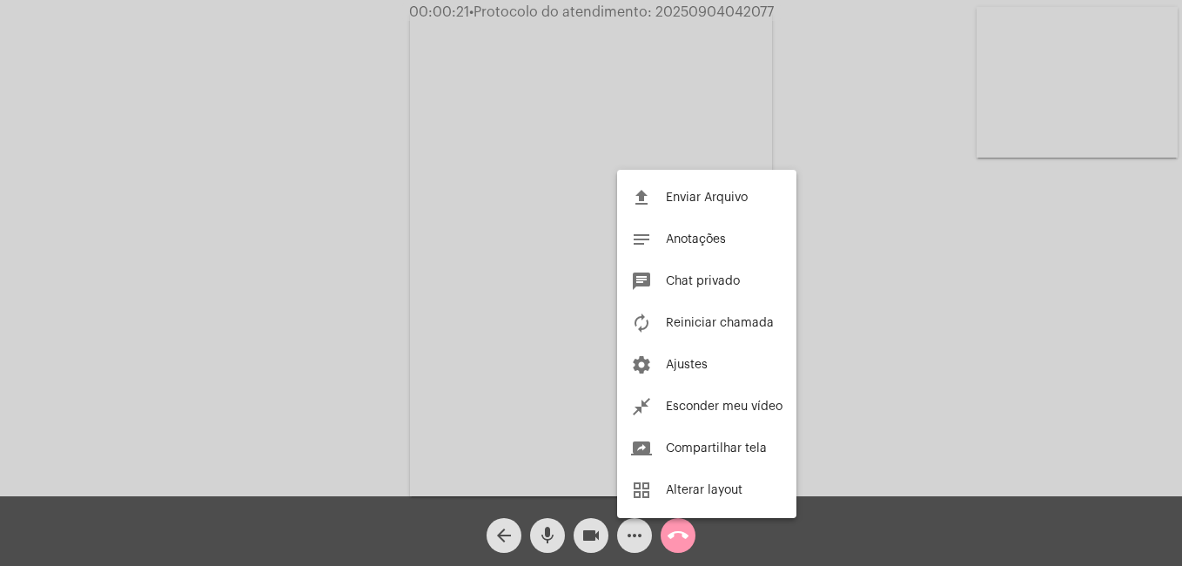
click at [628, 530] on div at bounding box center [591, 283] width 1182 height 566
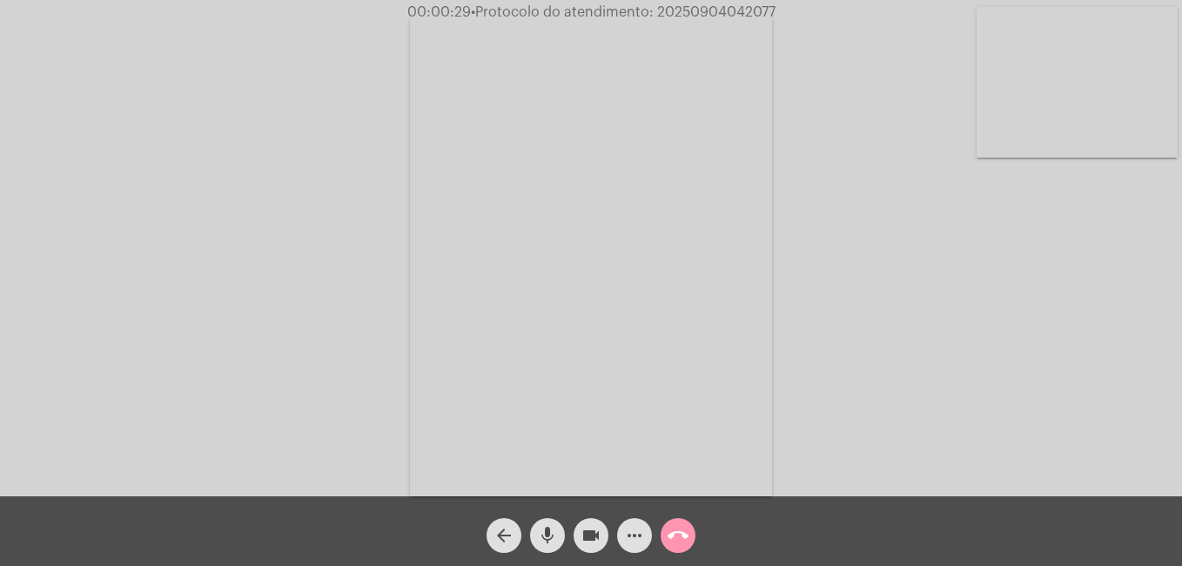
click at [578, 537] on button "videocam" at bounding box center [590, 535] width 35 height 35
click at [578, 537] on button "videocam_off" at bounding box center [590, 535] width 35 height 35
click at [545, 535] on mat-icon "mic" at bounding box center [547, 535] width 21 height 21
click at [545, 535] on mat-icon "mic_off" at bounding box center [547, 535] width 21 height 21
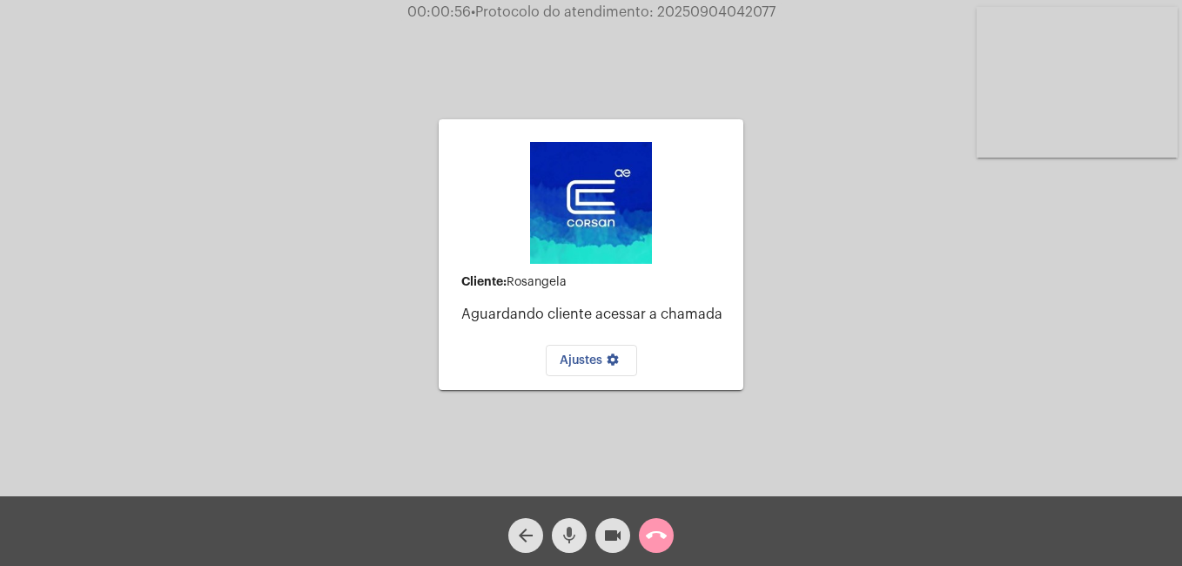
click at [557, 540] on button "mic" at bounding box center [569, 535] width 35 height 35
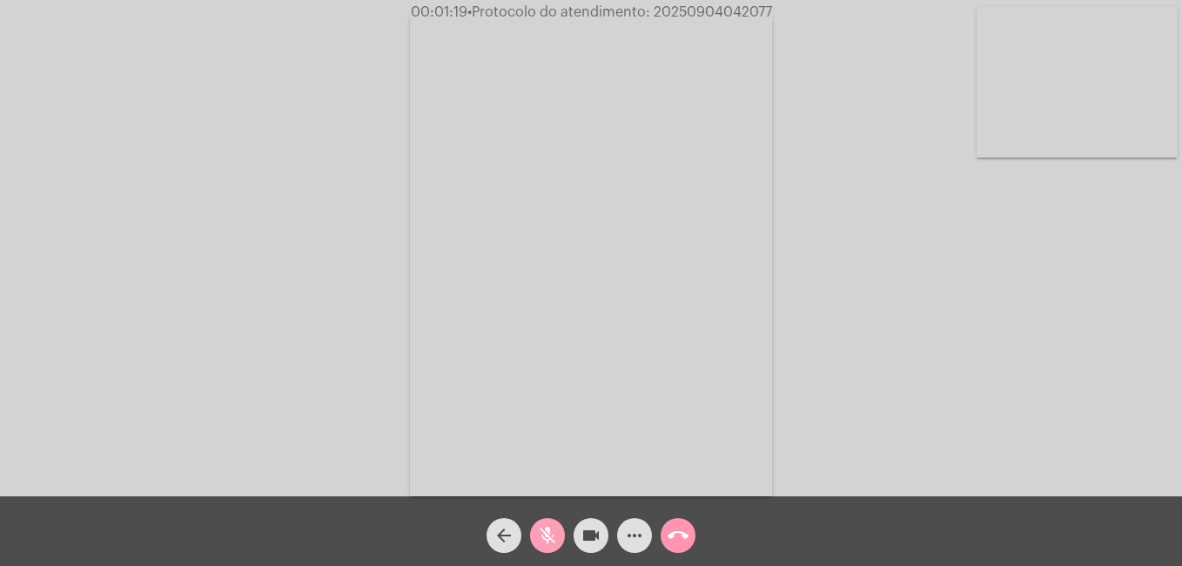
click at [555, 527] on mat-icon "mic_off" at bounding box center [547, 535] width 21 height 21
click at [538, 524] on span "mic" at bounding box center [547, 535] width 21 height 35
click at [615, 521] on div "more_horiz" at bounding box center [635, 531] width 44 height 44
click at [619, 533] on button "more_horiz" at bounding box center [634, 535] width 35 height 35
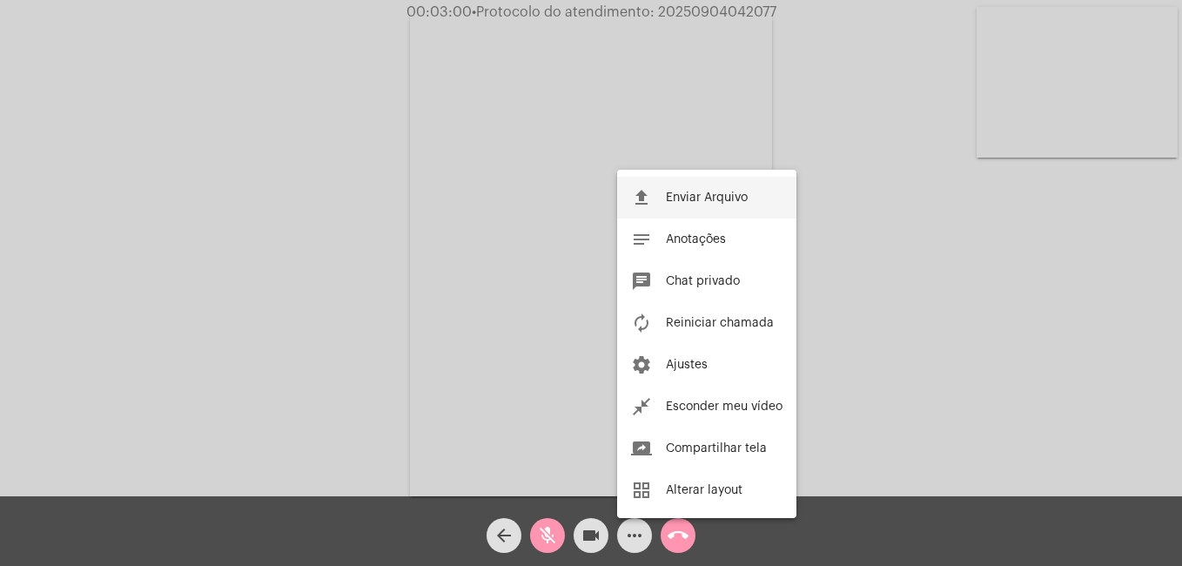
click at [719, 191] on button "file_upload Enviar Arquivo" at bounding box center [706, 198] width 179 height 42
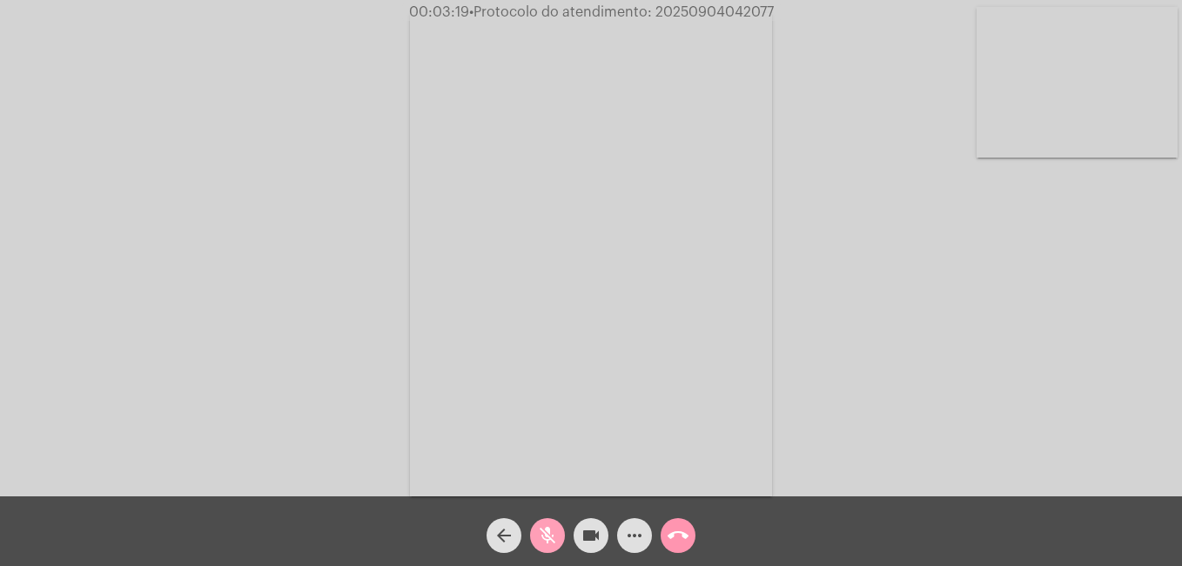
click at [558, 537] on button "mic_off" at bounding box center [547, 535] width 35 height 35
click at [617, 536] on button "more_horiz" at bounding box center [634, 535] width 35 height 35
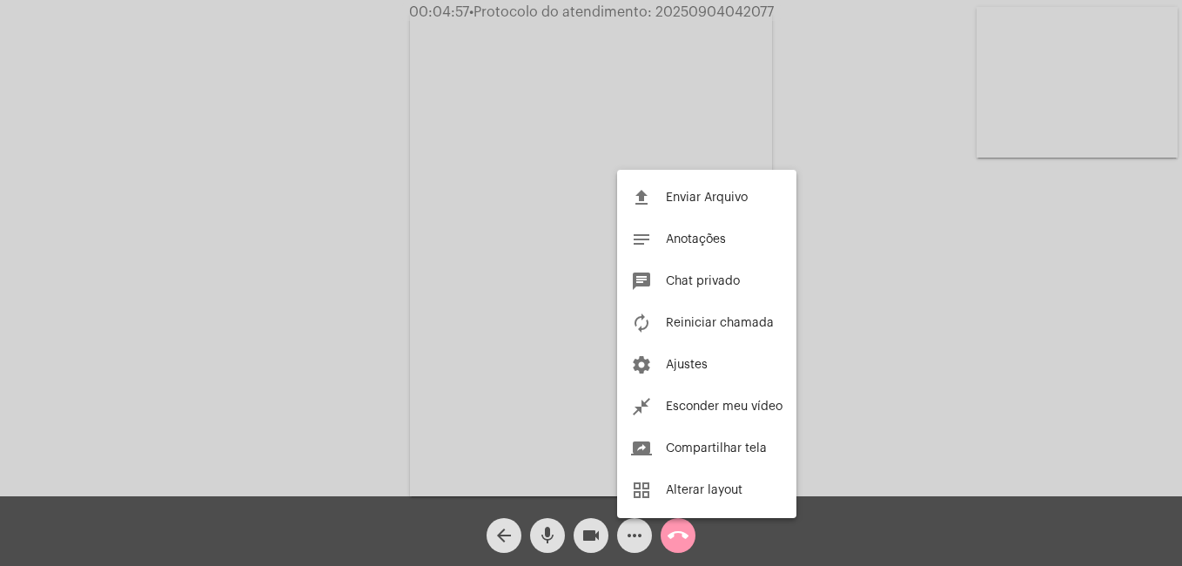
click at [676, 123] on div at bounding box center [591, 283] width 1182 height 566
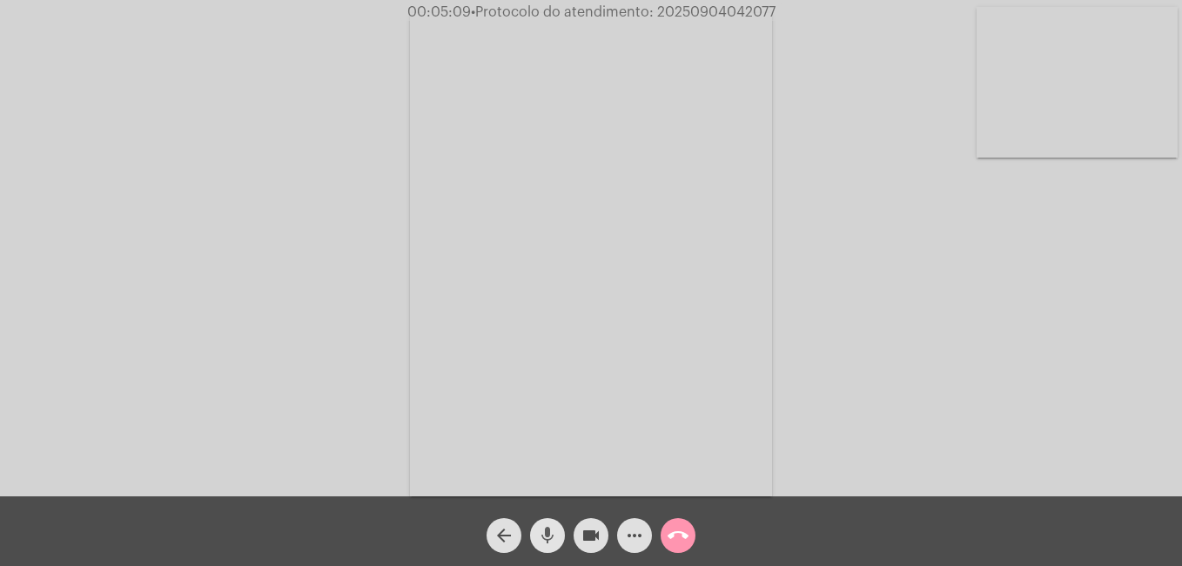
click at [561, 534] on button "mic" at bounding box center [547, 535] width 35 height 35
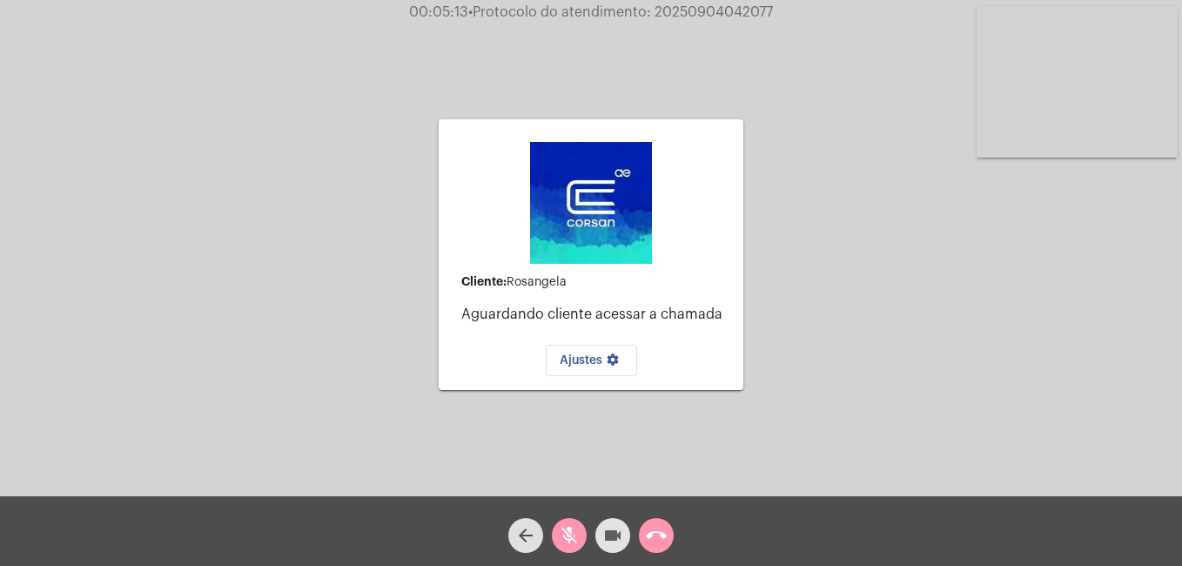
click at [623, 532] on button "videocam" at bounding box center [612, 535] width 35 height 35
click at [580, 547] on button "mic_off" at bounding box center [569, 535] width 35 height 35
click at [621, 535] on mat-icon "videocam_off" at bounding box center [612, 535] width 21 height 21
click at [621, 535] on mat-icon "videocam" at bounding box center [612, 535] width 21 height 21
click at [565, 530] on mat-icon "mic" at bounding box center [569, 535] width 21 height 21
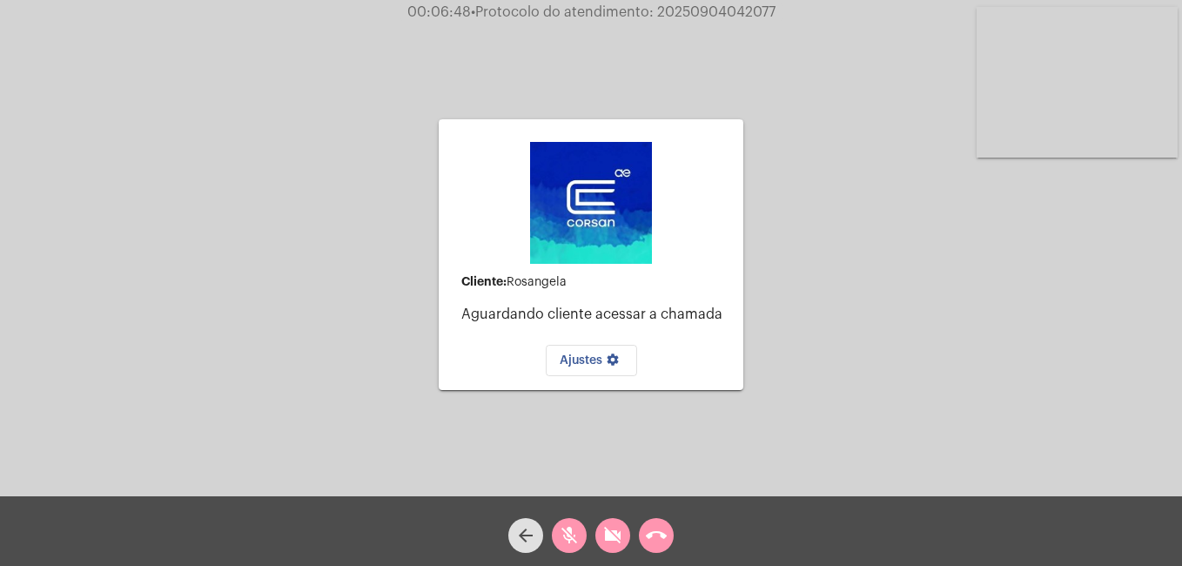
click at [649, 539] on mat-icon "call_end" at bounding box center [656, 535] width 21 height 21
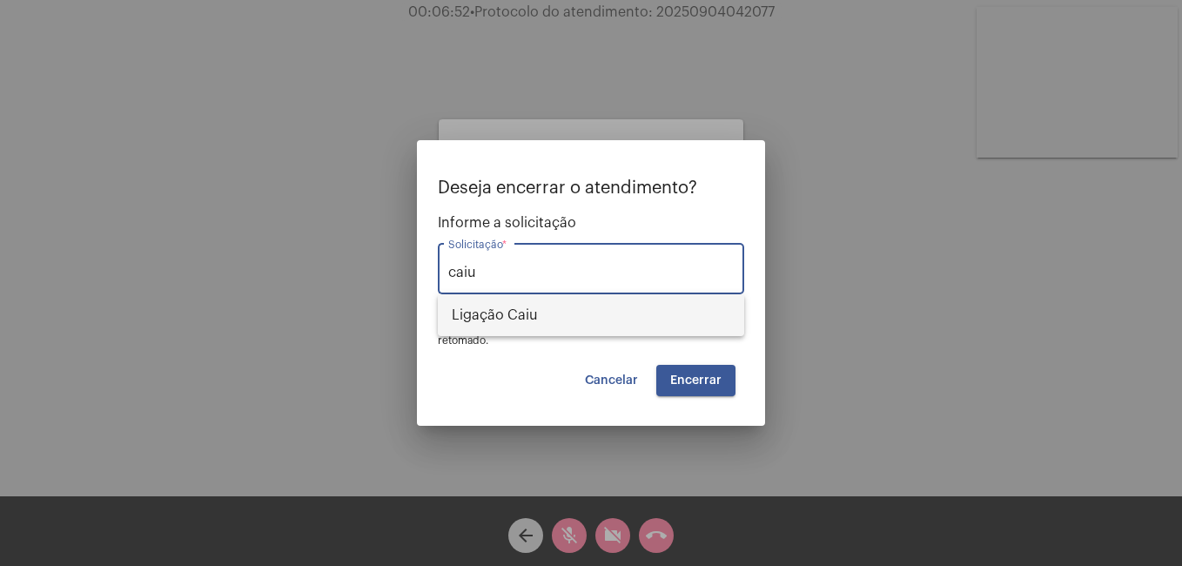
click at [564, 326] on span "Ligação Caiu" at bounding box center [591, 315] width 278 height 42
type input "Ligação Caiu"
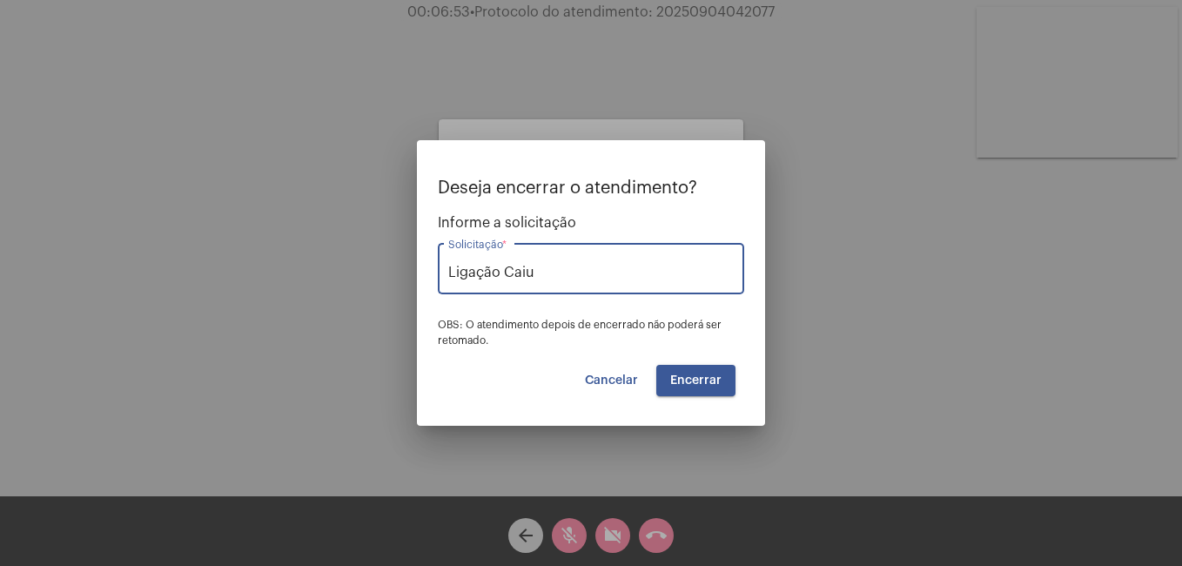
click at [681, 372] on button "Encerrar" at bounding box center [695, 380] width 79 height 31
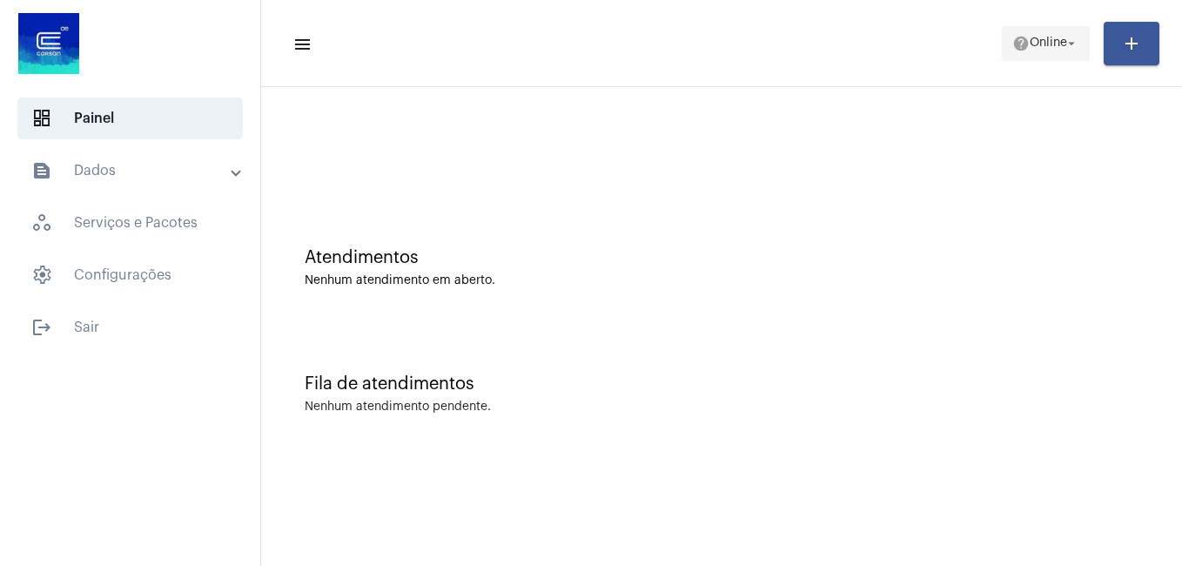
click at [1049, 45] on span "Online" at bounding box center [1048, 43] width 37 height 12
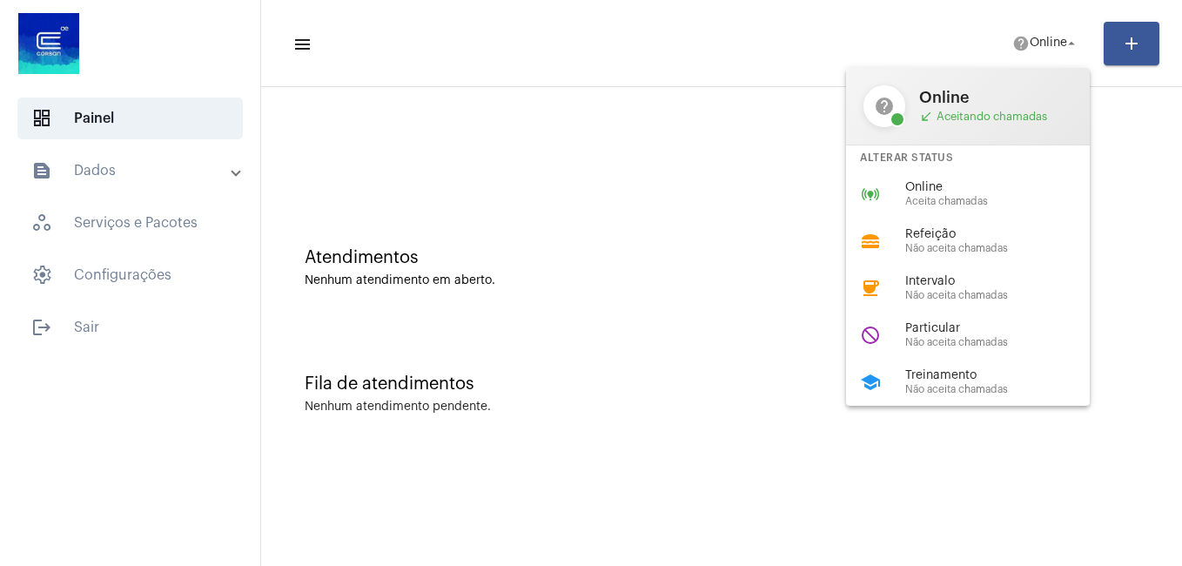
click at [734, 272] on div at bounding box center [591, 283] width 1182 height 566
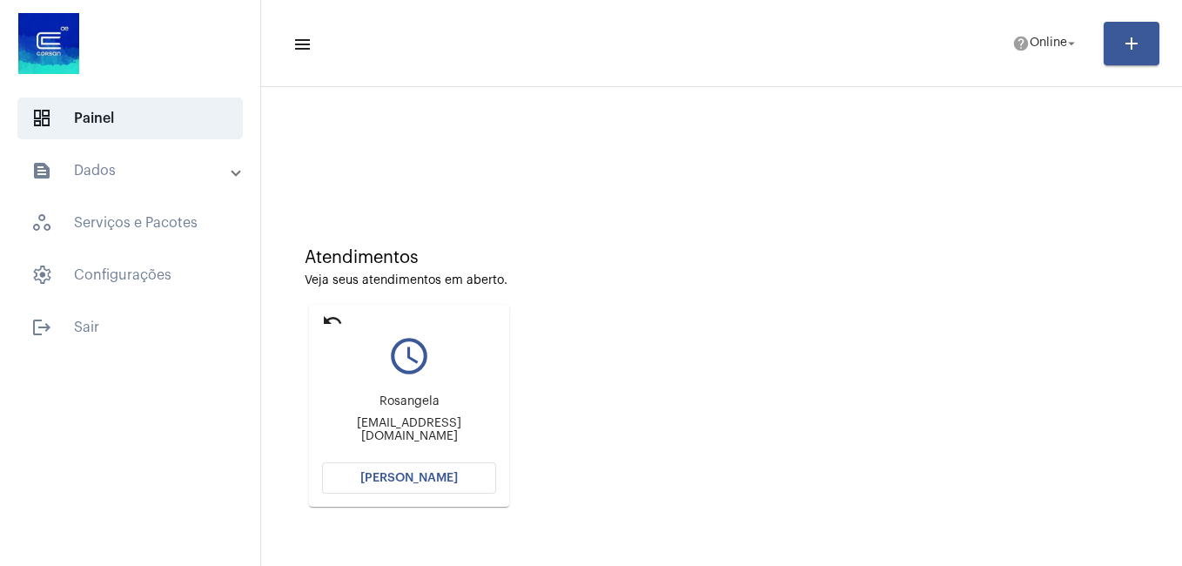
click at [331, 316] on mat-icon "undo" at bounding box center [332, 320] width 21 height 21
click at [432, 471] on button "[PERSON_NAME]" at bounding box center [409, 477] width 174 height 31
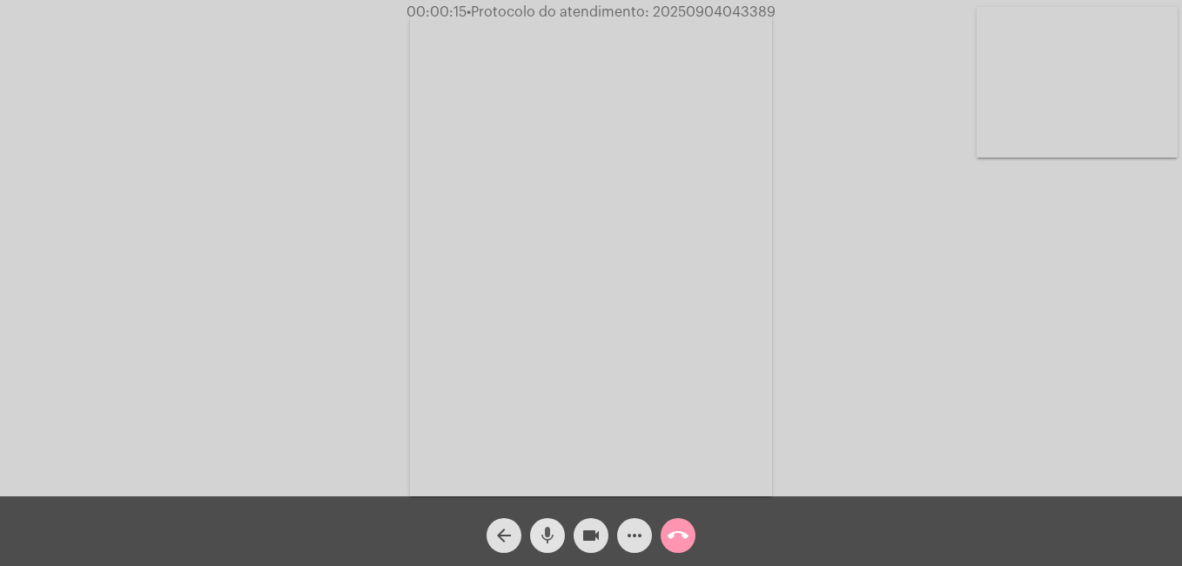
click at [547, 544] on mat-icon "mic" at bounding box center [547, 535] width 21 height 21
click at [555, 521] on span "mic_off" at bounding box center [547, 535] width 21 height 35
click at [544, 540] on mat-icon "mic" at bounding box center [547, 535] width 21 height 21
click at [587, 536] on mat-icon "videocam" at bounding box center [590, 535] width 21 height 21
click at [533, 531] on button "mic_off" at bounding box center [547, 535] width 35 height 35
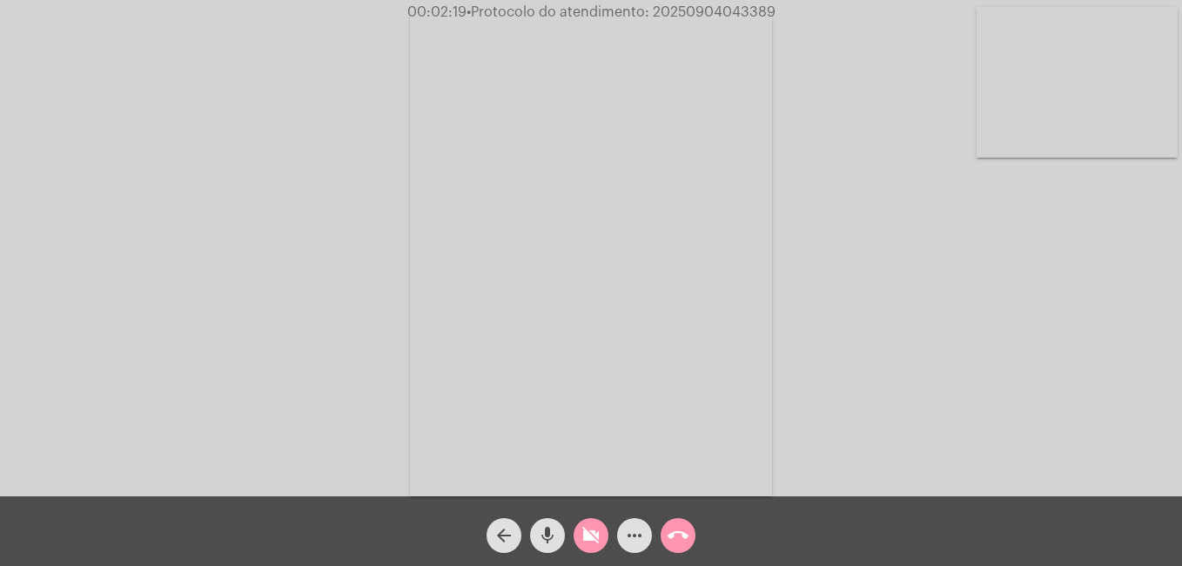
click at [587, 534] on mat-icon "videocam_off" at bounding box center [590, 535] width 21 height 21
click at [533, 541] on button "mic" at bounding box center [547, 535] width 35 height 35
click at [587, 525] on mat-icon "videocam" at bounding box center [590, 535] width 21 height 21
click at [560, 547] on button "mic_off" at bounding box center [547, 535] width 35 height 35
click at [591, 540] on mat-icon "videocam_off" at bounding box center [590, 535] width 21 height 21
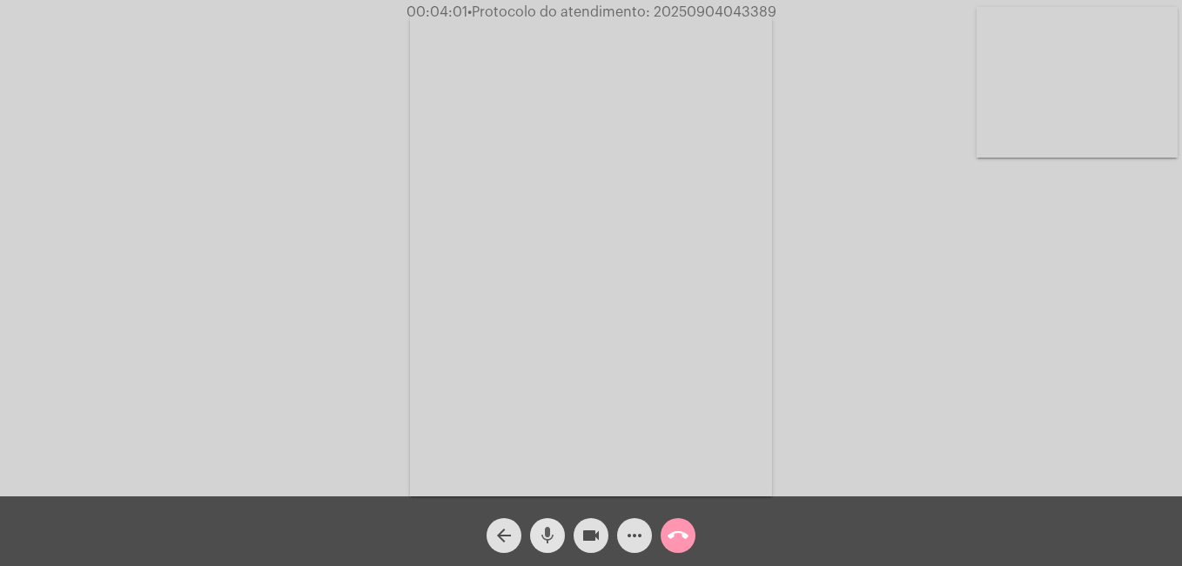
click at [553, 538] on mat-icon "mic" at bounding box center [547, 535] width 21 height 21
click at [592, 539] on mat-icon "videocam" at bounding box center [590, 535] width 21 height 21
click at [530, 540] on button "mic_off" at bounding box center [547, 535] width 35 height 35
click at [600, 536] on mat-icon "videocam_off" at bounding box center [590, 535] width 21 height 21
click at [541, 533] on mat-icon "mic" at bounding box center [547, 535] width 21 height 21
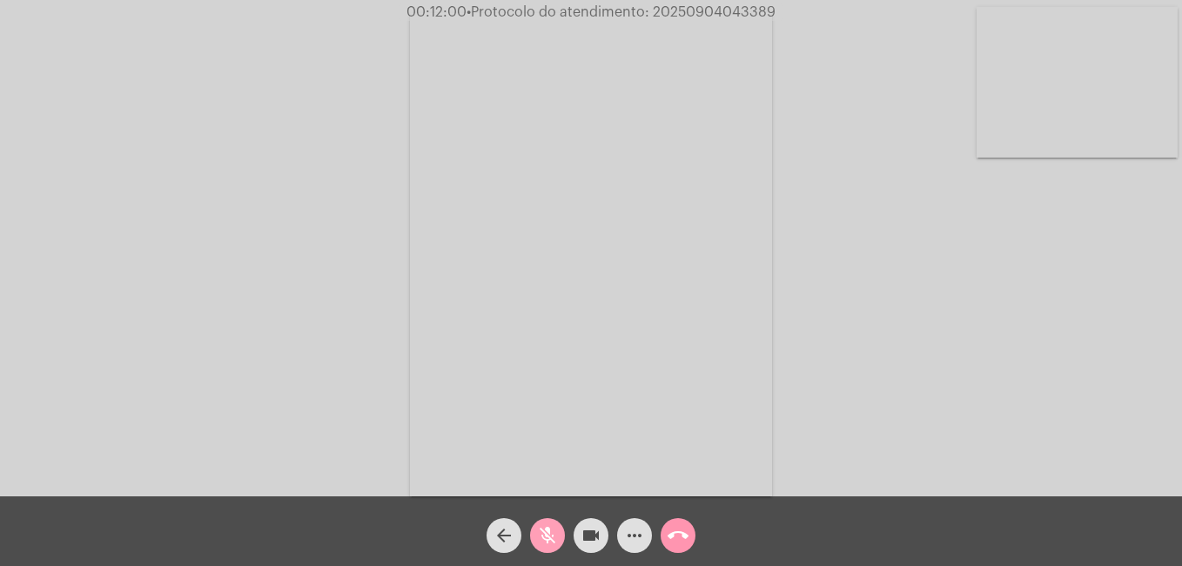
click at [560, 540] on button "mic_off" at bounding box center [547, 535] width 35 height 35
click at [535, 536] on button "mic" at bounding box center [547, 535] width 35 height 35
click at [546, 526] on mat-icon "mic_off" at bounding box center [547, 535] width 21 height 21
click at [535, 527] on button "mic" at bounding box center [547, 535] width 35 height 35
click at [594, 532] on mat-icon "videocam" at bounding box center [590, 535] width 21 height 21
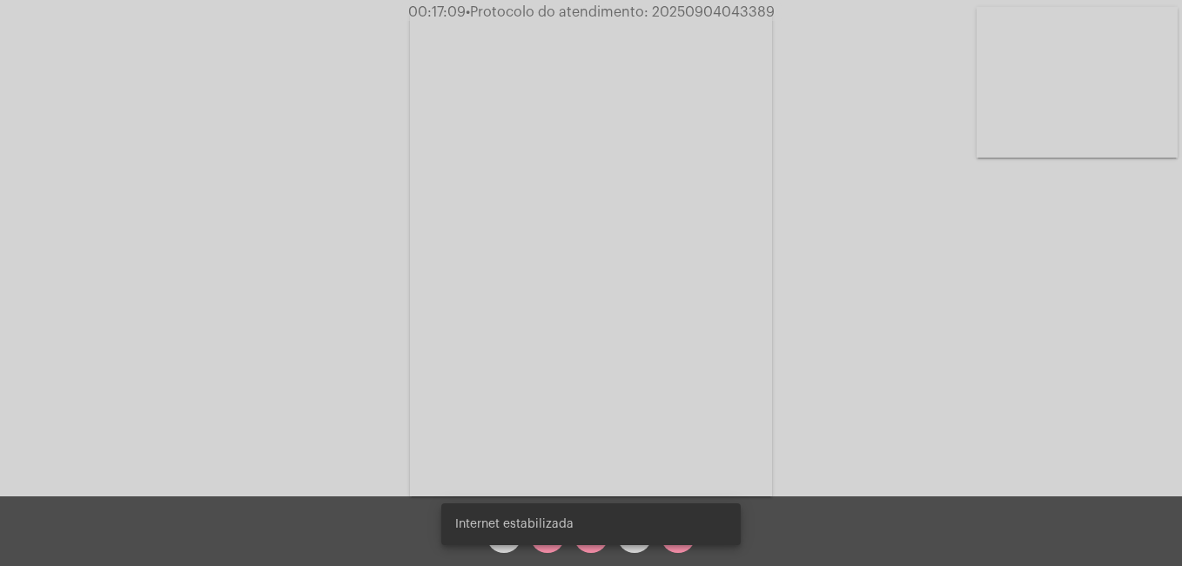
click at [627, 527] on simple-snack-bar "Internet estabilizada" at bounding box center [591, 523] width 272 height 17
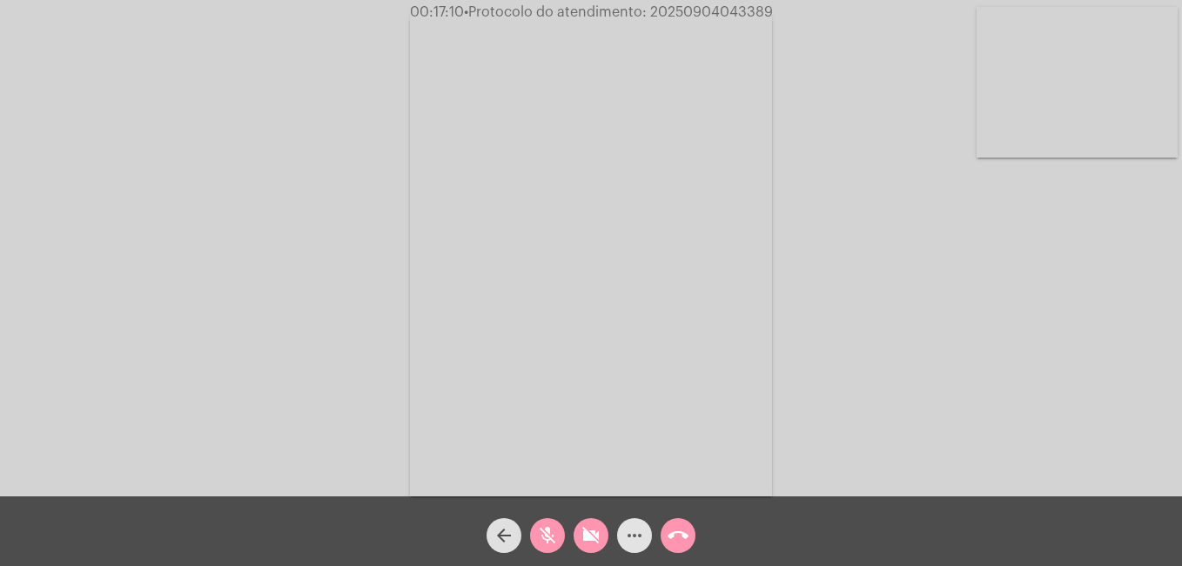
click at [629, 538] on mat-icon "more_horiz" at bounding box center [634, 535] width 21 height 21
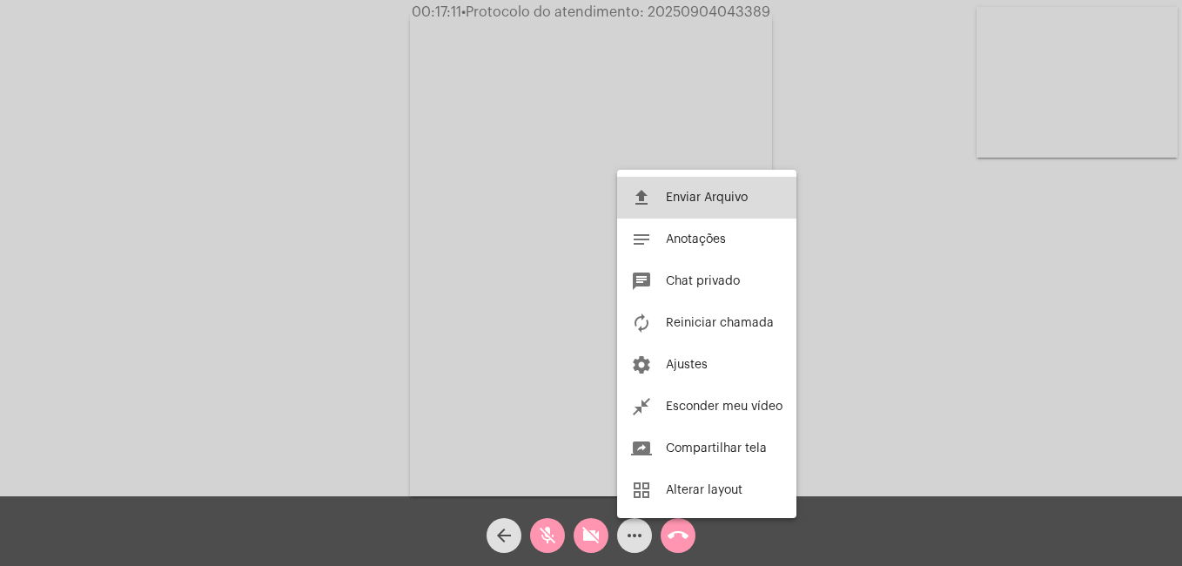
click at [649, 190] on mat-icon "file_upload" at bounding box center [641, 197] width 21 height 21
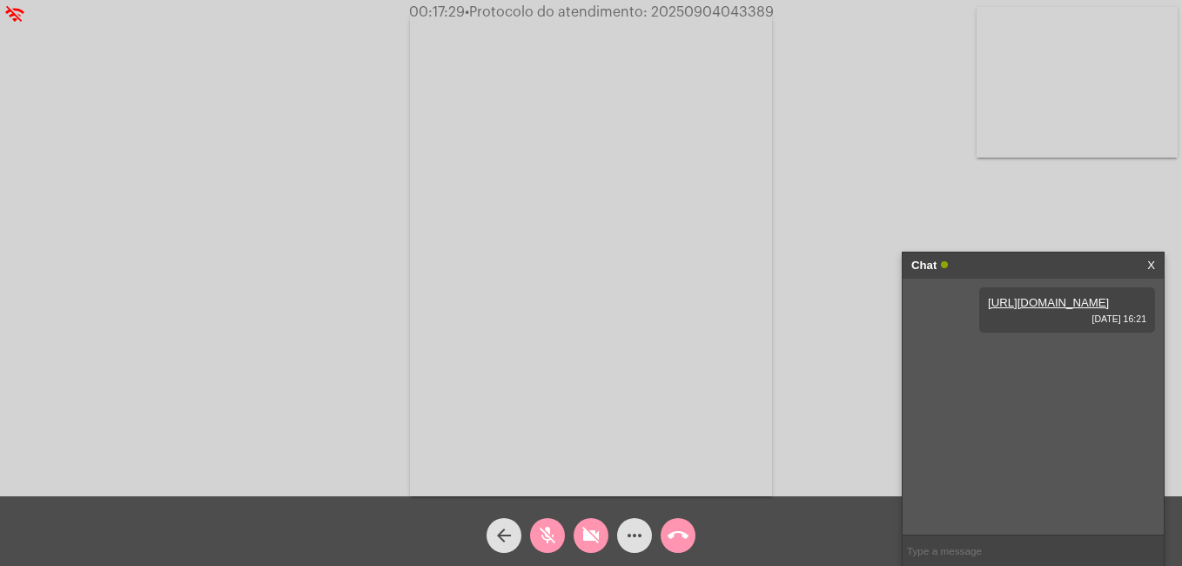
click at [656, 4] on span "00:17:29 • Protocolo do atendimento: 20250904043389" at bounding box center [591, 11] width 379 height 17
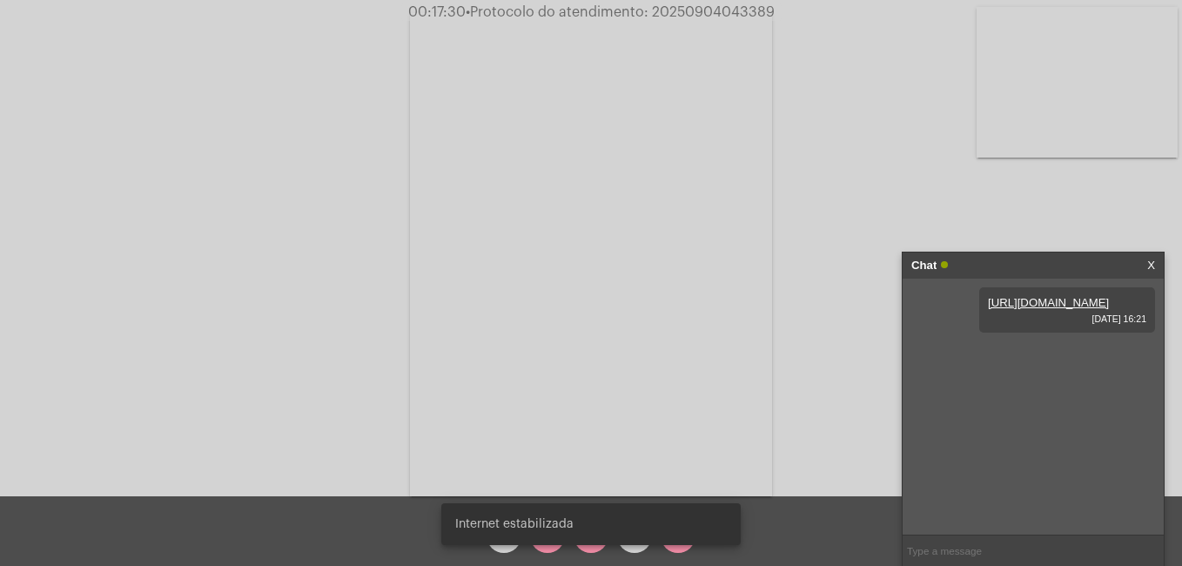
drag, startPoint x: 652, startPoint y: 9, endPoint x: 829, endPoint y: 10, distance: 177.5
click at [829, 10] on div "00:17:30 • Protocolo do atendimento: 20250904043389" at bounding box center [591, 12] width 1182 height 16
copy span "20250904043389"
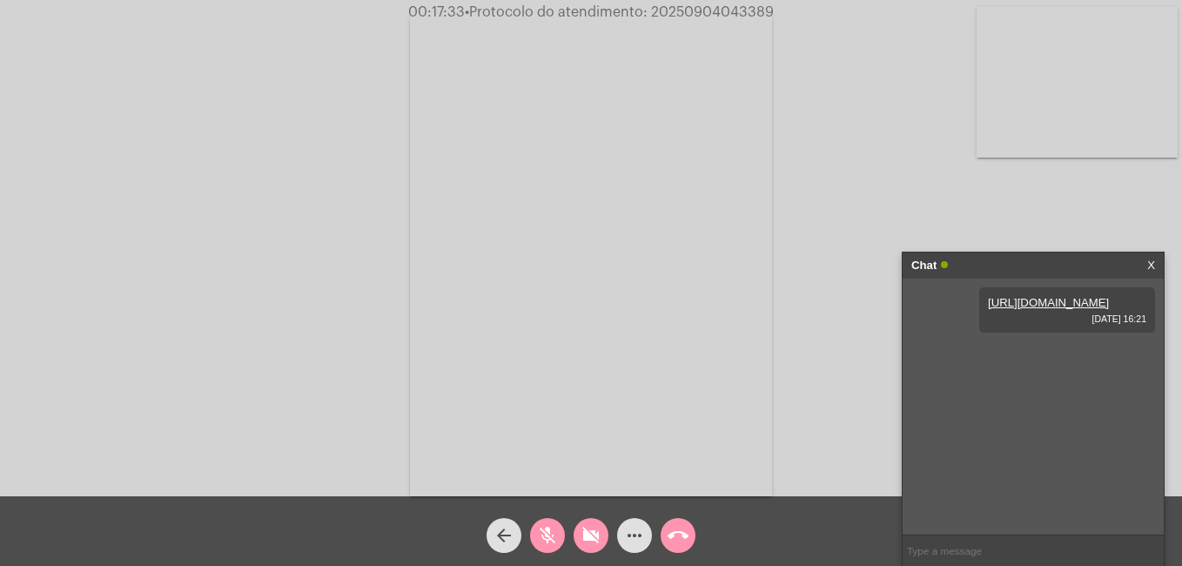
click at [982, 549] on input "text" at bounding box center [1032, 550] width 261 height 30
paste input "20250904043389"
type input "20250904043389"
click at [875, 90] on div "Acessando Câmera e Microfone..." at bounding box center [591, 252] width 1178 height 496
click at [547, 534] on mat-icon "mic_off" at bounding box center [547, 535] width 21 height 21
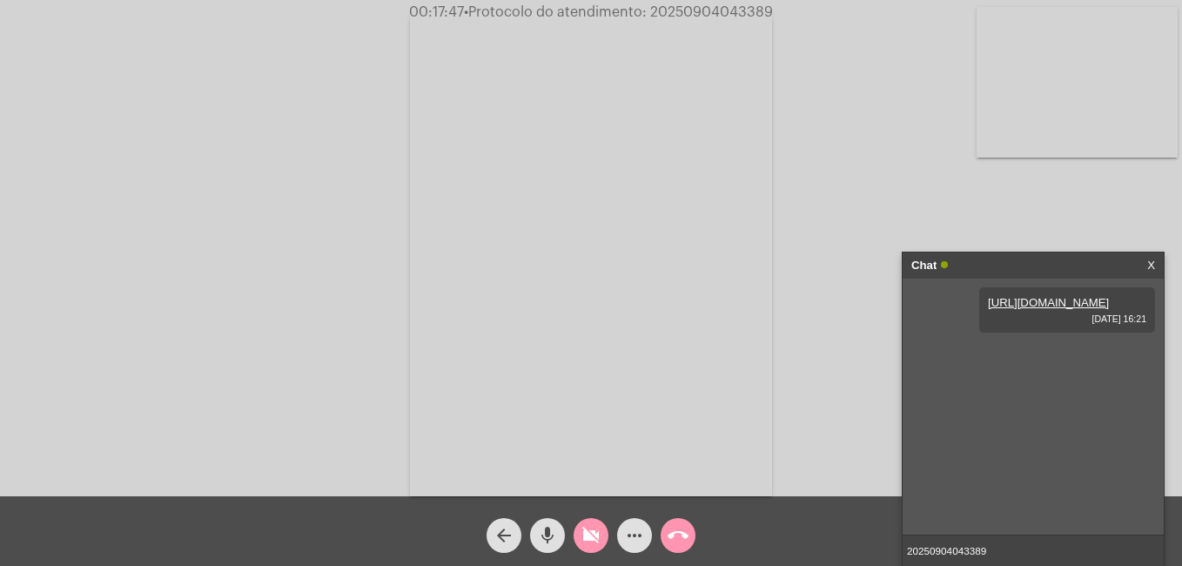
click at [601, 537] on button "videocam_off" at bounding box center [590, 535] width 35 height 35
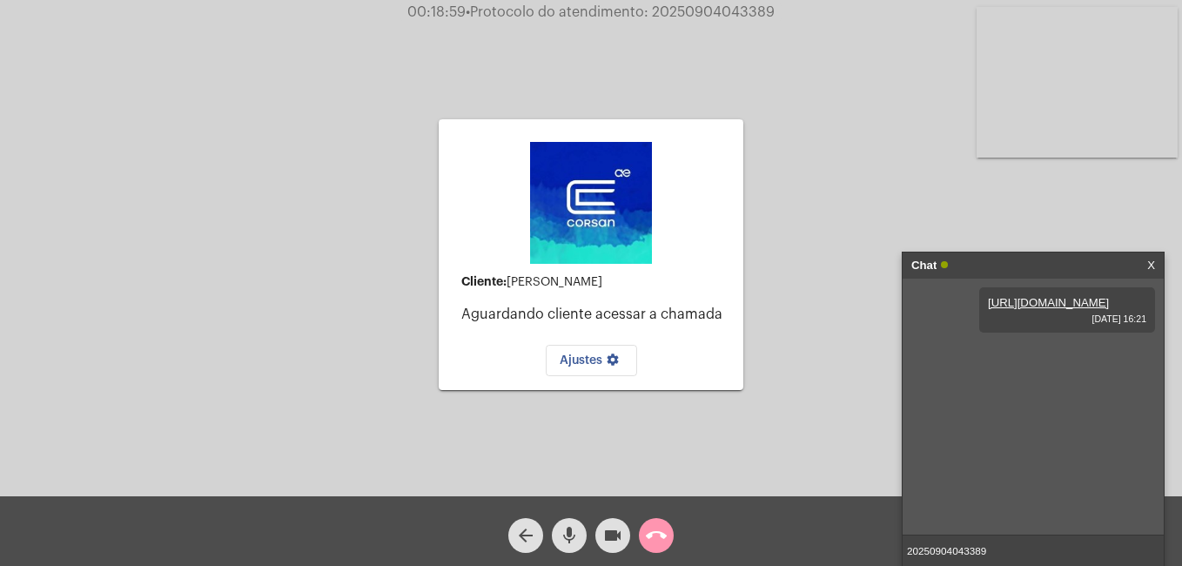
click at [841, 259] on div "Cliente: Ana Paula Freitas Fidencio Aguardando cliente acessar a chamada Ajuste…" at bounding box center [591, 252] width 1178 height 496
click at [600, 360] on span "Ajustes settings" at bounding box center [592, 360] width 64 height 12
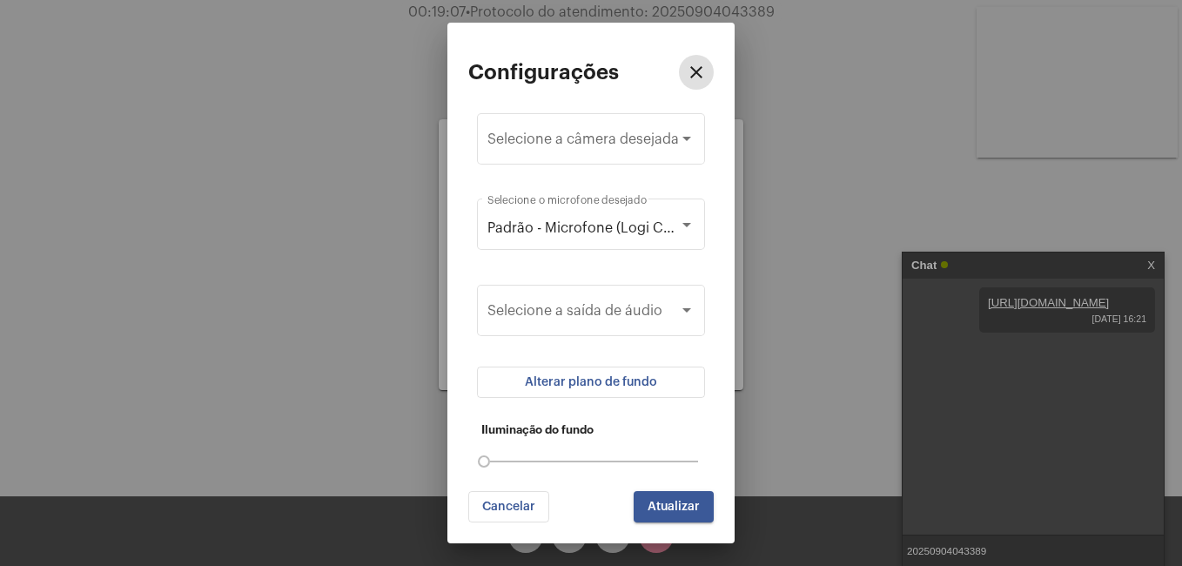
click at [768, 480] on div at bounding box center [591, 283] width 1182 height 566
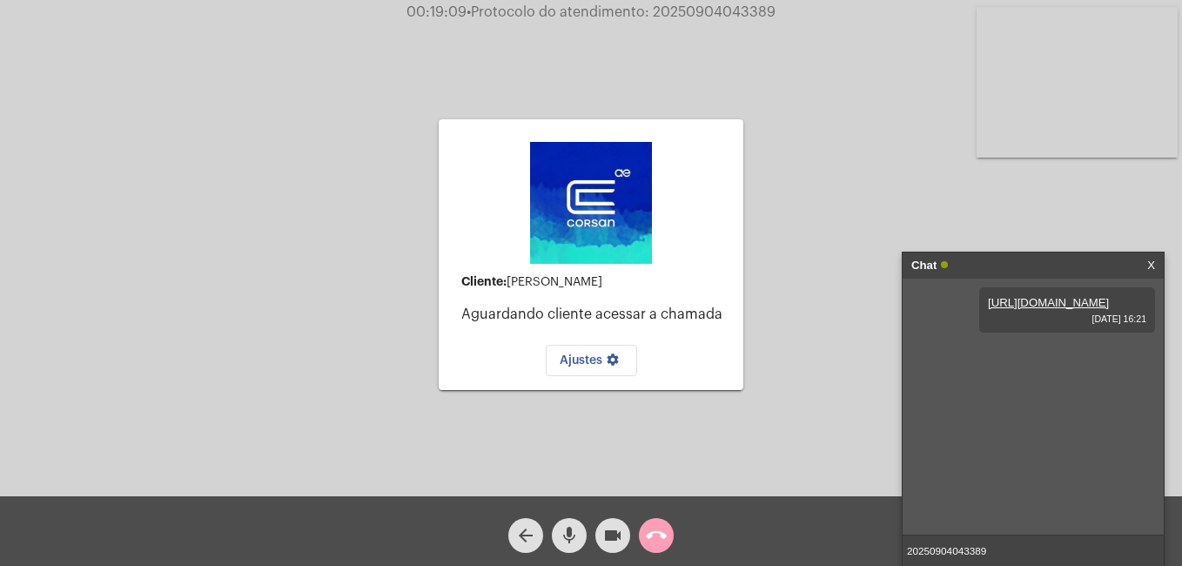
click at [670, 529] on button "call_end" at bounding box center [656, 535] width 35 height 35
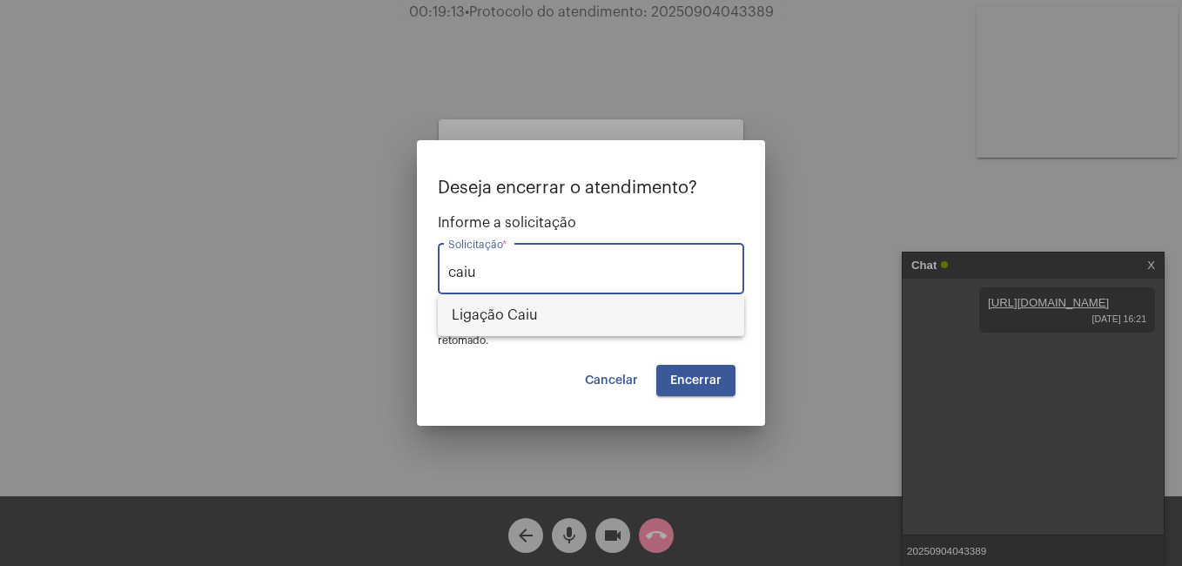
click at [650, 305] on span "Ligação Caiu" at bounding box center [591, 315] width 278 height 42
type input "Ligação Caiu"
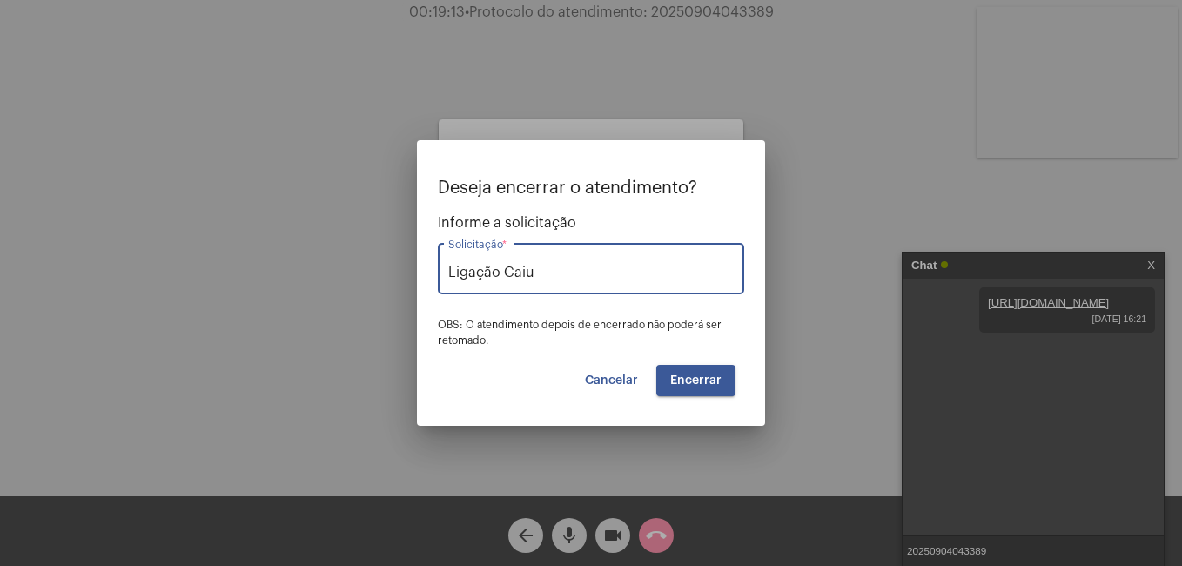
click at [686, 371] on button "Encerrar" at bounding box center [695, 380] width 79 height 31
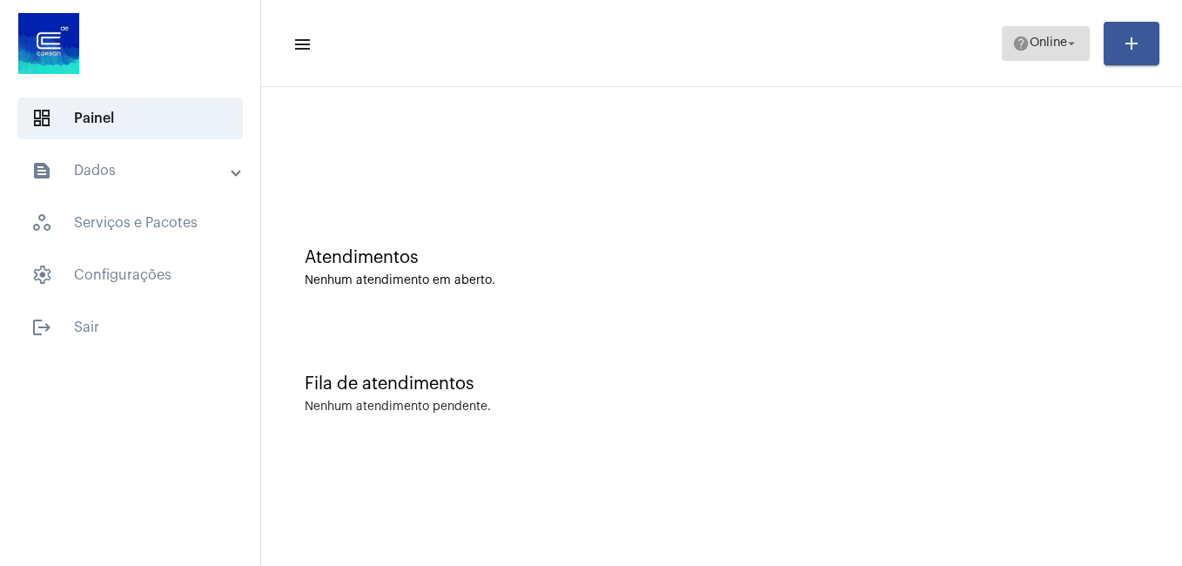
click at [1052, 33] on span "help Online arrow_drop_down" at bounding box center [1045, 42] width 67 height 31
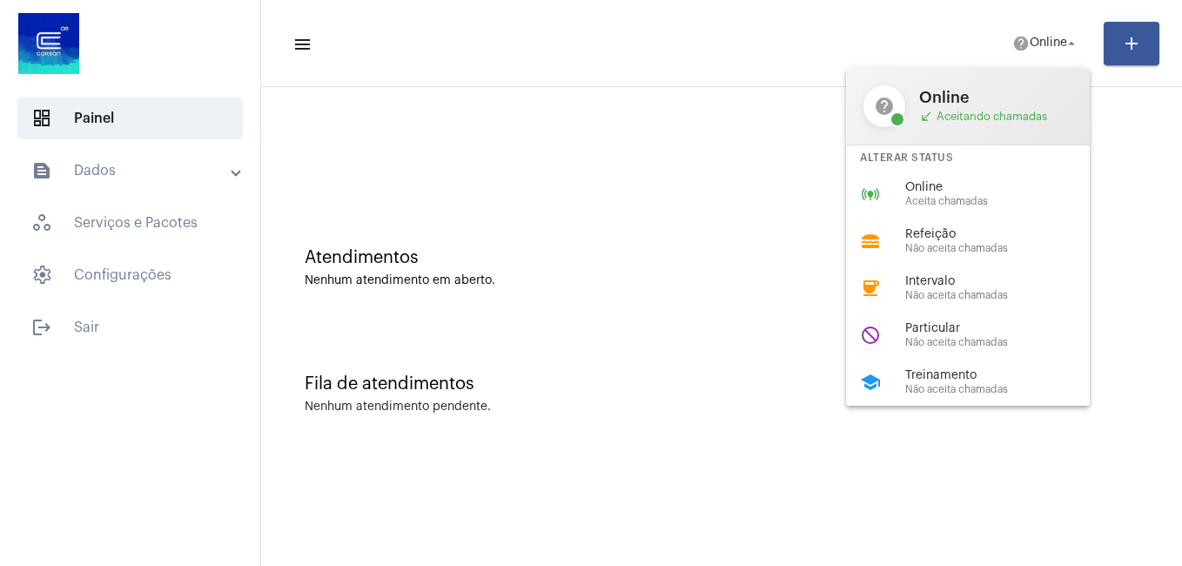
click at [590, 158] on div at bounding box center [591, 283] width 1182 height 566
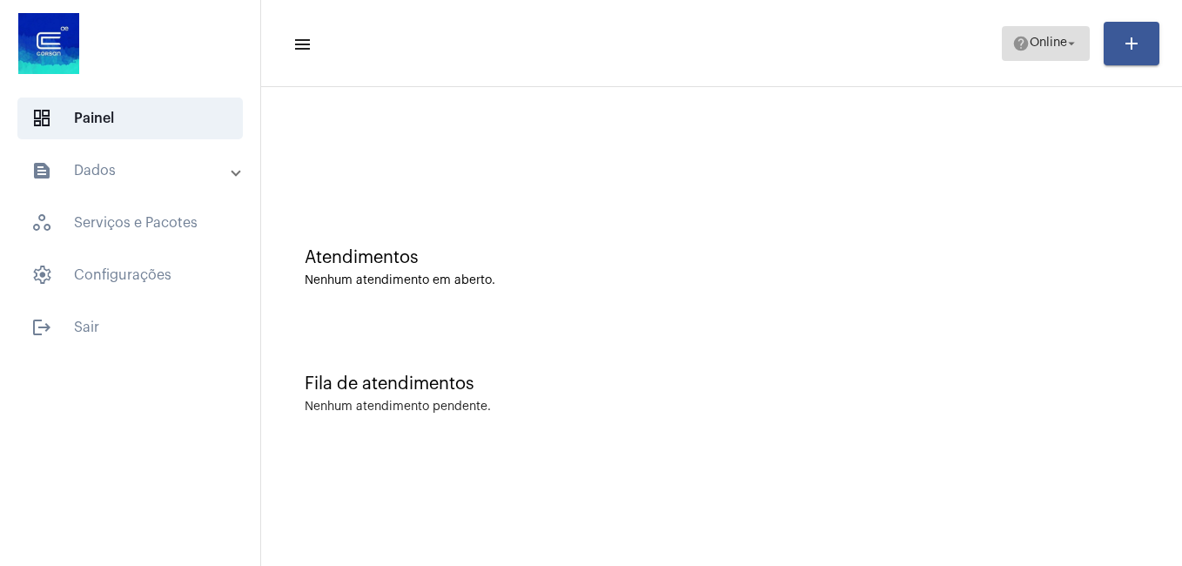
click at [1041, 53] on span "help Online arrow_drop_down" at bounding box center [1045, 42] width 67 height 31
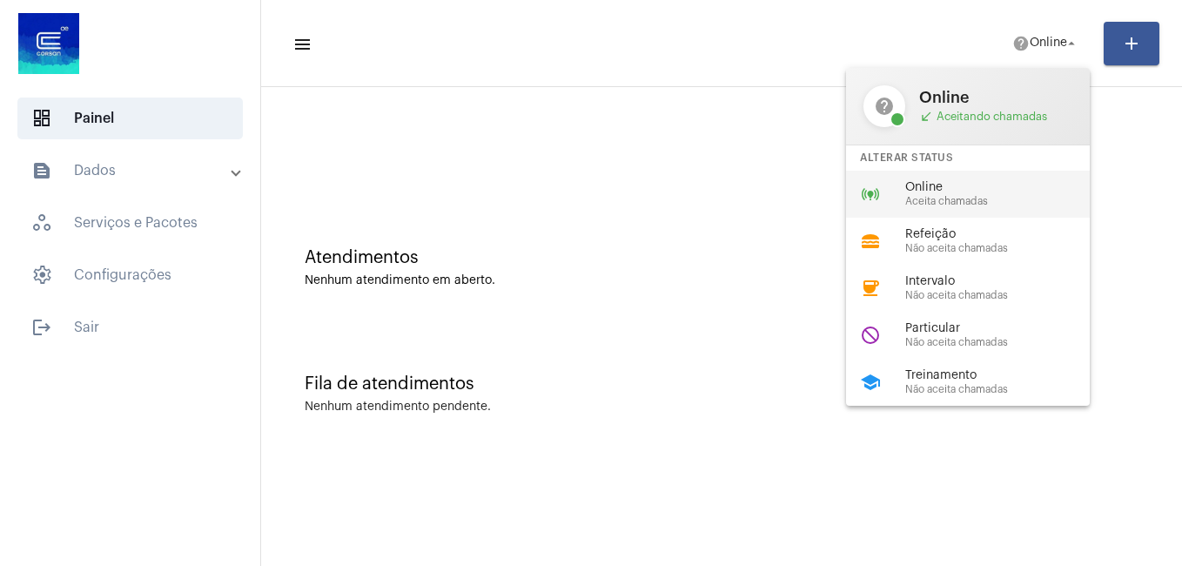
click at [1023, 183] on span "Online" at bounding box center [1004, 187] width 198 height 13
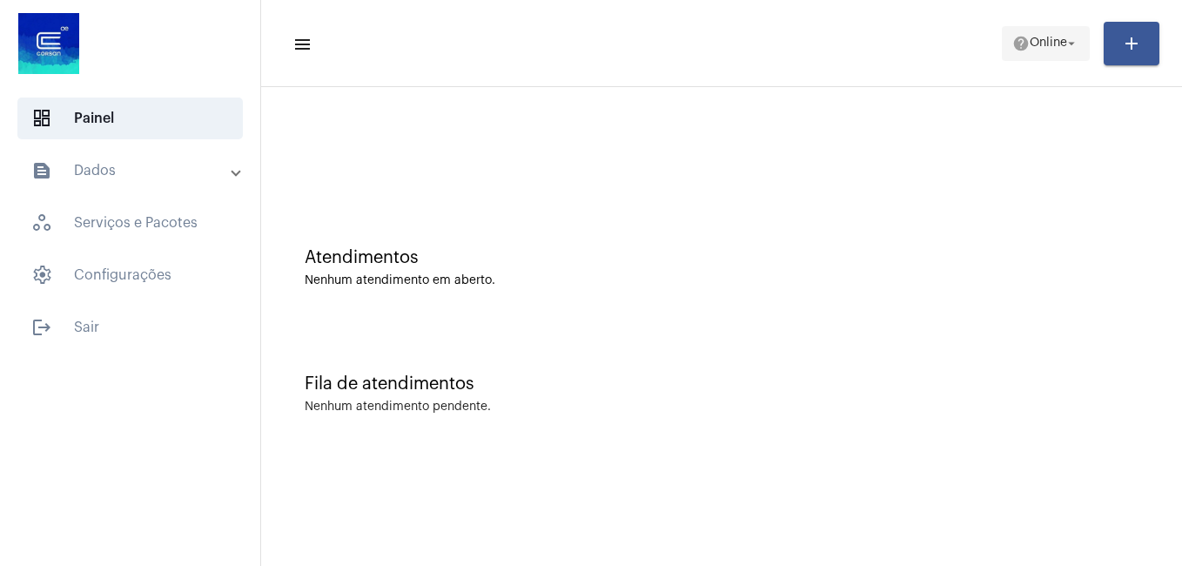
click at [1036, 33] on span "help Online arrow_drop_down" at bounding box center [1045, 42] width 67 height 31
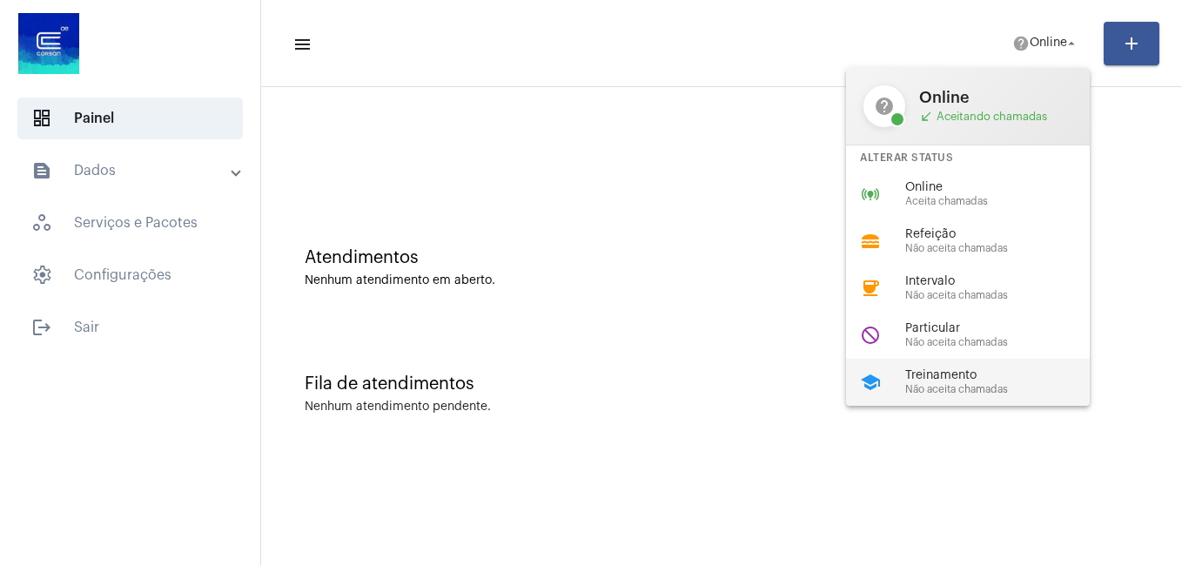
click at [963, 378] on span "Treinamento" at bounding box center [1004, 375] width 198 height 13
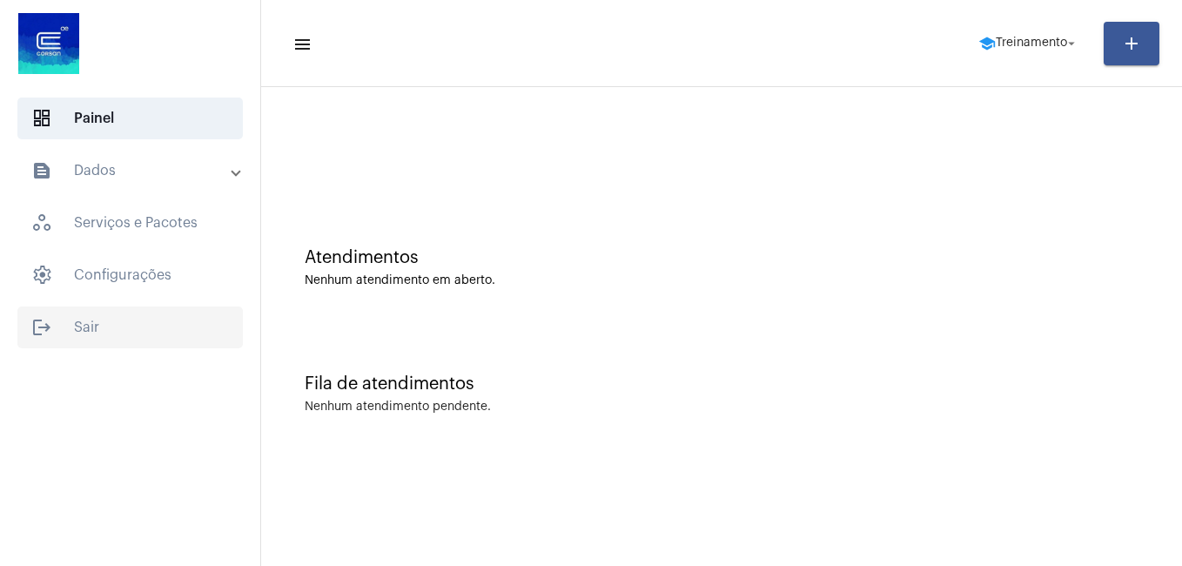
click at [101, 335] on span "logout Sair" at bounding box center [129, 327] width 225 height 42
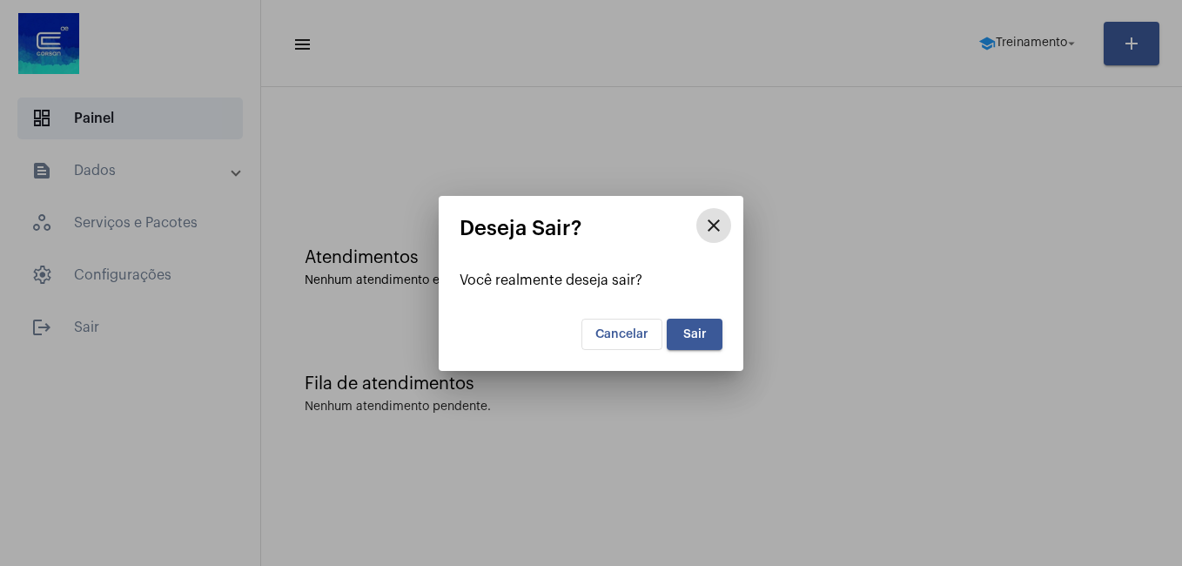
click at [671, 324] on button "Sair" at bounding box center [695, 334] width 56 height 31
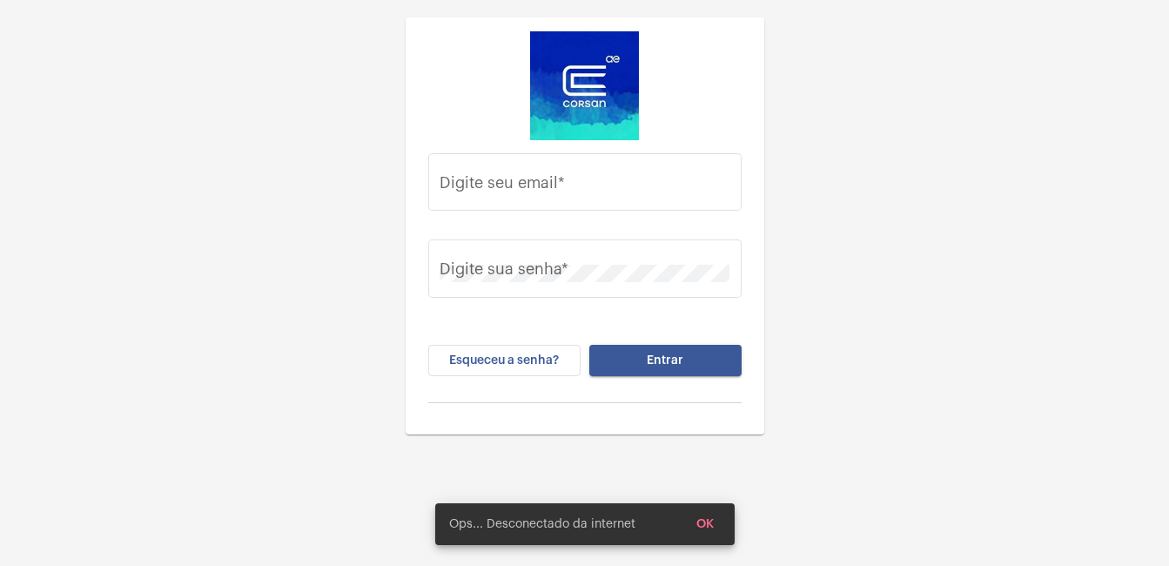
type input "vitoria.cruz@operacaocorsan.com.br"
